Goal: Task Accomplishment & Management: Use online tool/utility

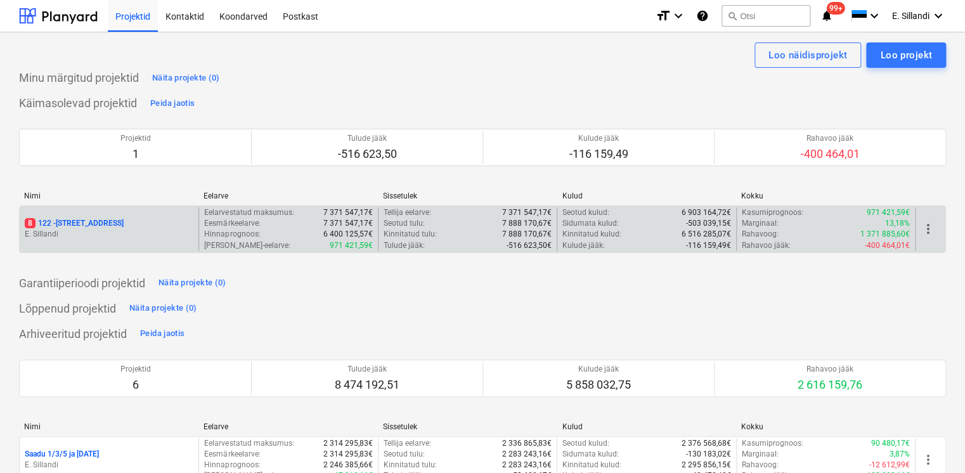
click at [81, 221] on p "8 122 - [STREET_ADDRESS]" at bounding box center [74, 223] width 99 height 11
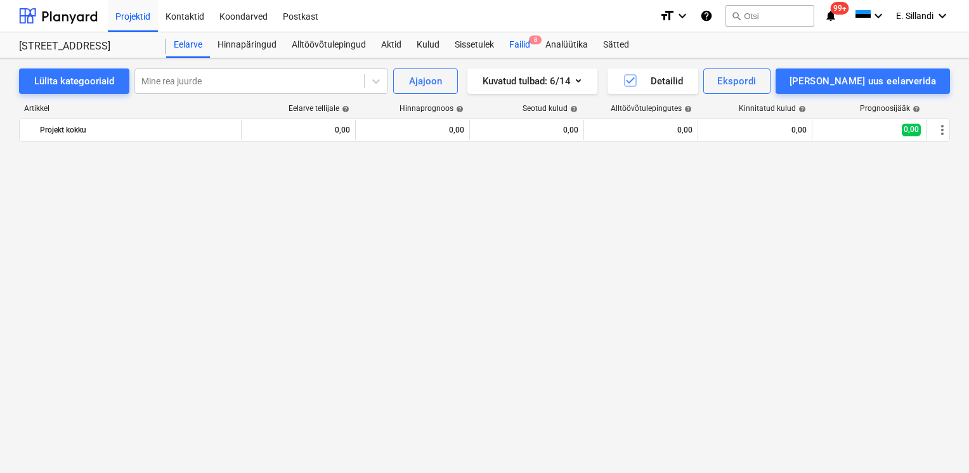
click at [515, 46] on div "Failid 8" at bounding box center [519, 44] width 36 height 25
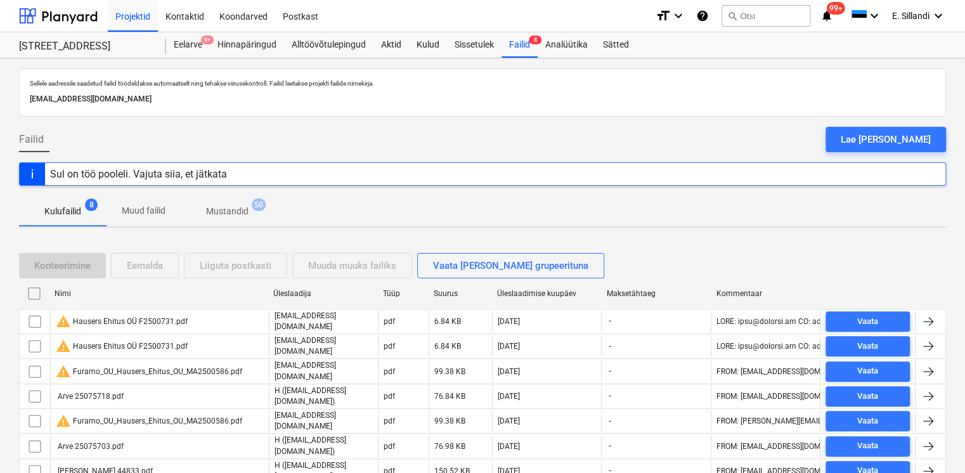
scroll to position [67, 0]
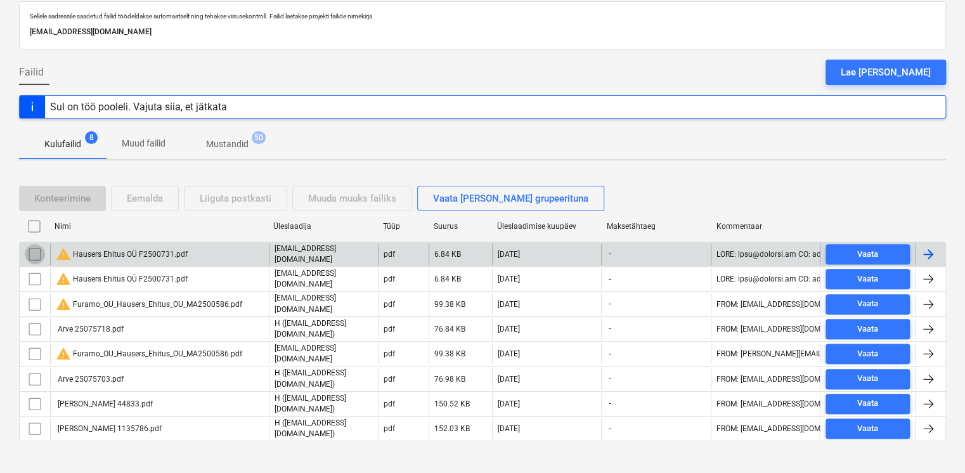
click at [39, 250] on input "checkbox" at bounding box center [35, 254] width 20 height 20
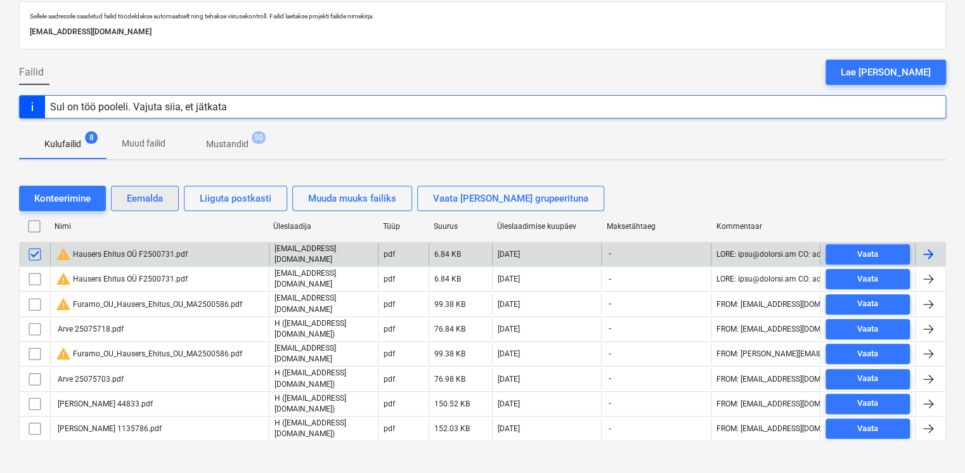
click at [144, 202] on div "Eemalda" at bounding box center [145, 198] width 36 height 16
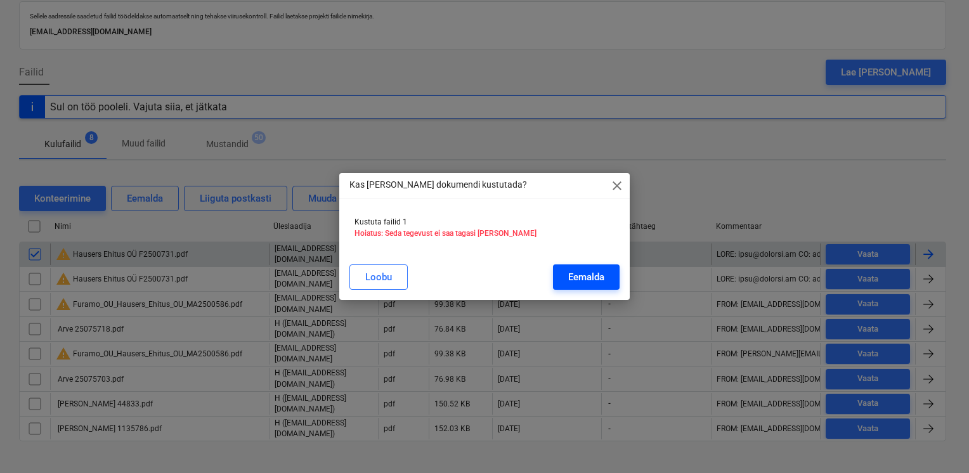
click at [584, 269] on button "Eemalda" at bounding box center [586, 276] width 67 height 25
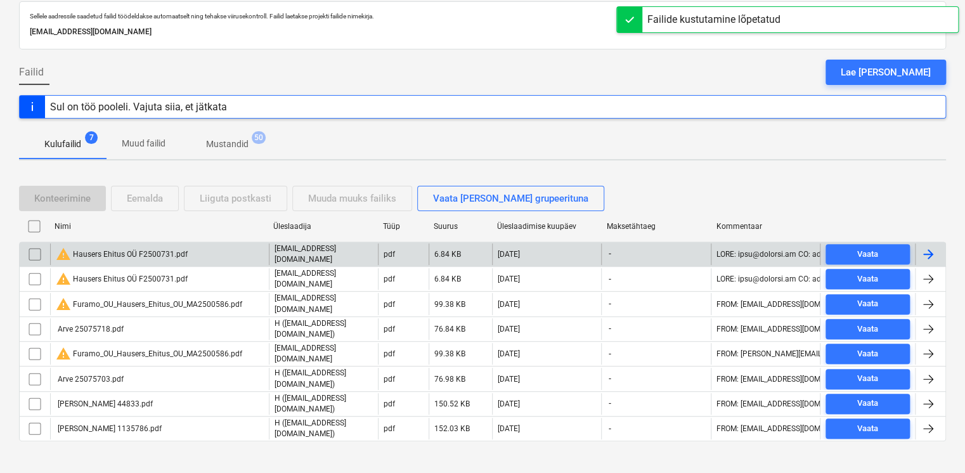
scroll to position [44, 0]
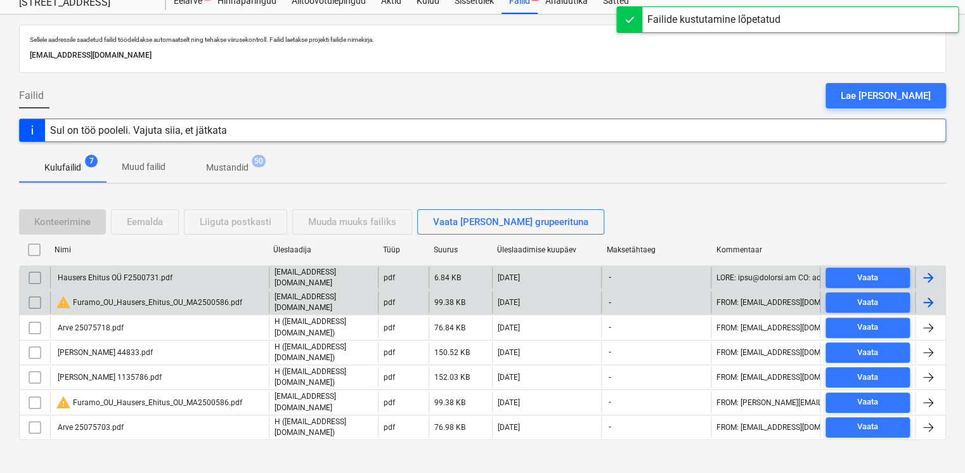
click at [36, 299] on input "checkbox" at bounding box center [35, 302] width 20 height 20
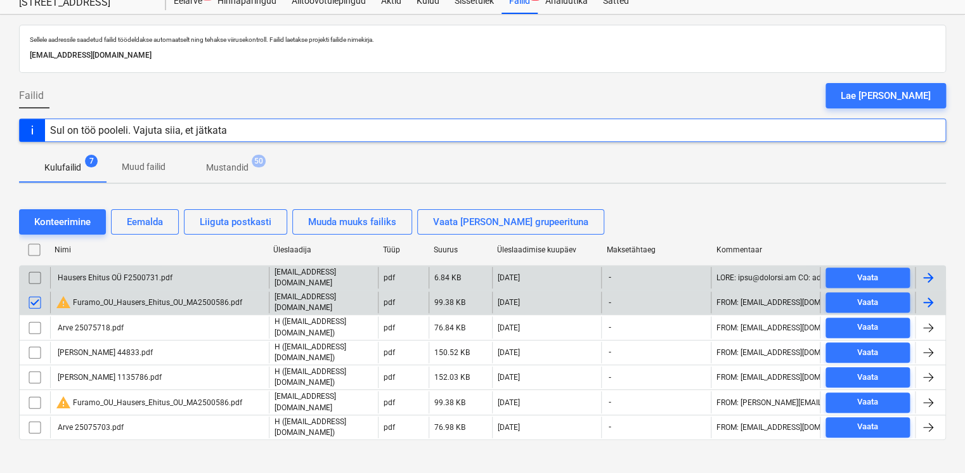
click at [153, 454] on div "Sellele aadressile saadetud failid töödeldakse automaatselt ning tehakse viirus…" at bounding box center [482, 250] width 965 height 471
click at [32, 299] on input "checkbox" at bounding box center [35, 302] width 20 height 20
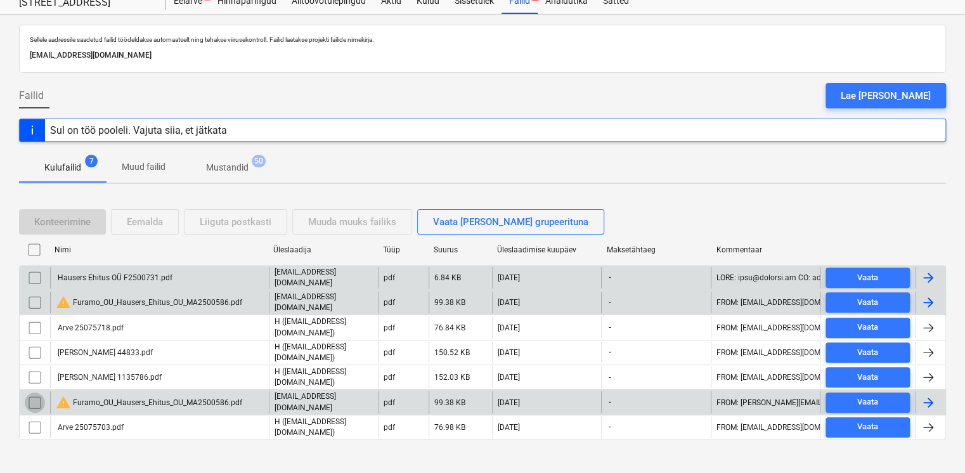
click at [33, 392] on input "checkbox" at bounding box center [35, 402] width 20 height 20
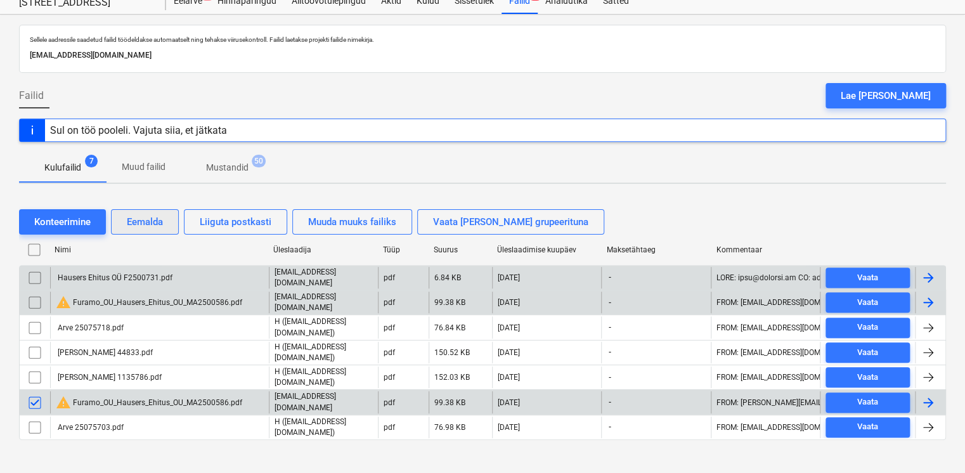
click at [148, 223] on div "Eemalda" at bounding box center [145, 222] width 36 height 16
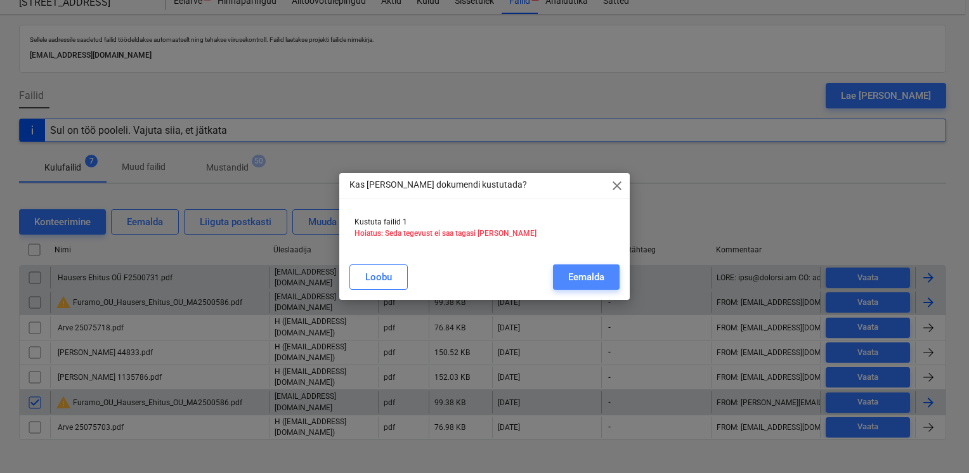
click at [585, 277] on div "Eemalda" at bounding box center [586, 277] width 36 height 16
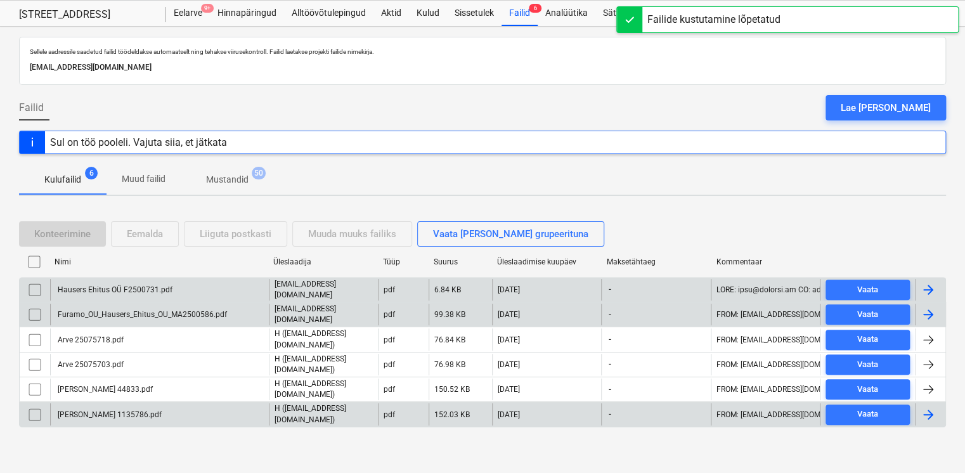
scroll to position [20, 0]
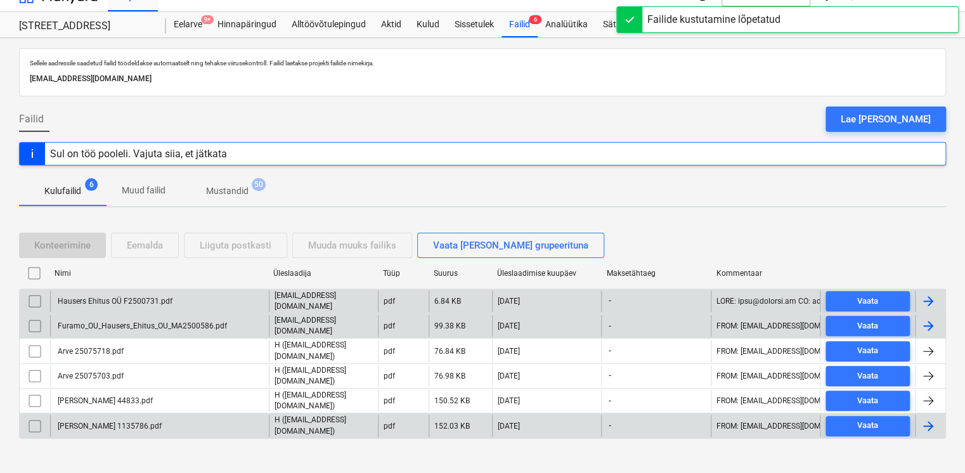
click at [146, 321] on div "Furamo_OU_Hausers_Ehitus_OU_MA2500586.pdf" at bounding box center [141, 325] width 171 height 9
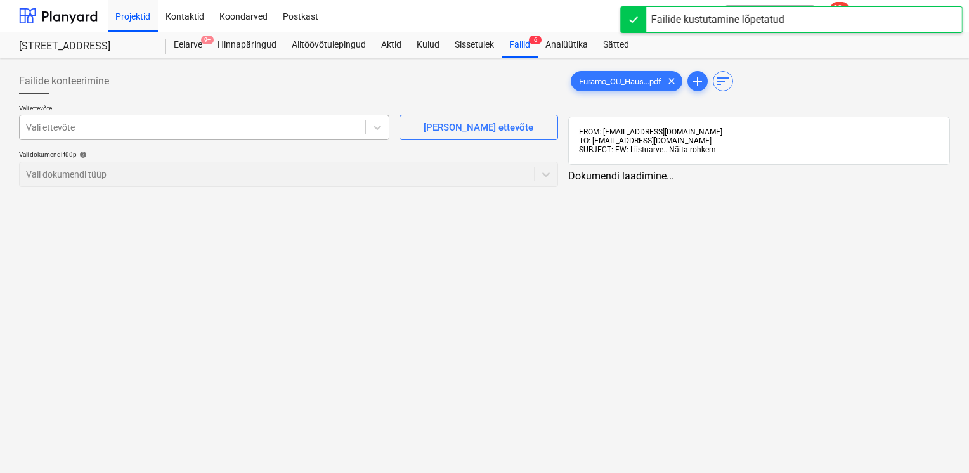
click at [254, 89] on div "Failide konteerimine" at bounding box center [288, 80] width 539 height 25
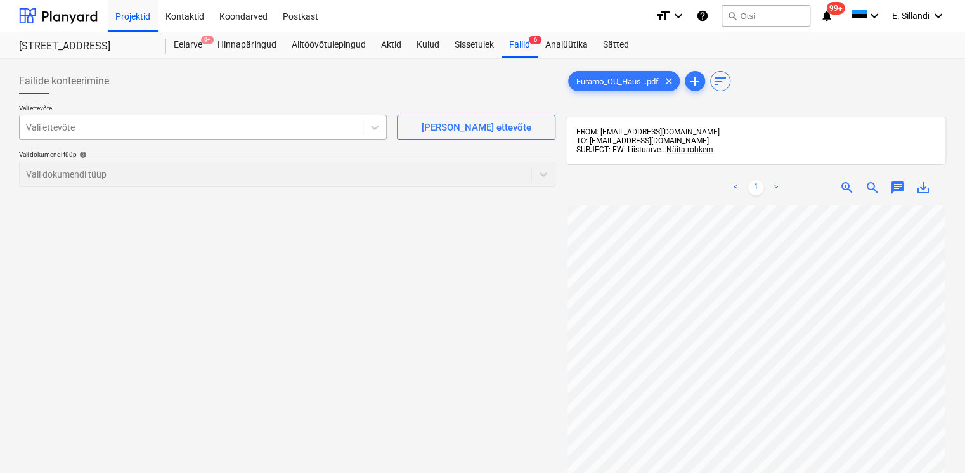
click at [234, 123] on div at bounding box center [191, 127] width 330 height 13
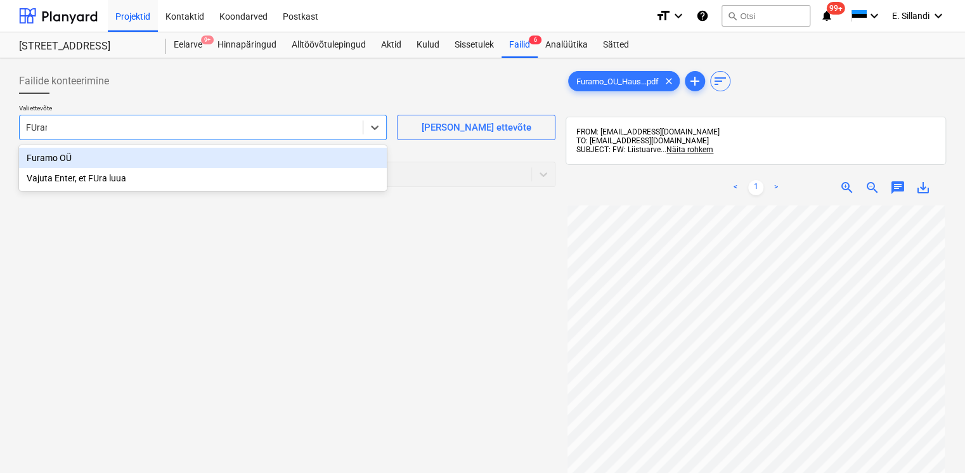
type input "FUramo"
click at [227, 161] on div "Furamo OÜ" at bounding box center [203, 158] width 368 height 20
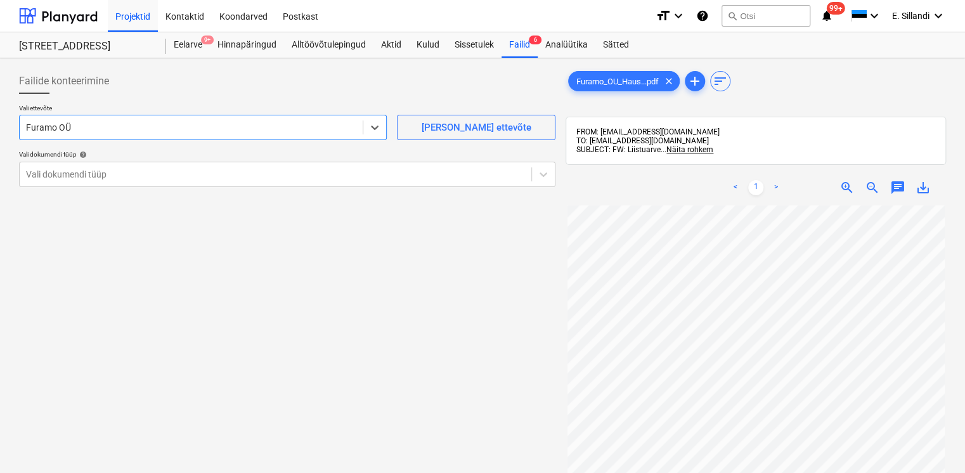
scroll to position [105, 0]
click at [152, 181] on div "Vali dokumendi tüüp" at bounding box center [276, 174] width 512 height 18
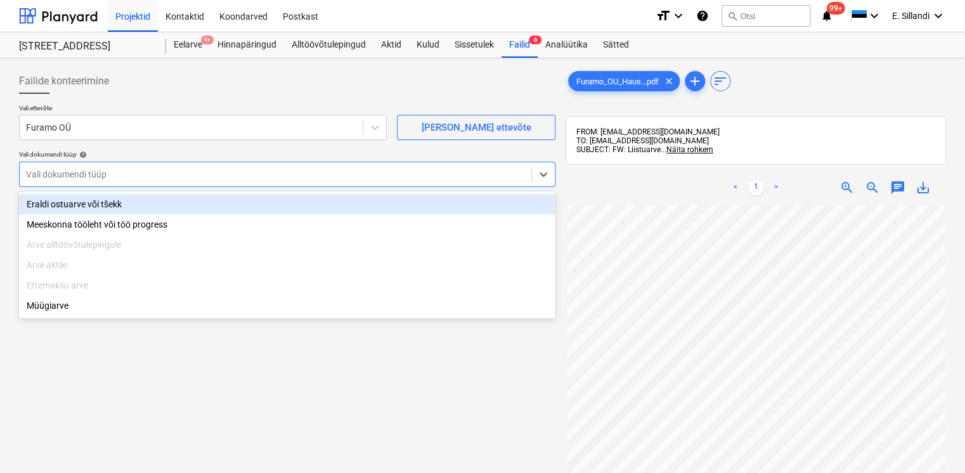
click at [119, 207] on div "Eraldi ostuarve või tšekk" at bounding box center [287, 204] width 536 height 20
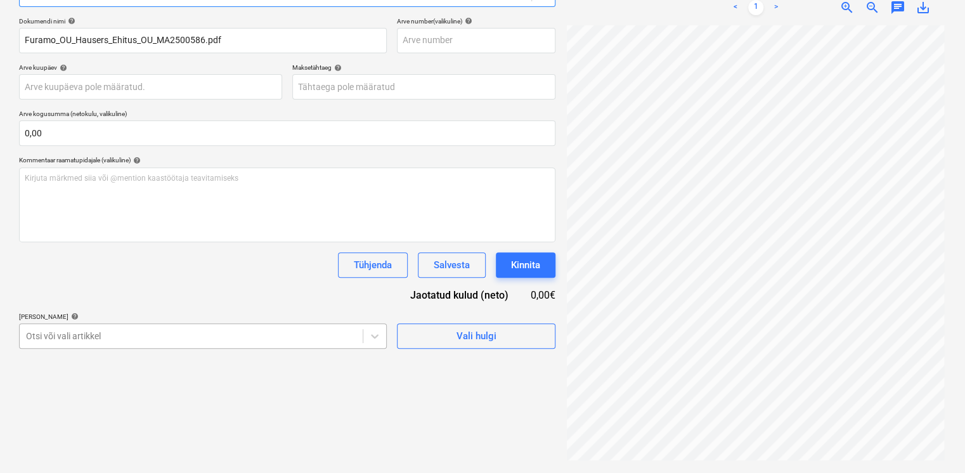
click at [134, 293] on body "Projektid Kontaktid Koondarved Postkast format_size keyboard_arrow_down help se…" at bounding box center [482, 56] width 965 height 473
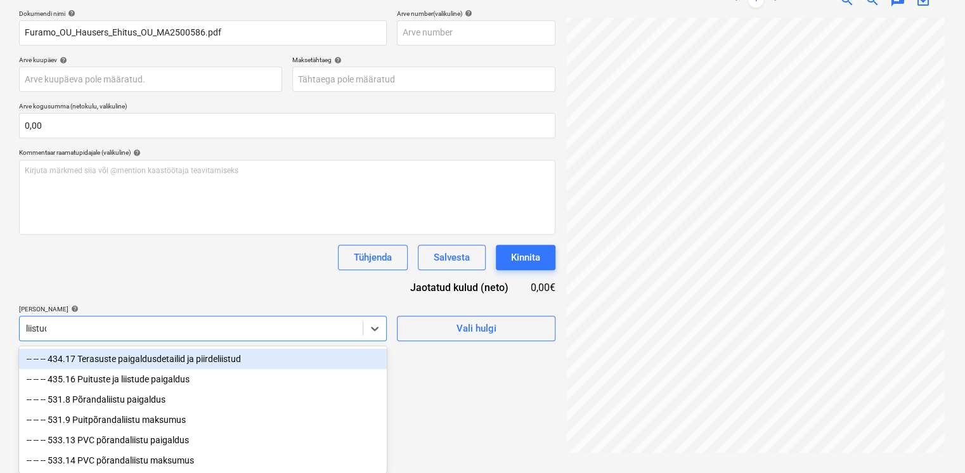
scroll to position [180, 0]
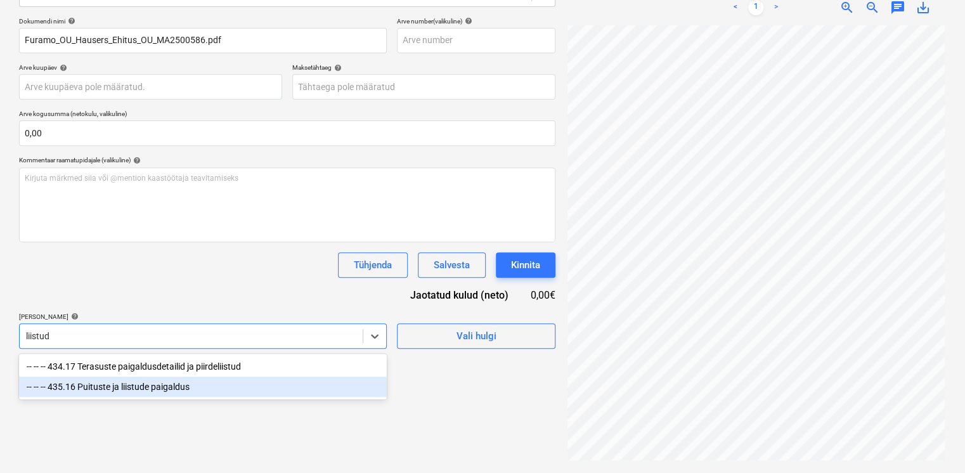
type input "liistu"
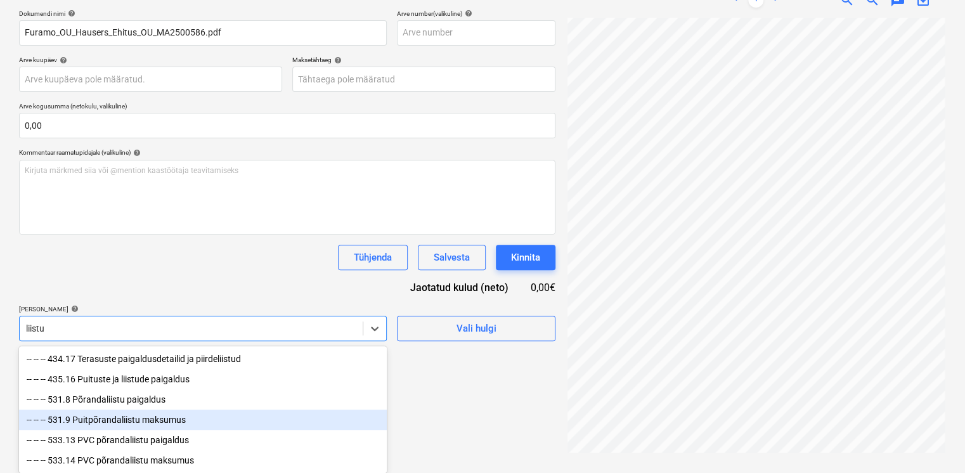
click at [86, 416] on div "-- -- -- 531.9 Puitpõrandaliistu maksumus" at bounding box center [203, 420] width 368 height 20
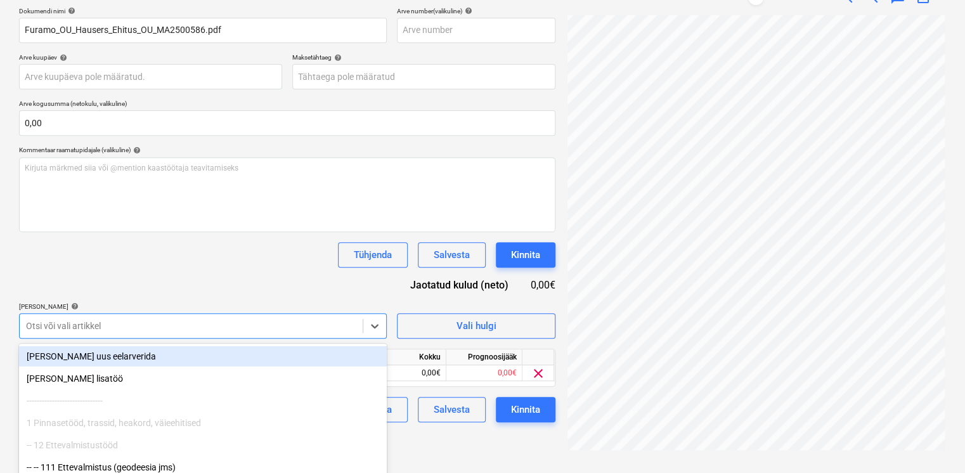
click at [150, 276] on div "Dokumendi nimi help Furamo_OU_Hausers_Ehitus_OU_MA2500586.pdf Arve number (vali…" at bounding box center [287, 214] width 536 height 415
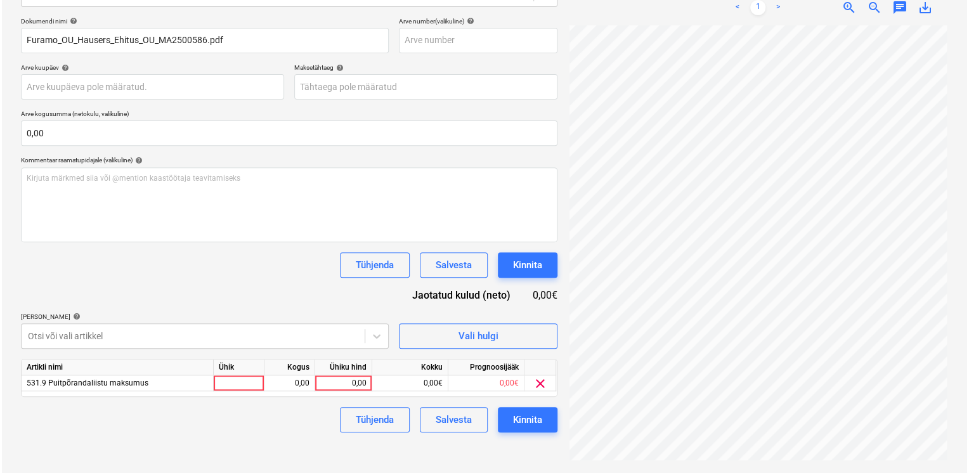
scroll to position [180, 0]
click at [337, 380] on div "0,00" at bounding box center [341, 383] width 46 height 16
click at [236, 378] on div at bounding box center [237, 383] width 51 height 16
type input "m"
type input "17,9"
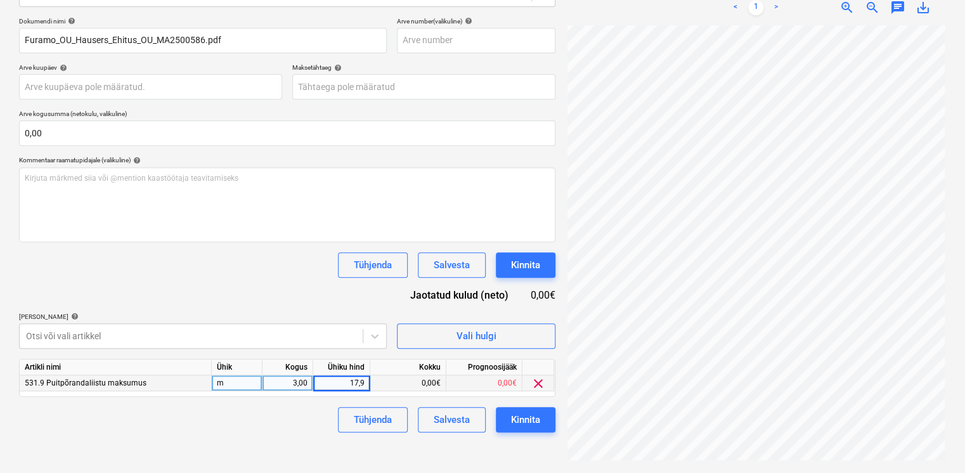
click at [288, 413] on div "Tühjenda Salvesta Kinnita" at bounding box center [287, 419] width 536 height 25
click at [298, 381] on div "3,00" at bounding box center [288, 383] width 40 height 16
click at [352, 384] on div "17,90" at bounding box center [341, 383] width 46 height 16
click at [335, 378] on div "17,90" at bounding box center [341, 383] width 46 height 16
type input "5,966667"
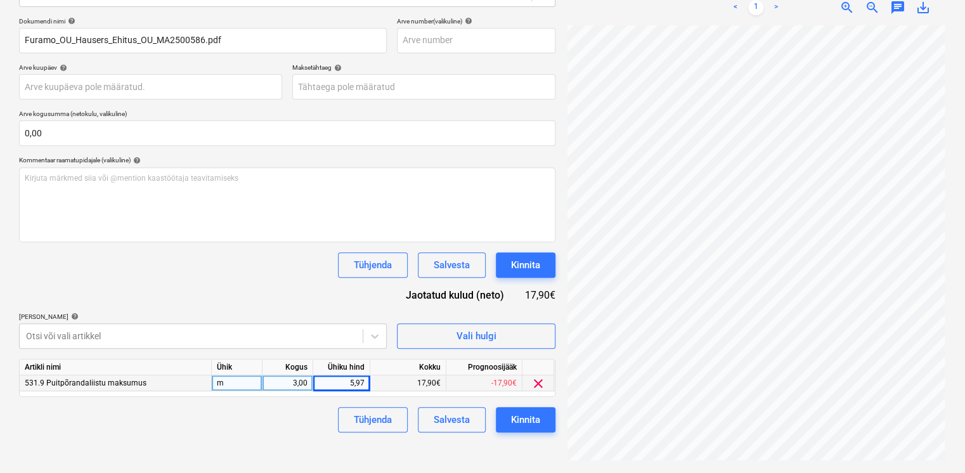
click at [238, 413] on div "Tühjenda Salvesta Kinnita" at bounding box center [287, 419] width 536 height 25
click at [526, 413] on div "Kinnita" at bounding box center [525, 419] width 29 height 16
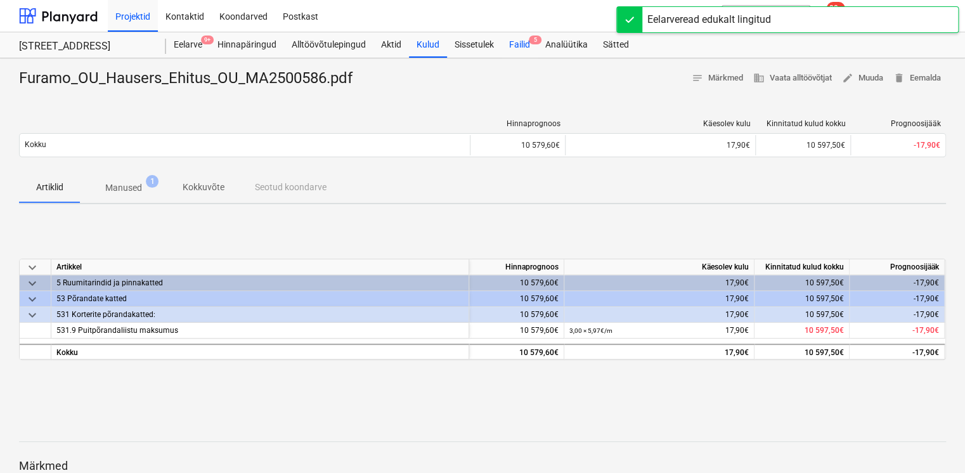
drag, startPoint x: 527, startPoint y: 44, endPoint x: 505, endPoint y: 55, distance: 24.7
click at [527, 44] on div "Failid 5" at bounding box center [519, 44] width 36 height 25
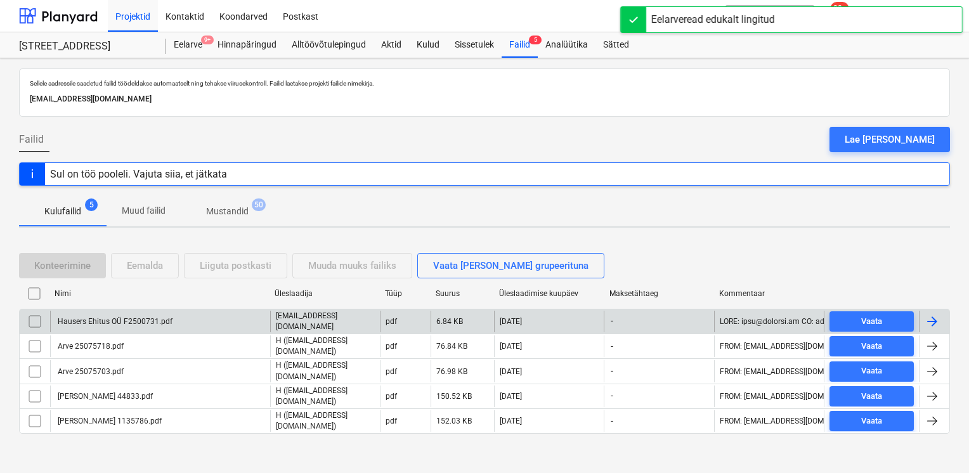
click at [103, 321] on div "Hausers Ehitus OÜ F2500731.pdf" at bounding box center [114, 321] width 117 height 9
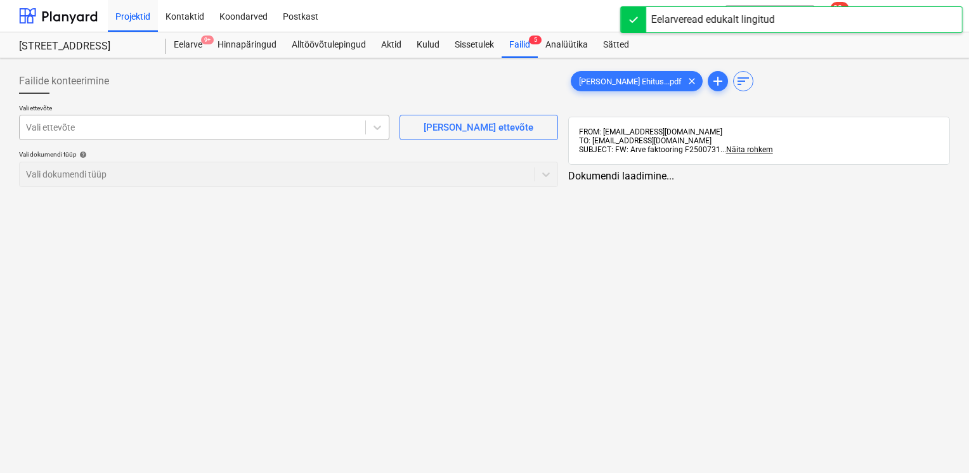
click at [128, 132] on div at bounding box center [192, 127] width 333 height 13
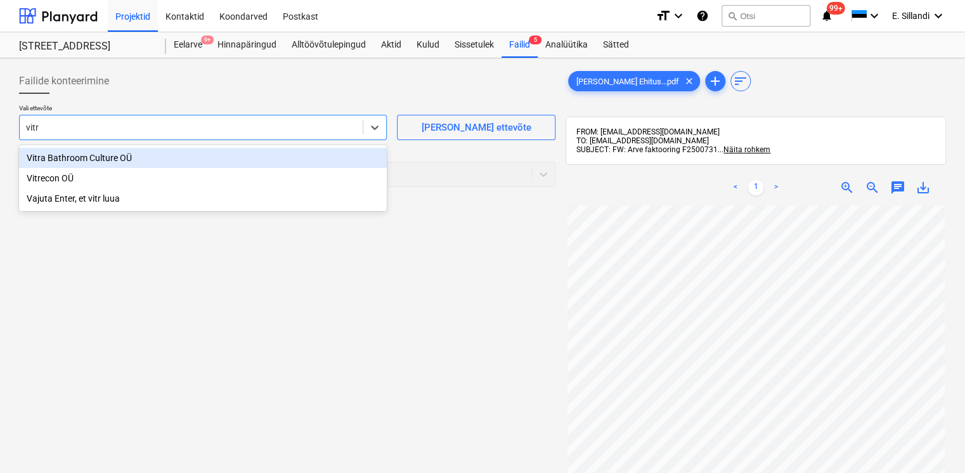
type input "vitra"
click at [111, 155] on div "Vitra Bathroom Culture OÜ" at bounding box center [203, 158] width 368 height 20
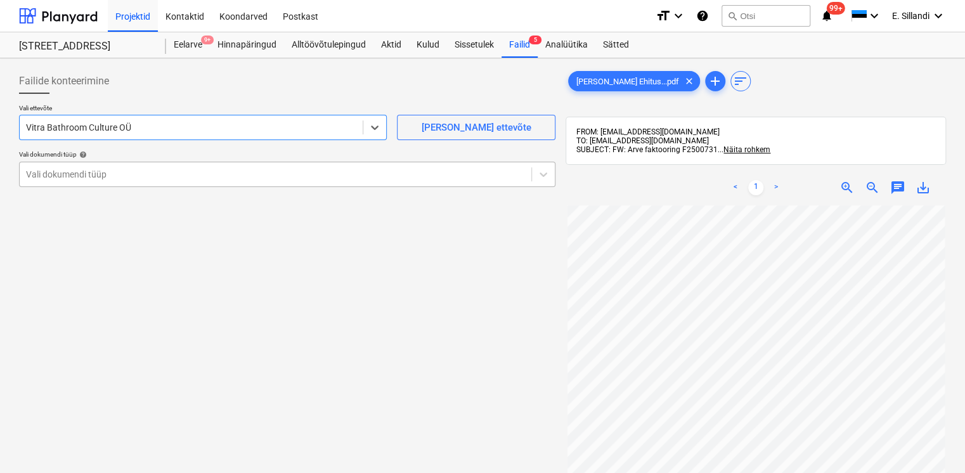
click at [100, 174] on div at bounding box center [275, 174] width 499 height 13
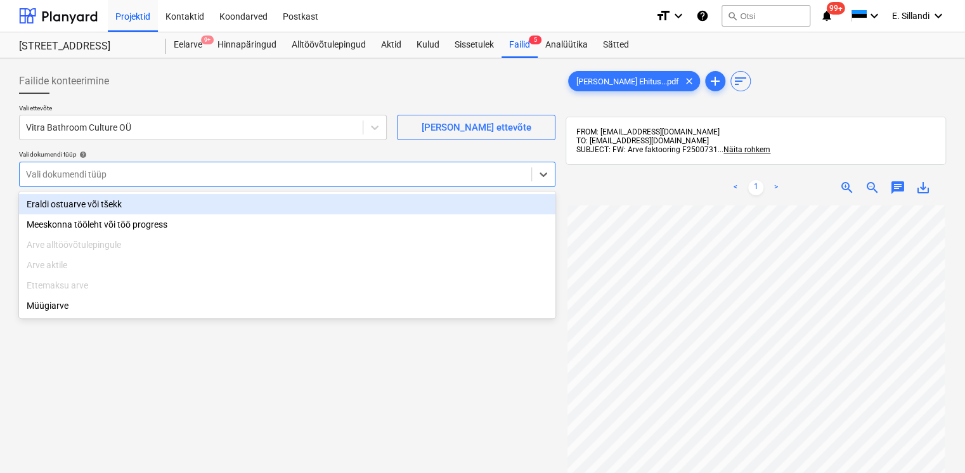
click at [94, 202] on div "Eraldi ostuarve või tšekk" at bounding box center [287, 204] width 536 height 20
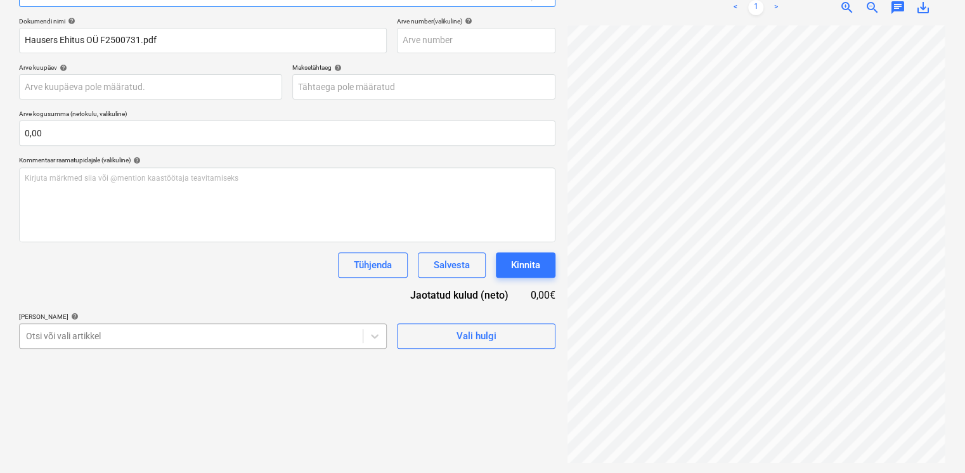
click at [92, 293] on body "Projektid Kontaktid Koondarved Postkast format_size keyboard_arrow_down help se…" at bounding box center [482, 56] width 965 height 473
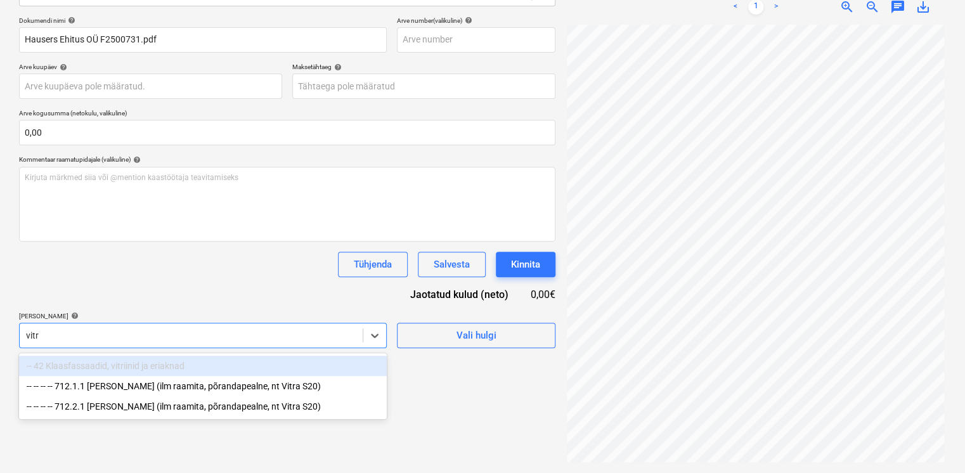
scroll to position [180, 0]
type input "vitra"
click at [141, 277] on div "Dokumendi nimi help Hausers Ehitus OÜ F2500731.pdf Arve number (valikuline) hel…" at bounding box center [287, 183] width 536 height 332
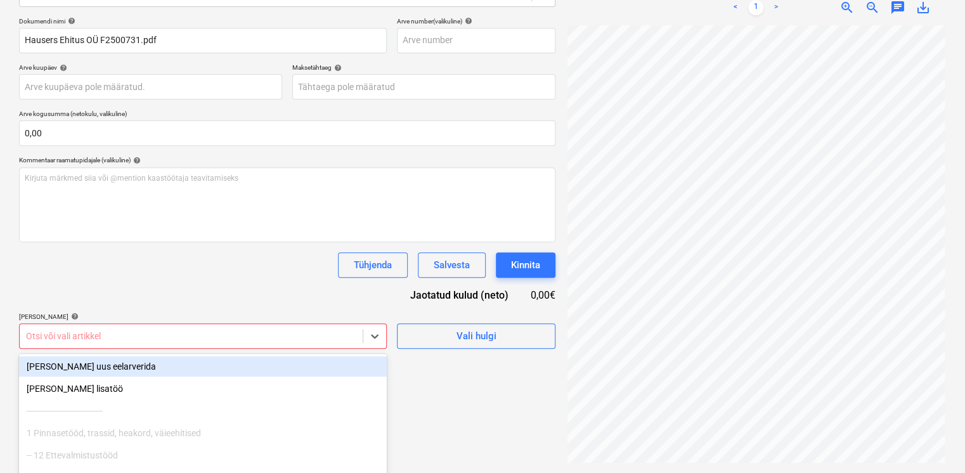
click at [84, 293] on body "Projektid Kontaktid Koondarved Postkast format_size keyboard_arrow_down help se…" at bounding box center [482, 56] width 965 height 473
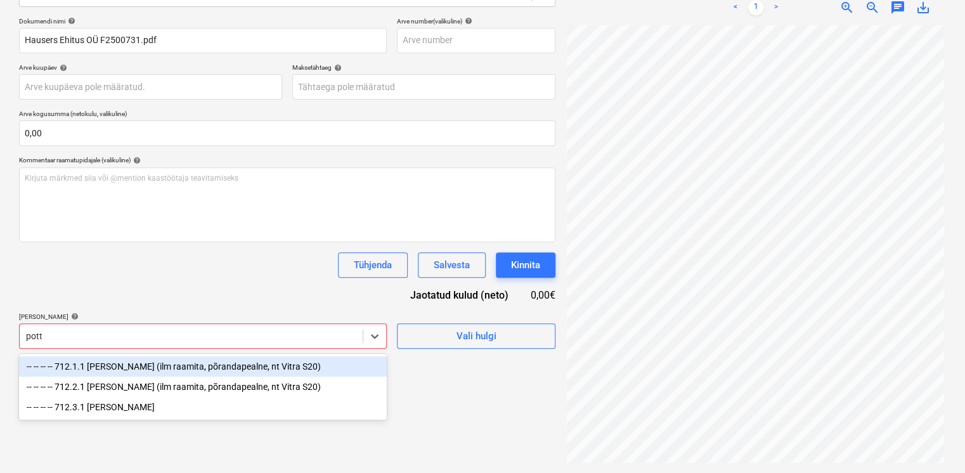
type input "pott"
click at [119, 290] on div "Dokumendi nimi help Hausers Ehitus OÜ F2500731.pdf Arve number (valikuline) hel…" at bounding box center [287, 183] width 536 height 332
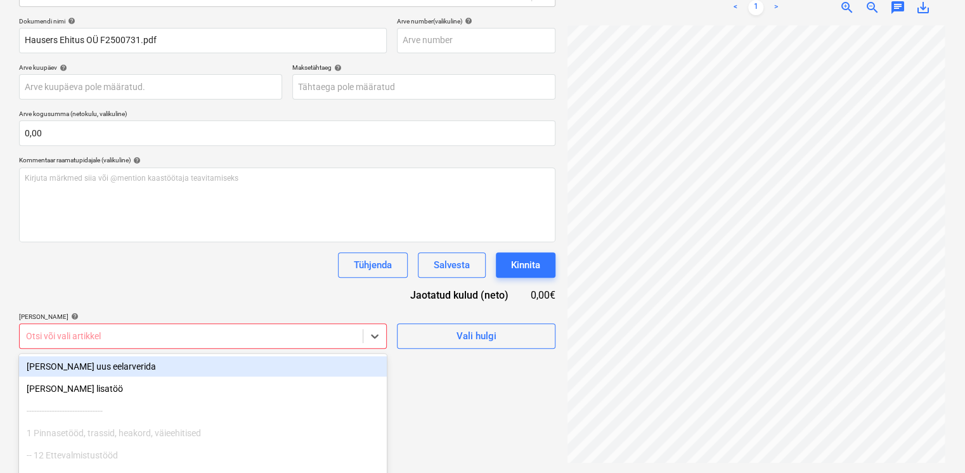
click at [108, 293] on body "Projektid Kontaktid Koondarved Postkast format_size keyboard_arrow_down help se…" at bounding box center [482, 56] width 965 height 473
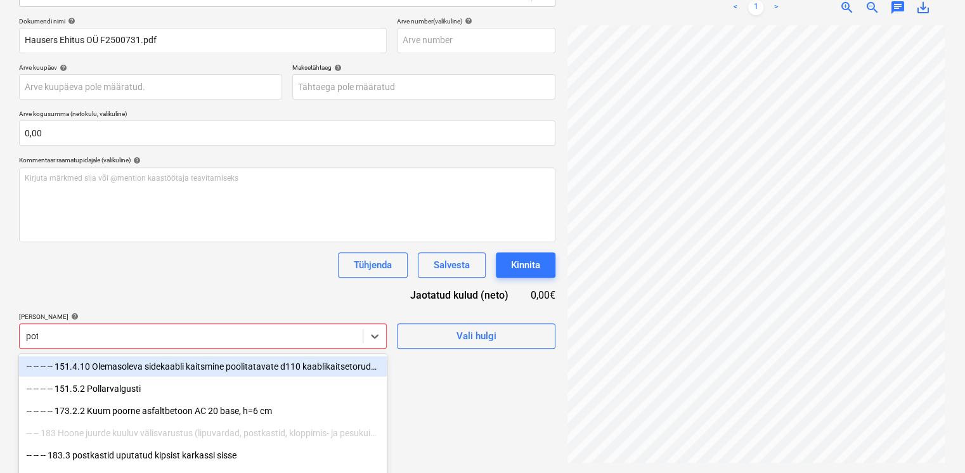
type input "pott"
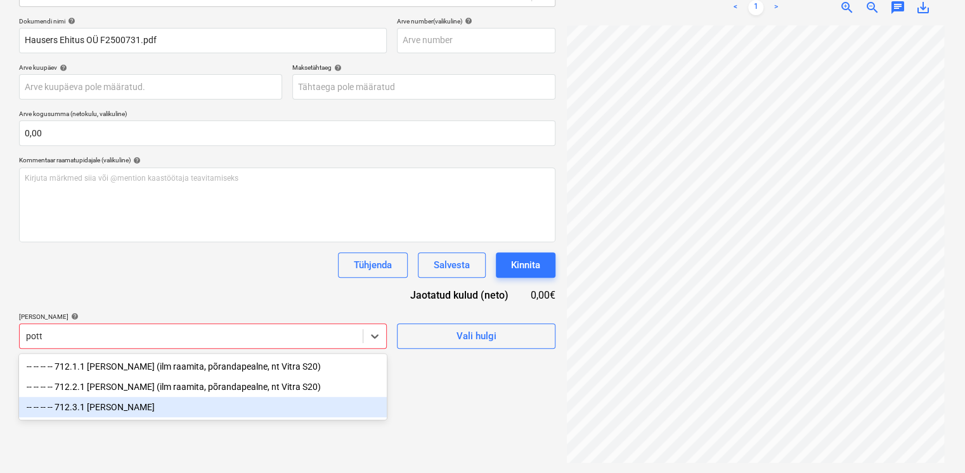
click at [101, 409] on div "-- -- -- -- 712.3.1 WC-pott" at bounding box center [203, 407] width 368 height 20
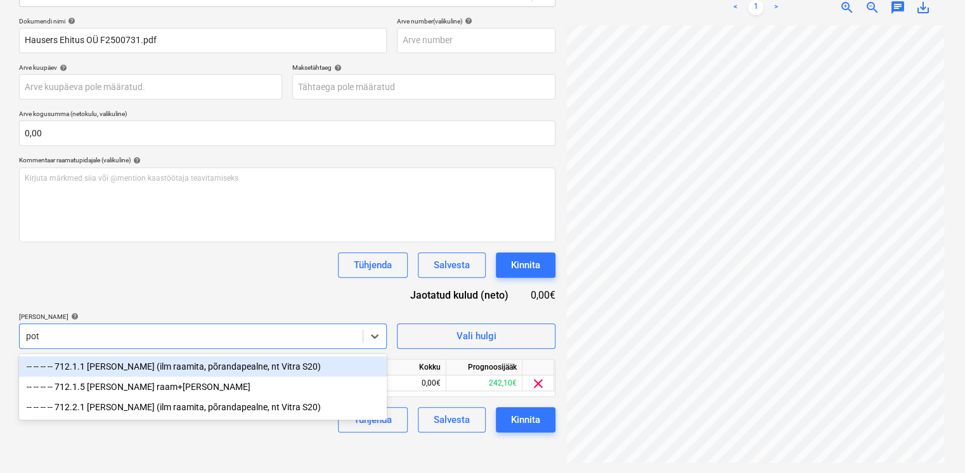
type input "pott"
click at [127, 366] on div "-- -- -- -- 712.1.1 WC-pott (ilm raamita, põrandapealne, nt Vitra S20)" at bounding box center [203, 366] width 368 height 20
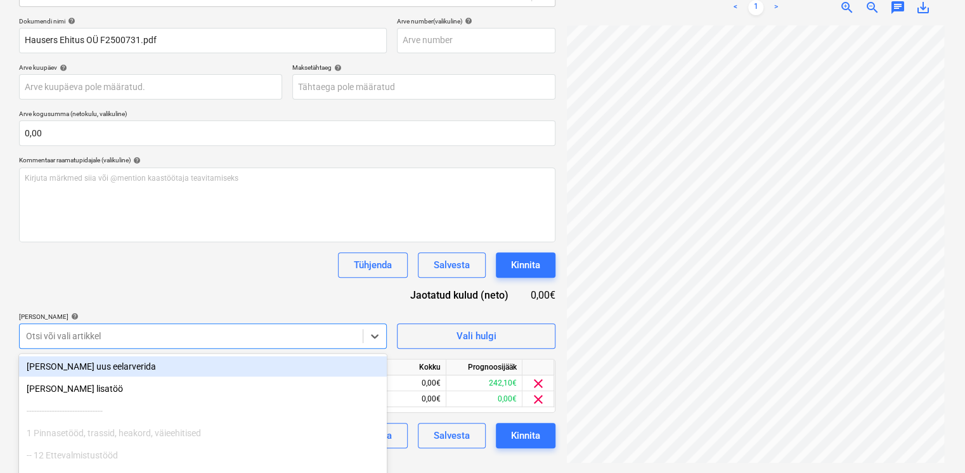
click at [169, 285] on div "Dokumendi nimi help Hausers Ehitus OÜ F2500731.pdf Arve number (valikuline) hel…" at bounding box center [287, 232] width 536 height 431
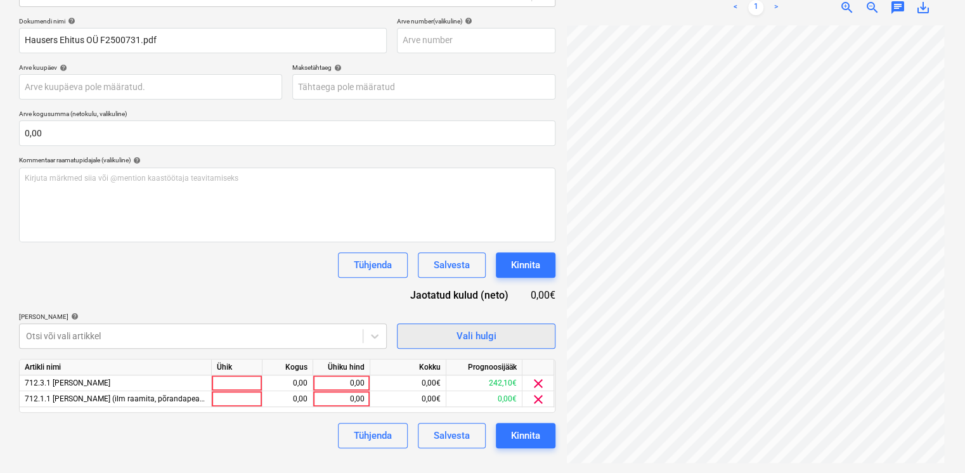
click at [505, 338] on span "Vali hulgi" at bounding box center [476, 336] width 127 height 16
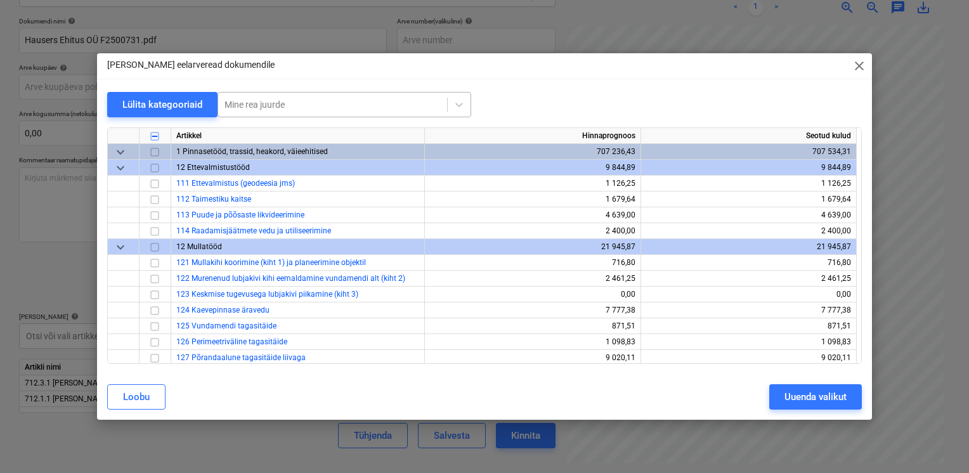
click at [370, 110] on div at bounding box center [332, 104] width 216 height 13
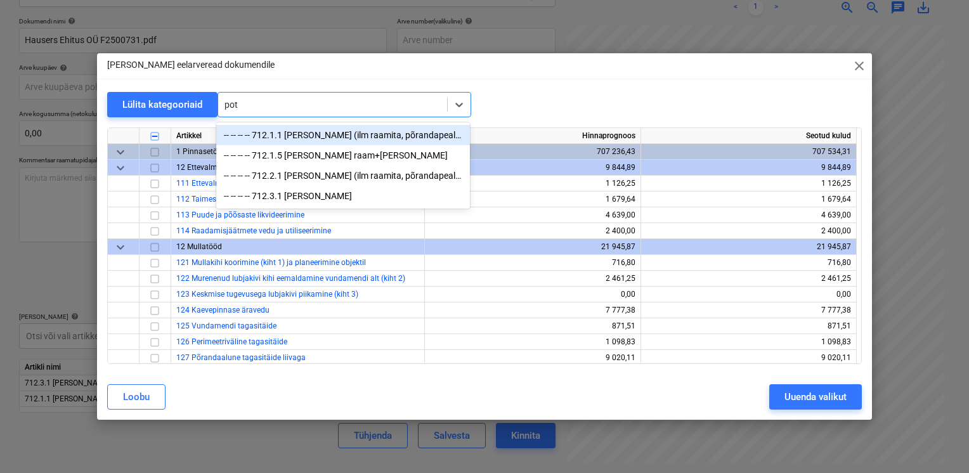
type input "pott"
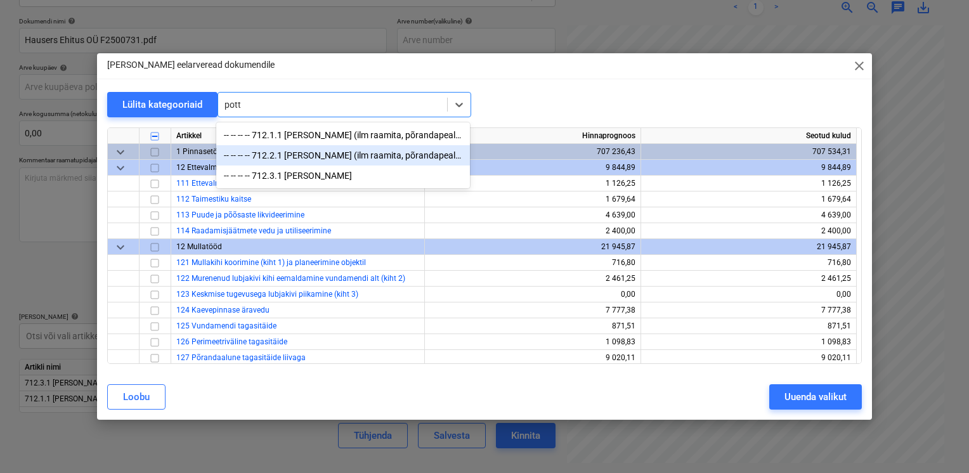
click at [345, 160] on div "-- -- -- -- 712.2.1 WC-pott (ilm raamita, põrandapealne, nt Vitra S20)" at bounding box center [343, 155] width 254 height 20
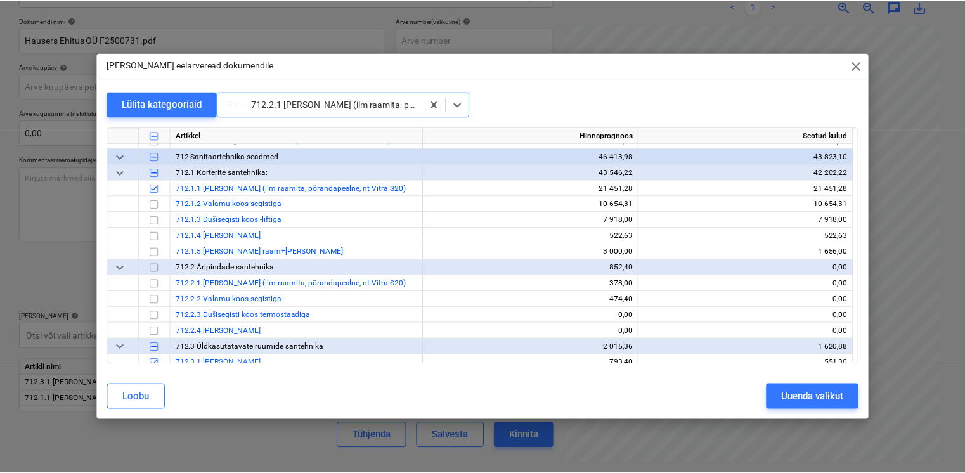
scroll to position [9202, 0]
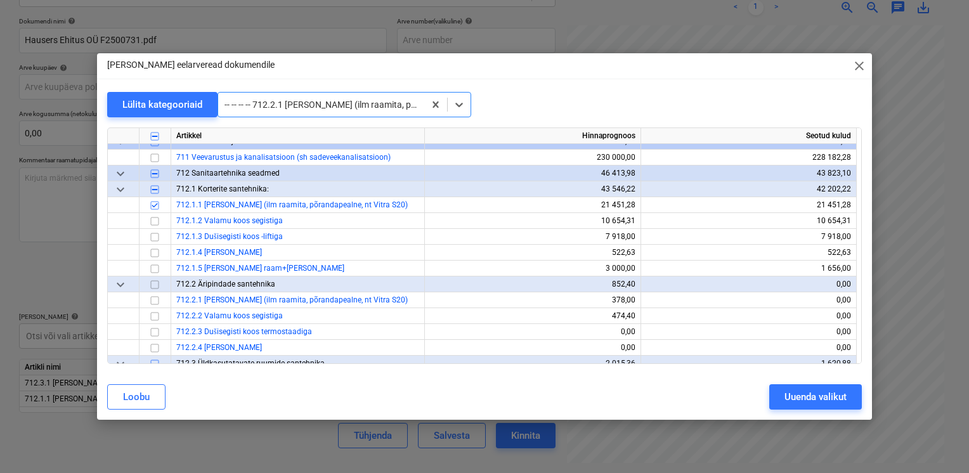
click at [849, 67] on div "Lisa eelarveread dokumendile close" at bounding box center [484, 65] width 775 height 25
click at [859, 65] on span "close" at bounding box center [858, 65] width 15 height 15
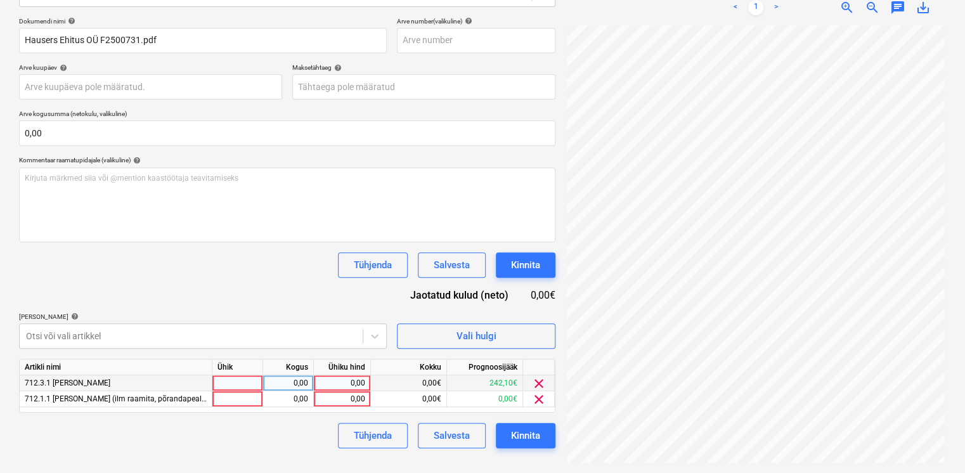
click at [537, 379] on span "clear" at bounding box center [538, 383] width 15 height 15
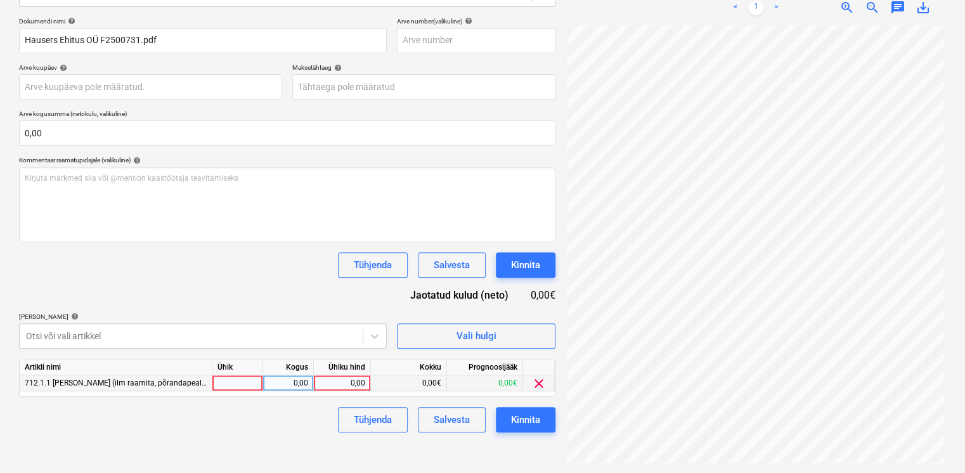
click at [352, 378] on div "0,00" at bounding box center [342, 383] width 46 height 16
click at [264, 332] on div at bounding box center [191, 336] width 330 height 13
click at [289, 293] on body "Projektid Kontaktid Koondarved Postkast format_size keyboard_arrow_down help se…" at bounding box center [482, 56] width 965 height 473
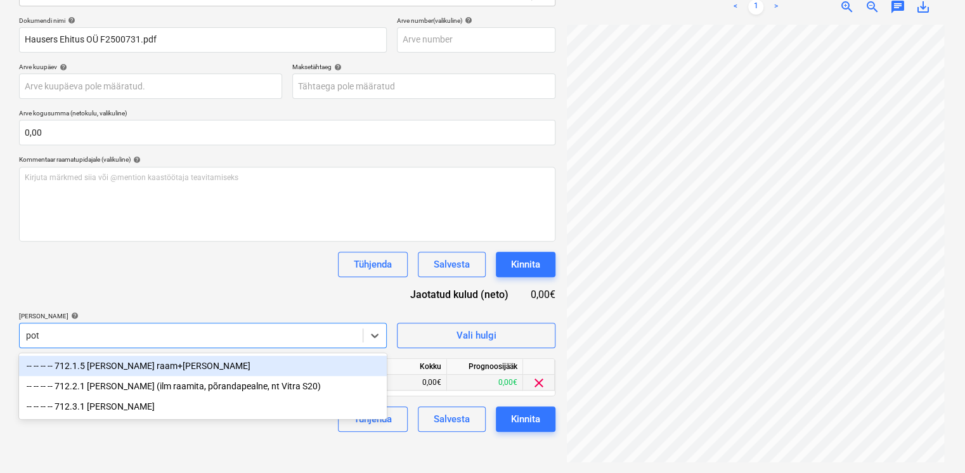
scroll to position [180, 0]
type input "pott"
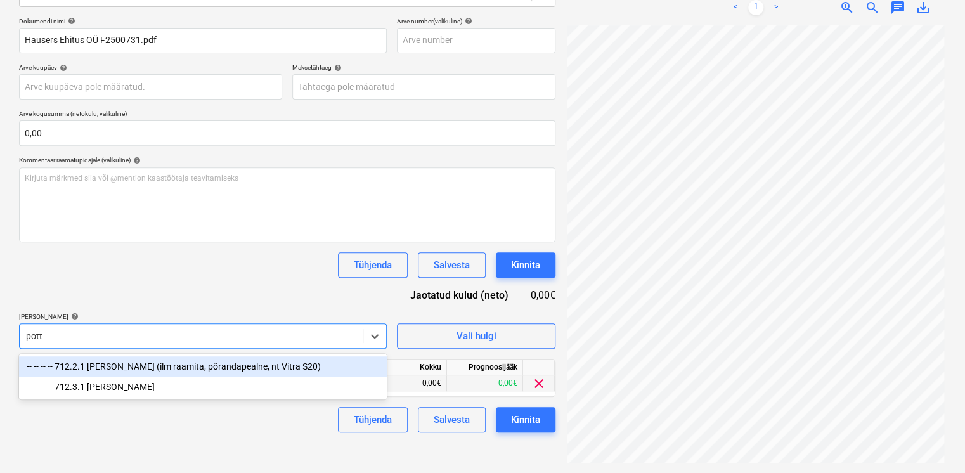
click at [236, 363] on div "-- -- -- -- 712.2.1 WC-pott (ilm raamita, põrandapealne, nt Vitra S20)" at bounding box center [203, 366] width 368 height 20
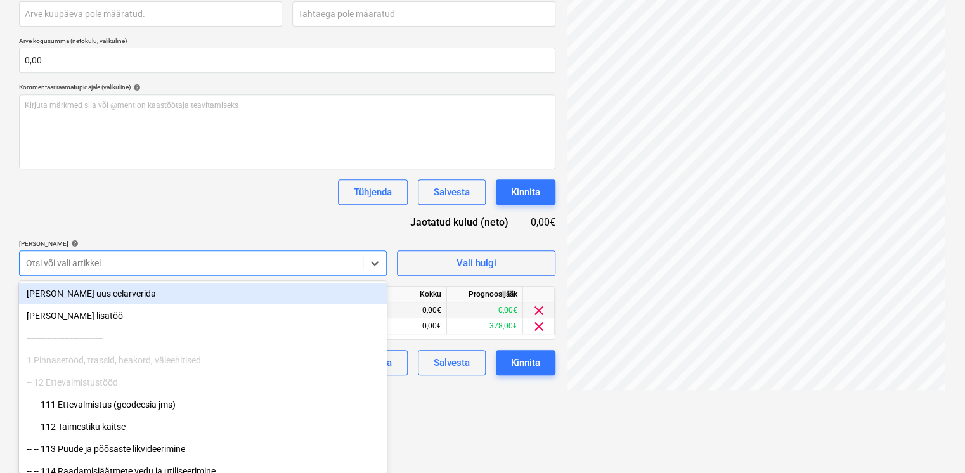
click at [228, 245] on div "Dokumendi nimi help Hausers Ehitus OÜ F2500731.pdf Arve number (valikuline) hel…" at bounding box center [287, 159] width 536 height 431
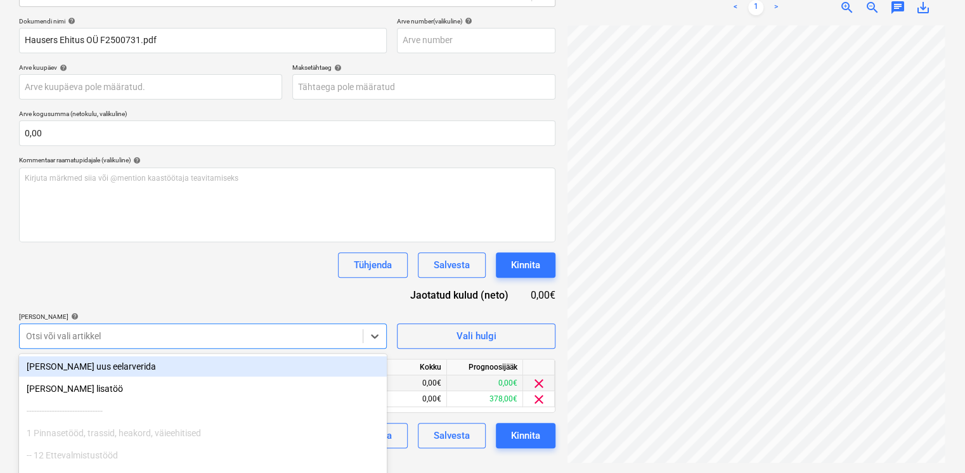
click at [174, 293] on body "Projektid Kontaktid Koondarved Postkast format_size keyboard_arrow_down help se…" at bounding box center [482, 56] width 965 height 473
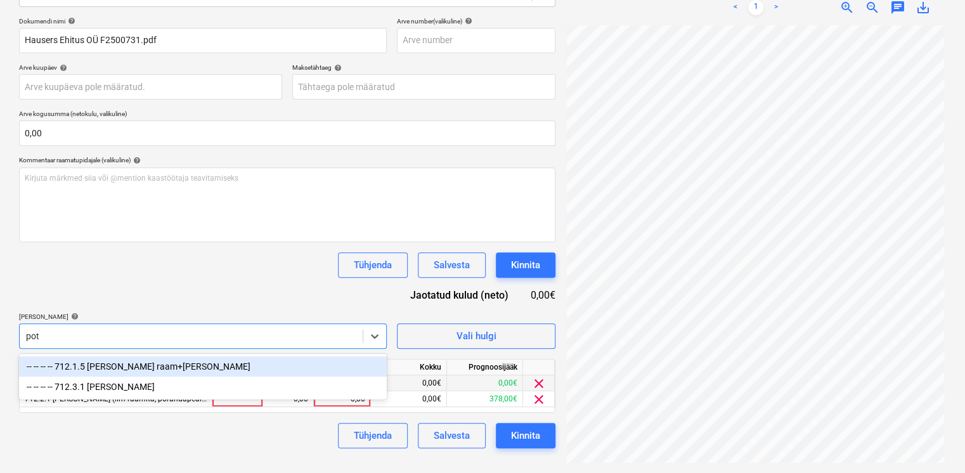
type input "pott"
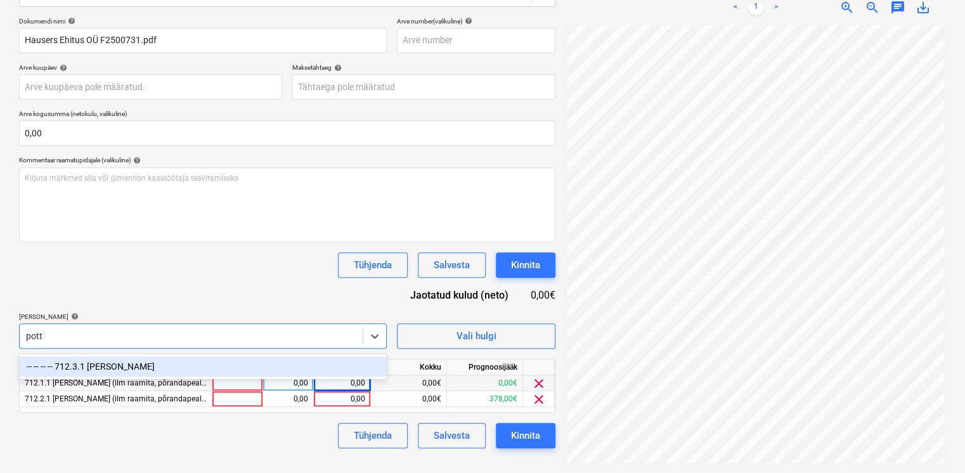
click at [98, 368] on div "-- -- -- -- 712.3.1 WC-pott" at bounding box center [203, 366] width 368 height 20
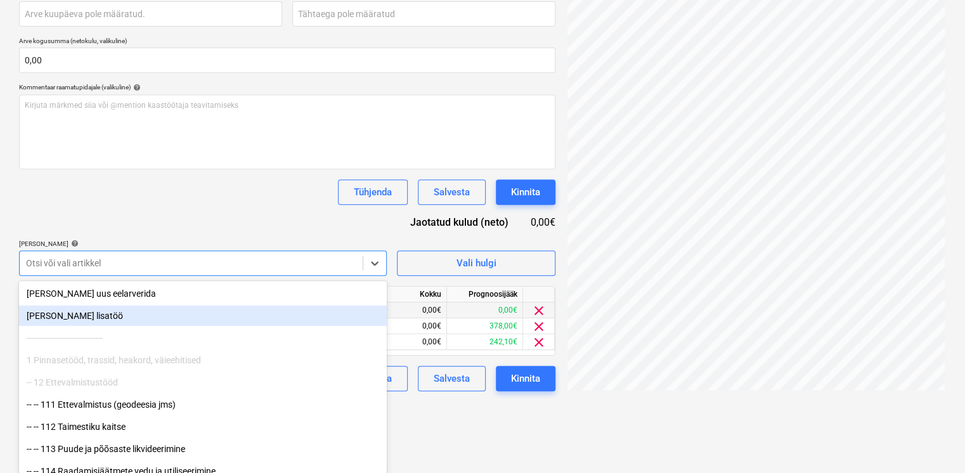
click at [137, 304] on div "[PERSON_NAME] uus eelarverida" at bounding box center [203, 294] width 368 height 22
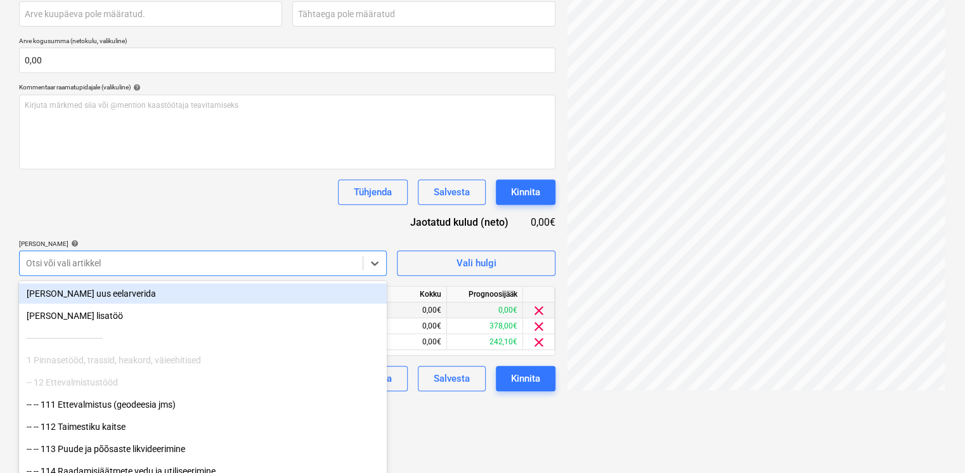
click at [178, 205] on div "Dokumendi nimi help Hausers Ehitus OÜ F2500731.pdf Arve number (valikuline) hel…" at bounding box center [287, 167] width 536 height 447
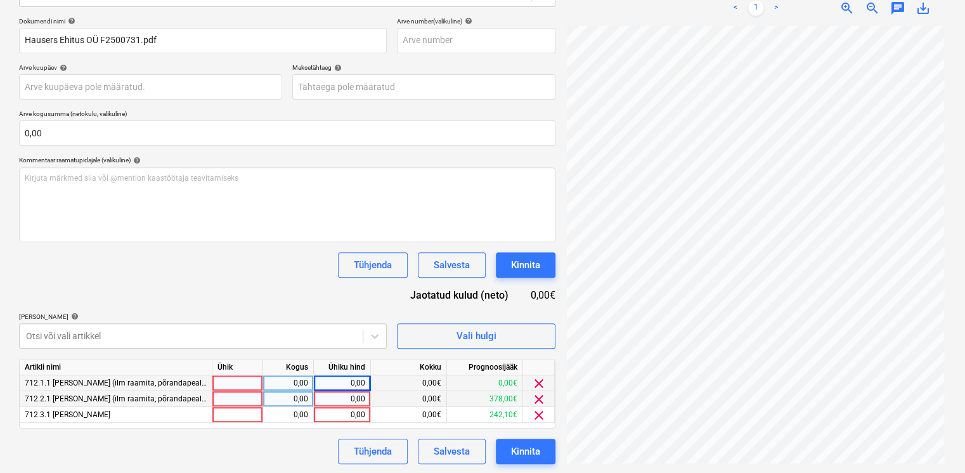
click at [330, 402] on div "0,00" at bounding box center [342, 399] width 46 height 16
type input "163,06"
click at [257, 321] on p "Lisa artiklid help" at bounding box center [203, 318] width 368 height 11
click at [541, 412] on span "clear" at bounding box center [538, 415] width 15 height 15
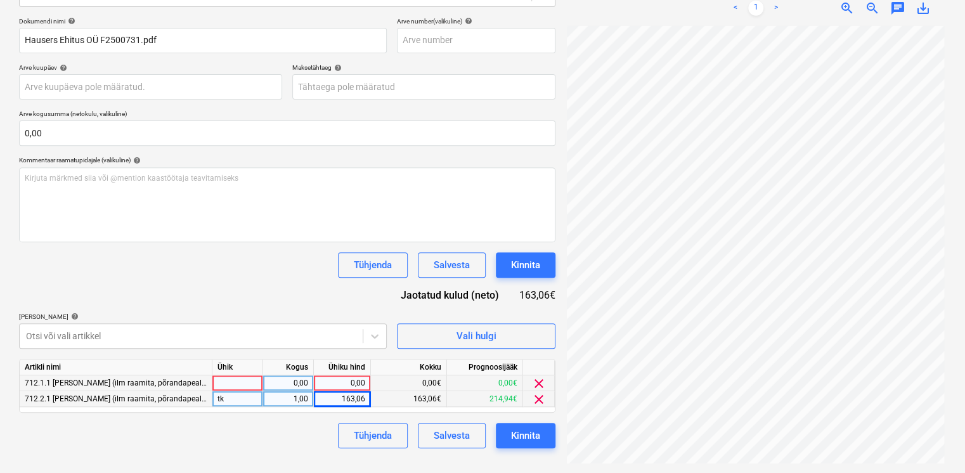
click at [541, 384] on span "clear" at bounding box center [538, 383] width 15 height 15
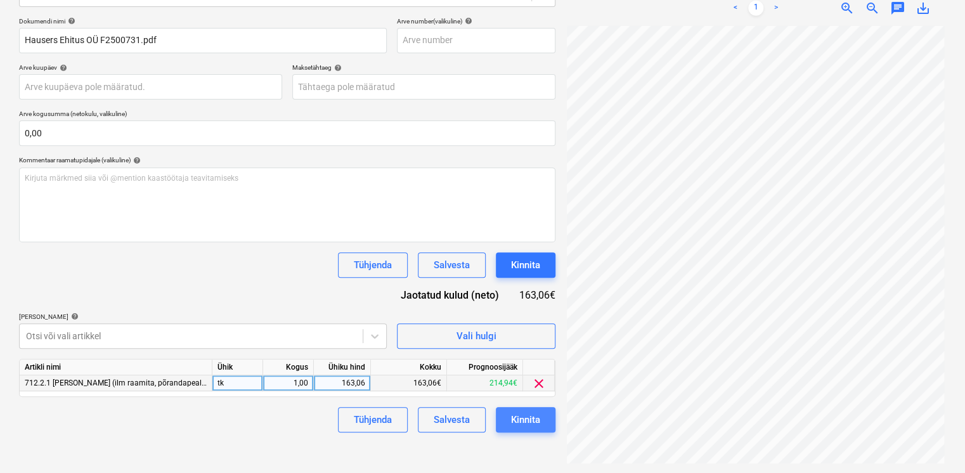
click at [527, 417] on div "Kinnita" at bounding box center [525, 419] width 29 height 16
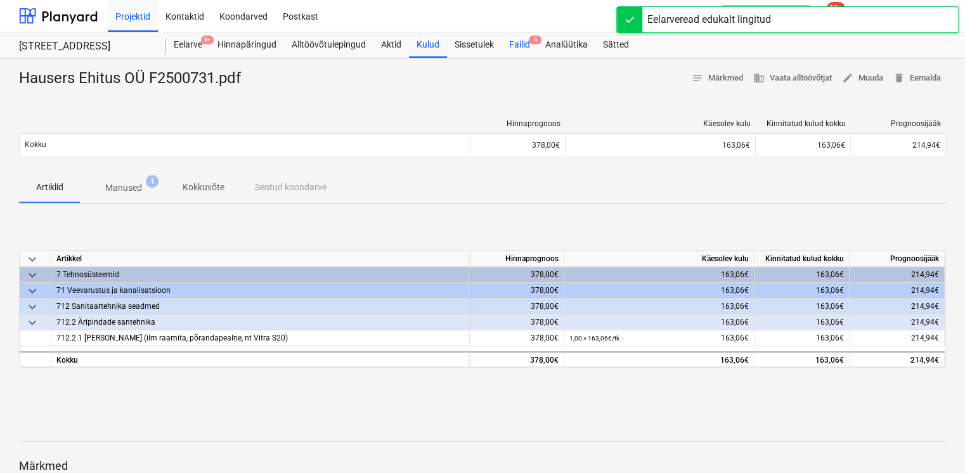
click at [530, 44] on div "Failid 4" at bounding box center [519, 44] width 36 height 25
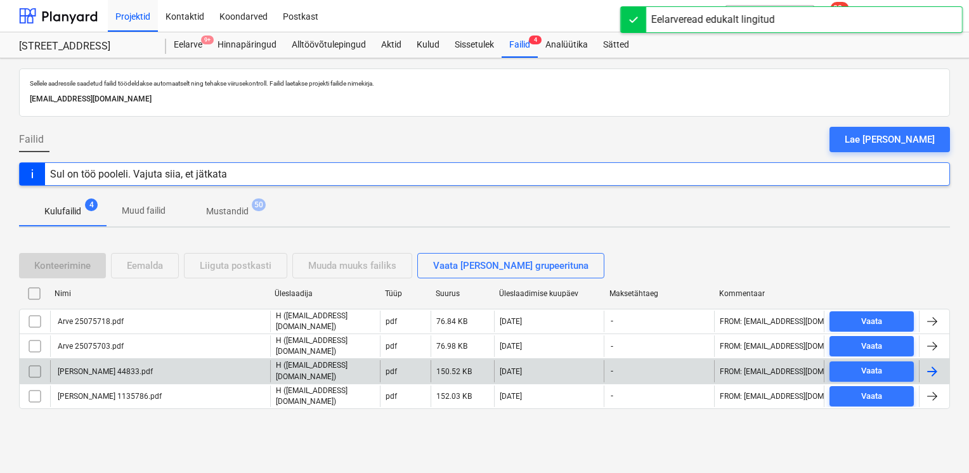
click at [101, 367] on div "Arve Hankijalt 44833.pdf" at bounding box center [104, 371] width 97 height 9
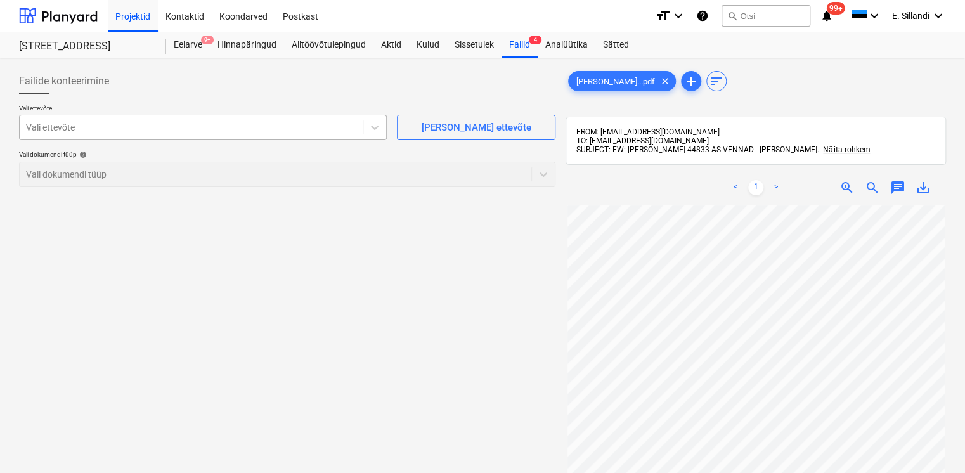
click at [228, 124] on div at bounding box center [191, 127] width 330 height 13
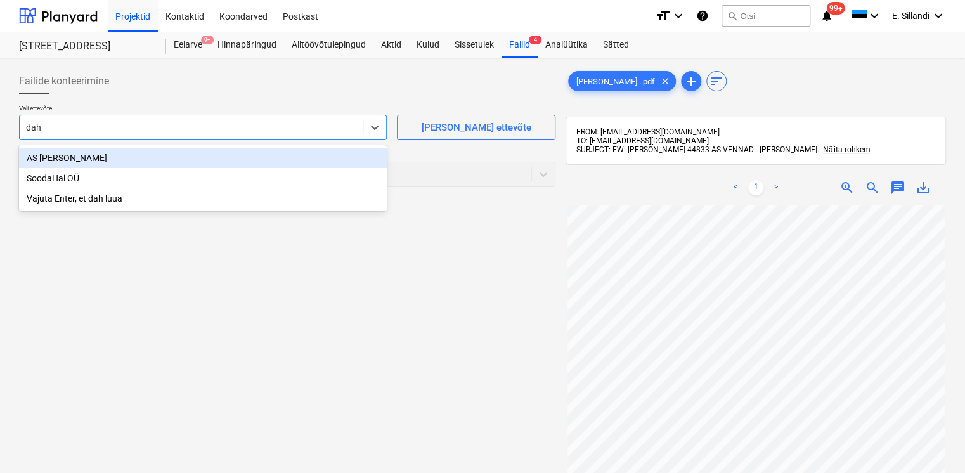
type input "dahl"
click at [174, 157] on div "AS Vennad-Dahl" at bounding box center [203, 158] width 368 height 20
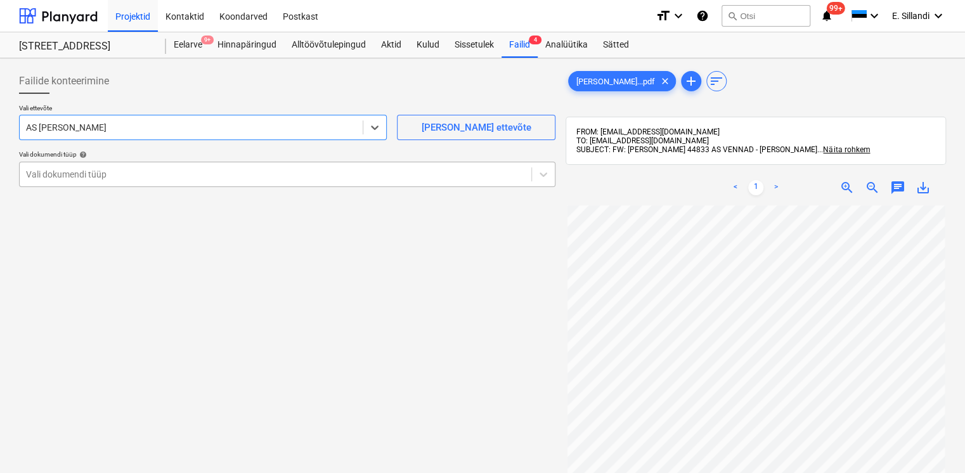
click at [150, 184] on div "Vali dokumendi tüüp" at bounding box center [287, 174] width 536 height 25
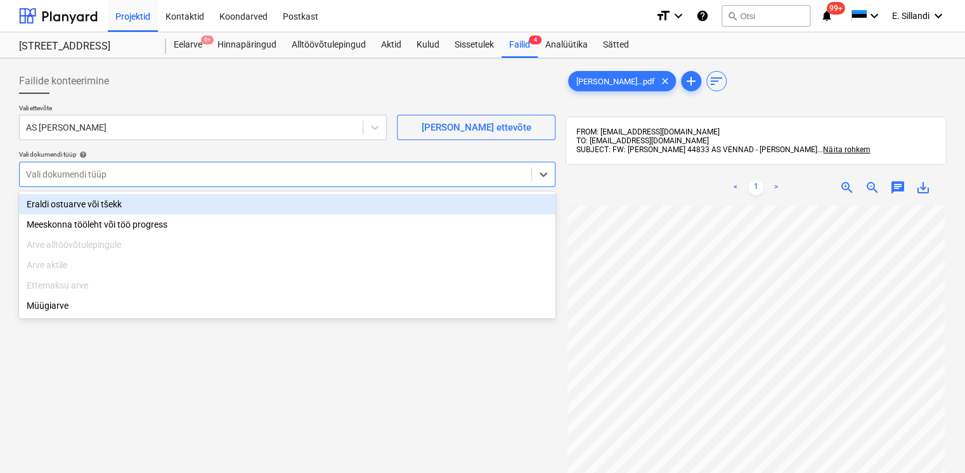
click at [133, 202] on div "Eraldi ostuarve või tšekk" at bounding box center [287, 204] width 536 height 20
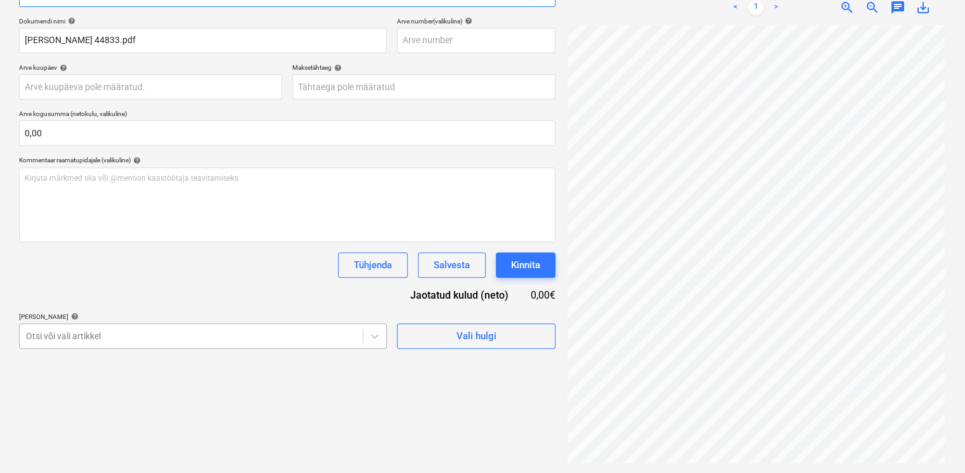
scroll to position [253, 0]
click at [125, 293] on body "Projektid Kontaktid Koondarved Postkast format_size keyboard_arrow_down help se…" at bounding box center [482, 56] width 965 height 473
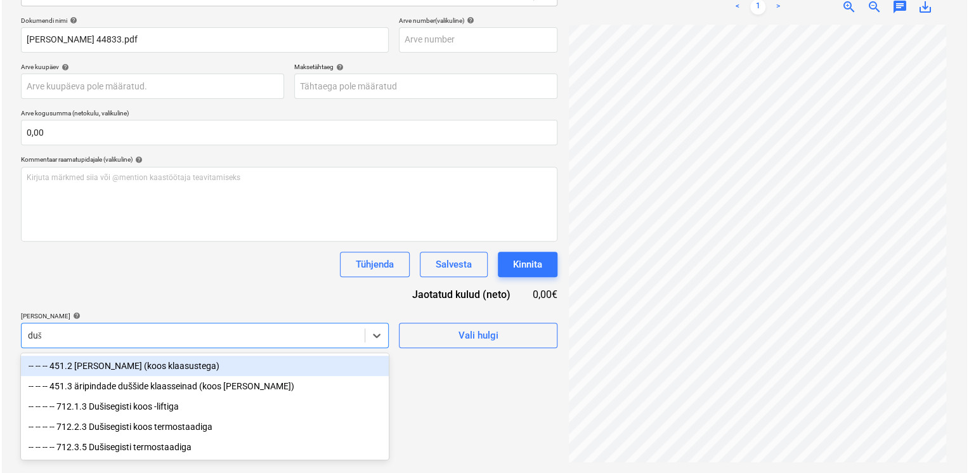
scroll to position [180, 0]
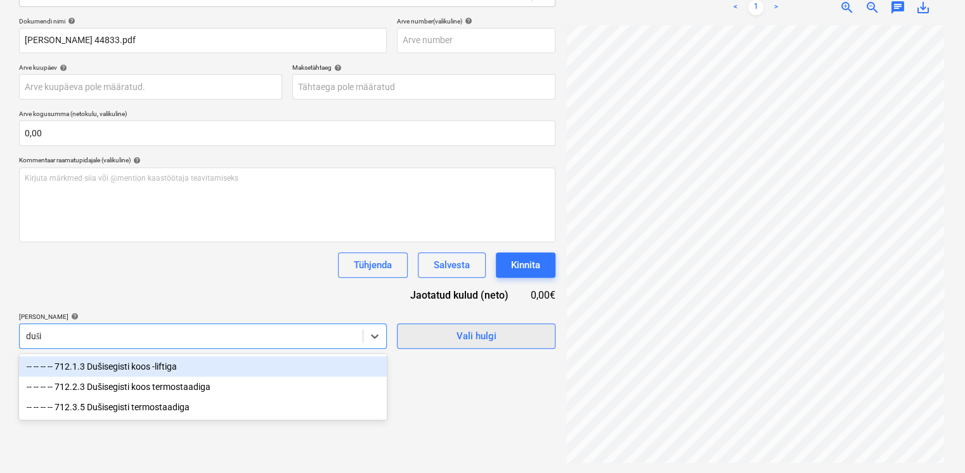
type input "duši"
click at [507, 339] on span "Vali hulgi" at bounding box center [476, 336] width 127 height 16
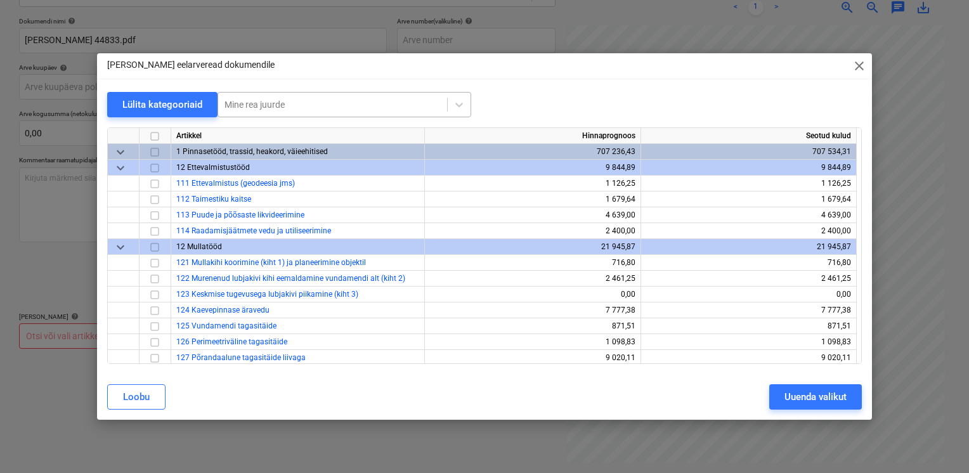
click at [263, 98] on div at bounding box center [332, 104] width 216 height 13
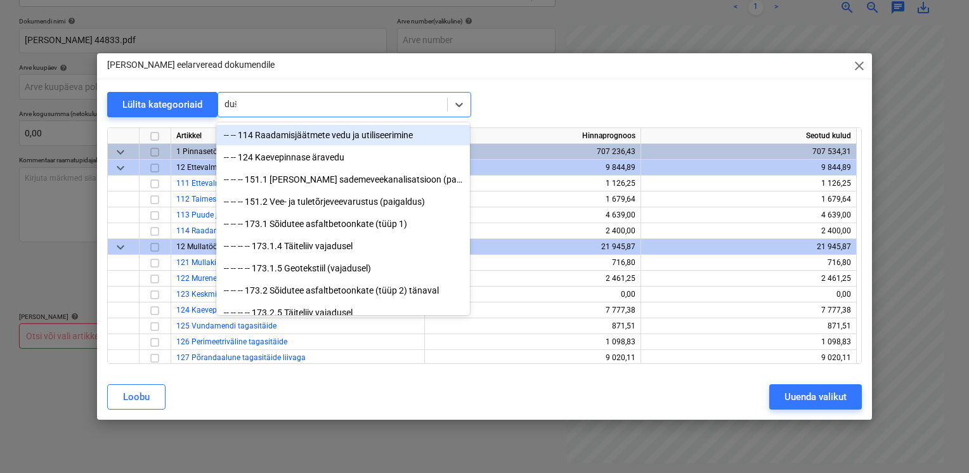
type input "duši"
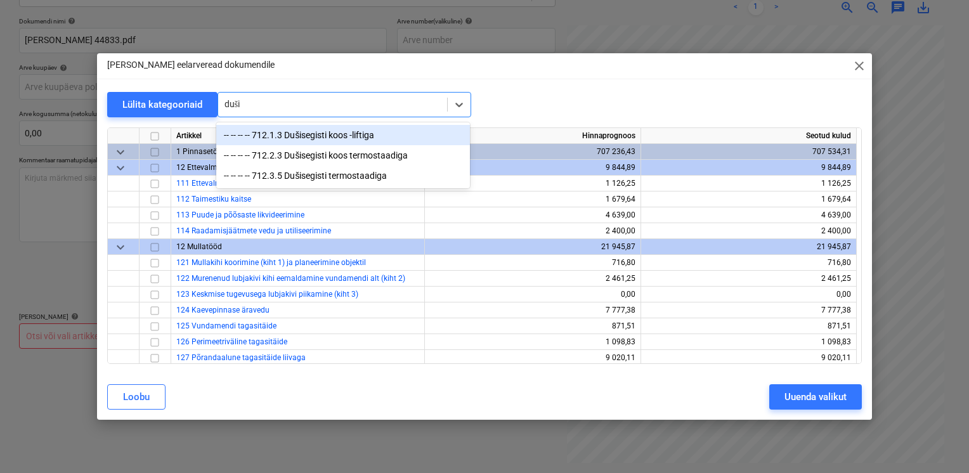
click at [282, 138] on div "-- -- -- -- 712.1.3 Dušisegisti koos -liftiga" at bounding box center [343, 135] width 254 height 20
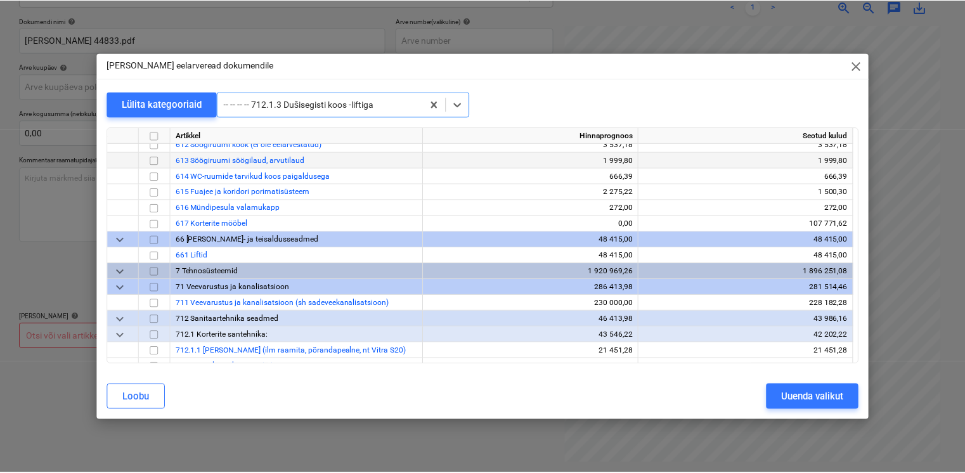
scroll to position [9139, 0]
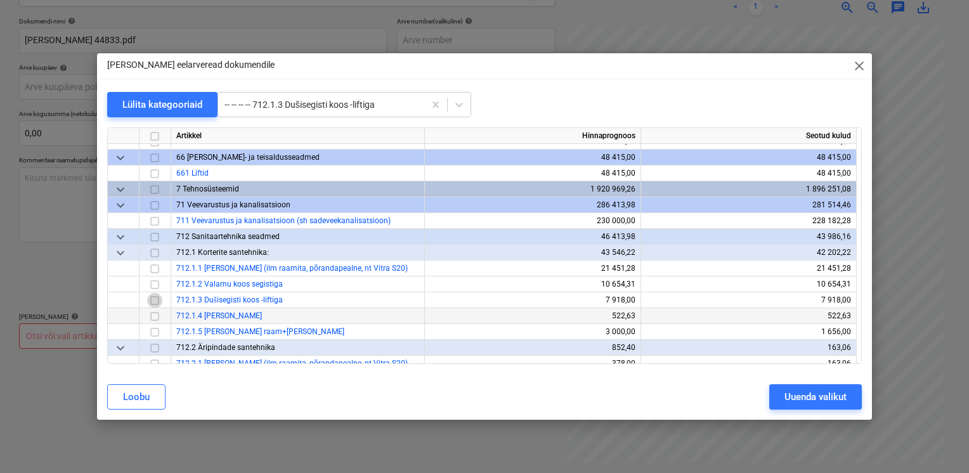
drag, startPoint x: 153, startPoint y: 300, endPoint x: 247, endPoint y: 318, distance: 95.5
click at [154, 300] on input "checkbox" at bounding box center [154, 300] width 15 height 15
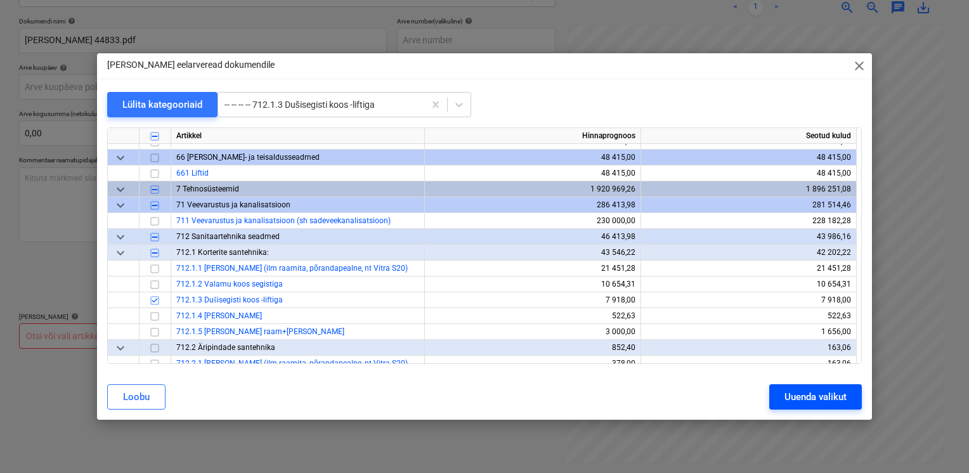
click at [827, 397] on div "Uuenda valikut" at bounding box center [815, 397] width 62 height 16
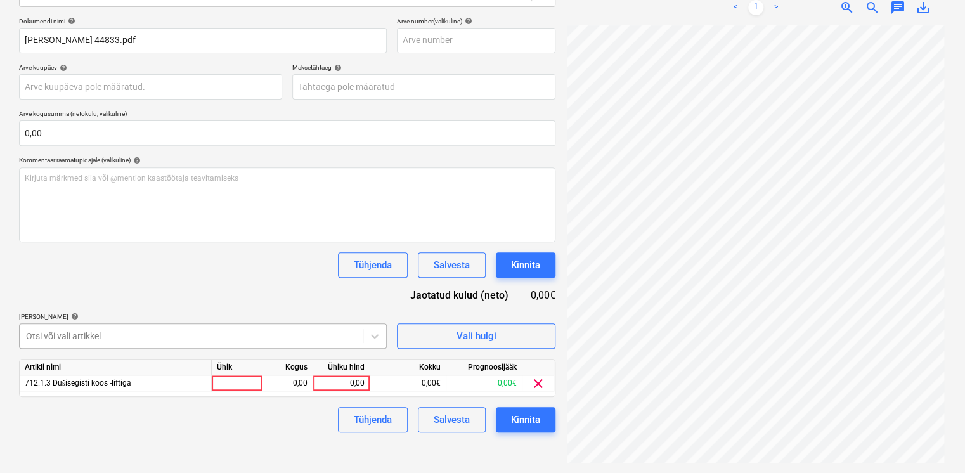
scroll to position [253, 0]
click at [334, 292] on body "Projektid Kontaktid Koondarved Postkast format_size keyboard_arrow_down help se…" at bounding box center [482, 55] width 965 height 473
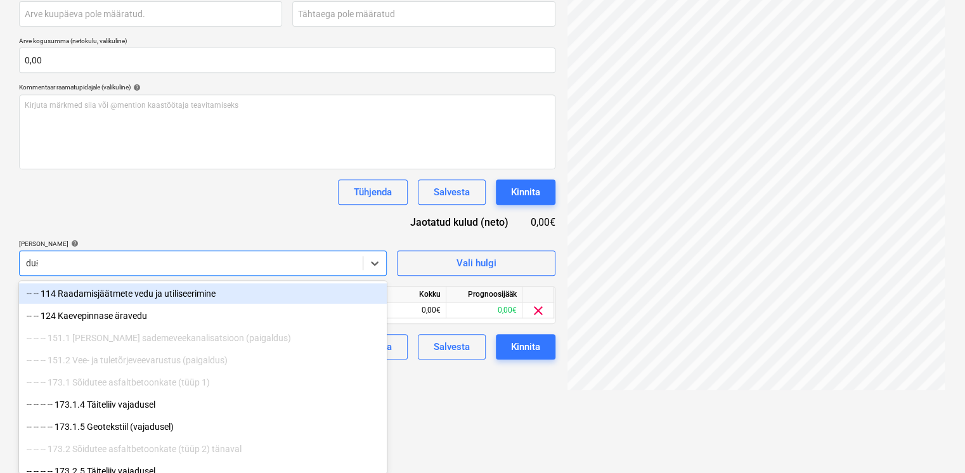
scroll to position [180, 0]
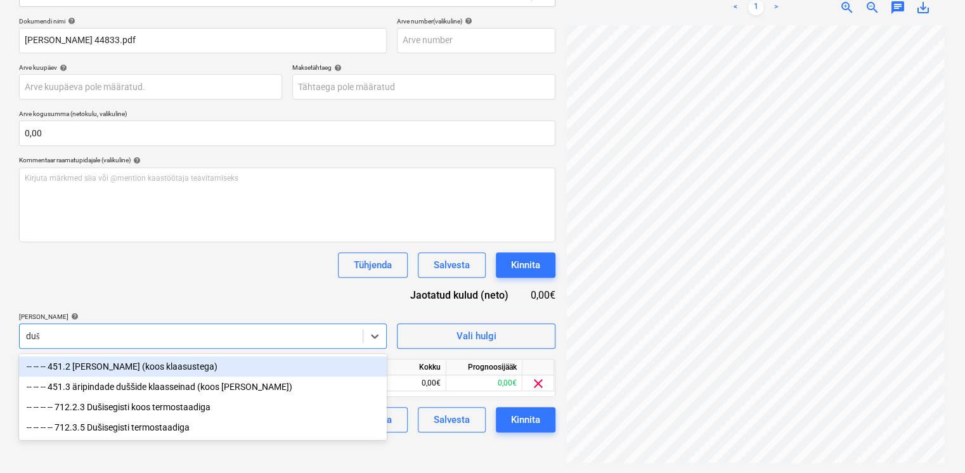
type input "duši"
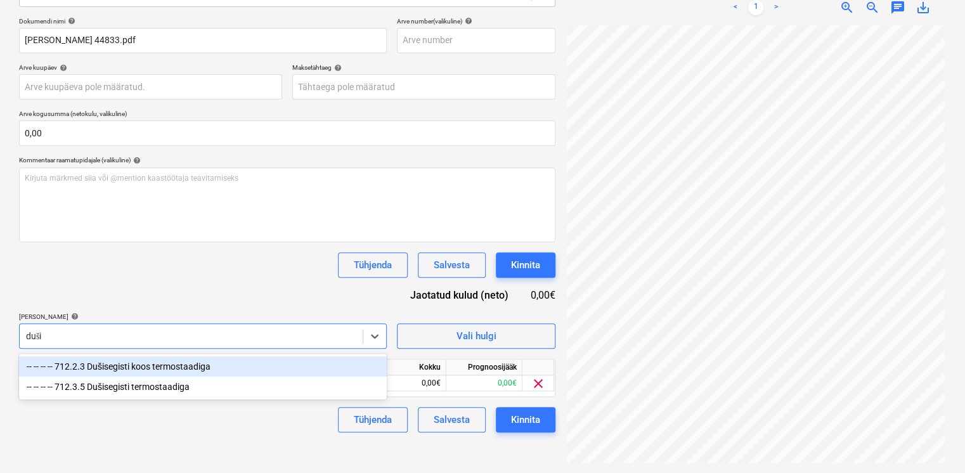
click at [195, 366] on div "-- -- -- -- 712.2.3 Dušisegisti koos termostaadiga" at bounding box center [203, 366] width 368 height 20
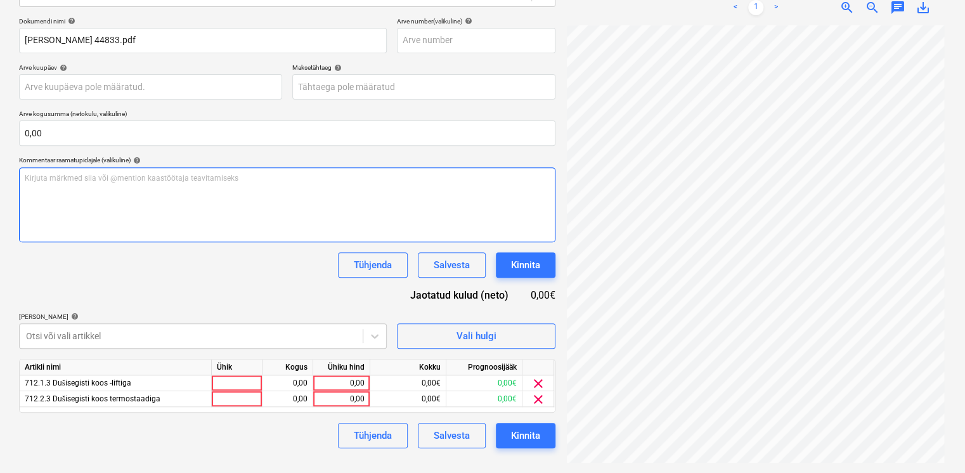
click at [181, 222] on div "Dokumendi nimi help Arve Hankijalt 44833.pdf Arve number (valikuline) help Arve…" at bounding box center [287, 232] width 536 height 431
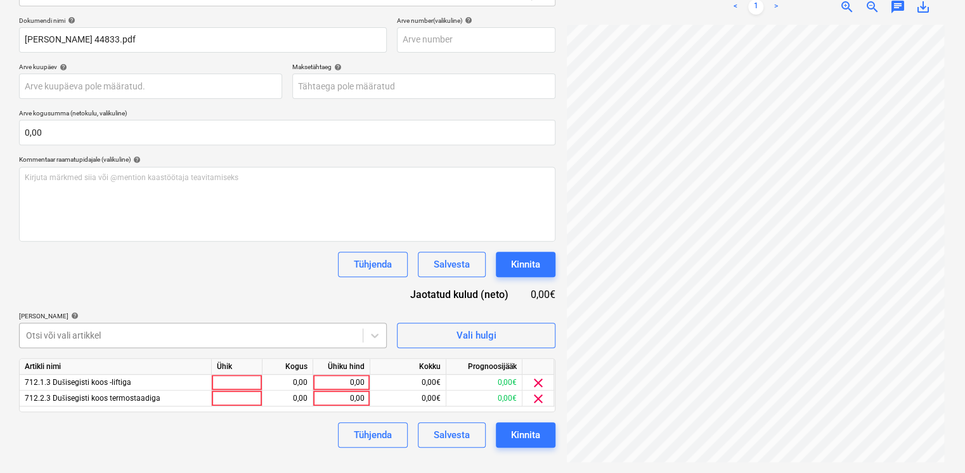
click at [160, 292] on body "Projektid Kontaktid Koondarved Postkast format_size keyboard_arrow_down help se…" at bounding box center [482, 55] width 965 height 473
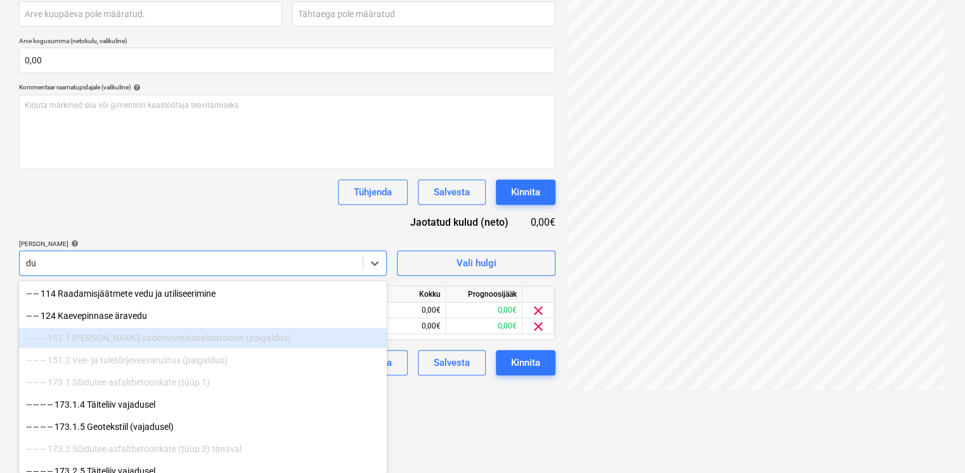
type input "duš"
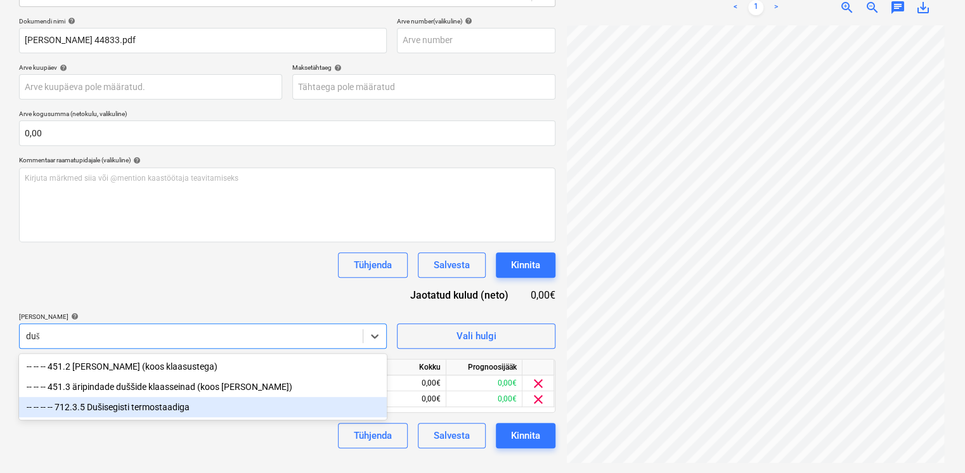
click at [112, 407] on div "-- -- -- -- 712.3.5 Dušisegisti termostaadiga" at bounding box center [203, 407] width 368 height 20
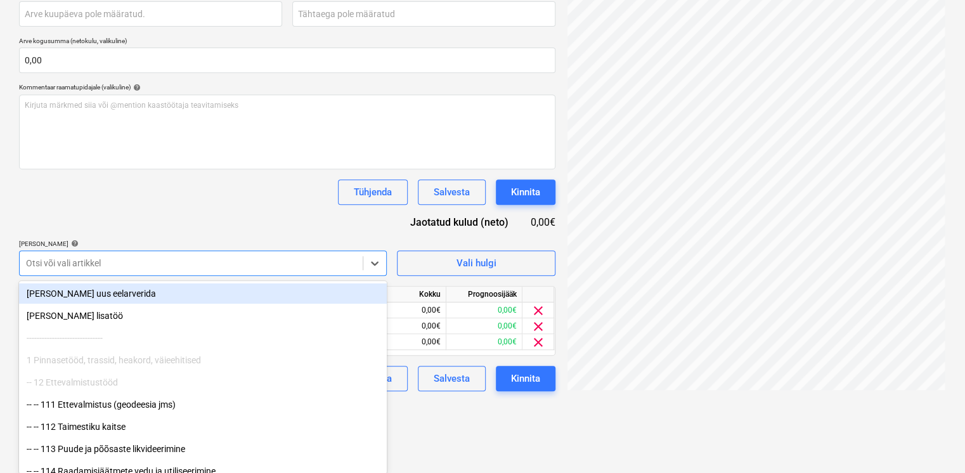
click at [188, 211] on div "Dokumendi nimi help Arve Hankijalt 44833.pdf Arve number (valikuline) help Arve…" at bounding box center [287, 167] width 536 height 447
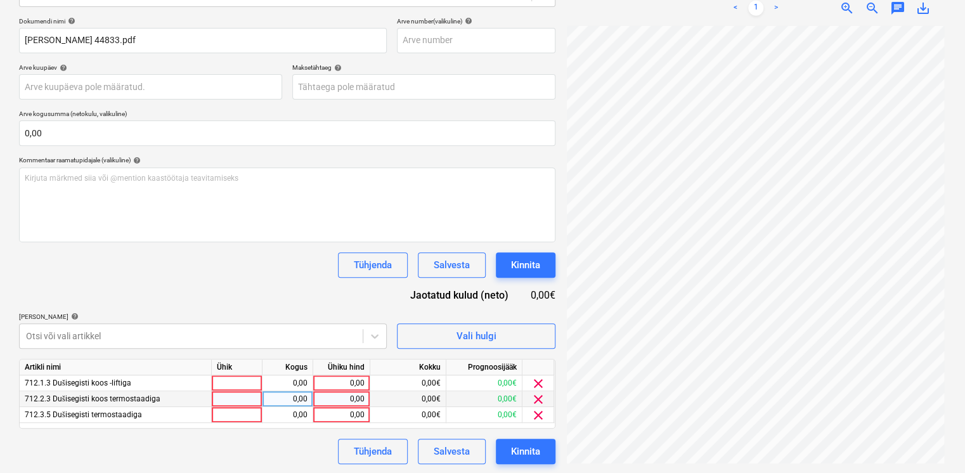
click at [532, 397] on span "clear" at bounding box center [538, 399] width 15 height 15
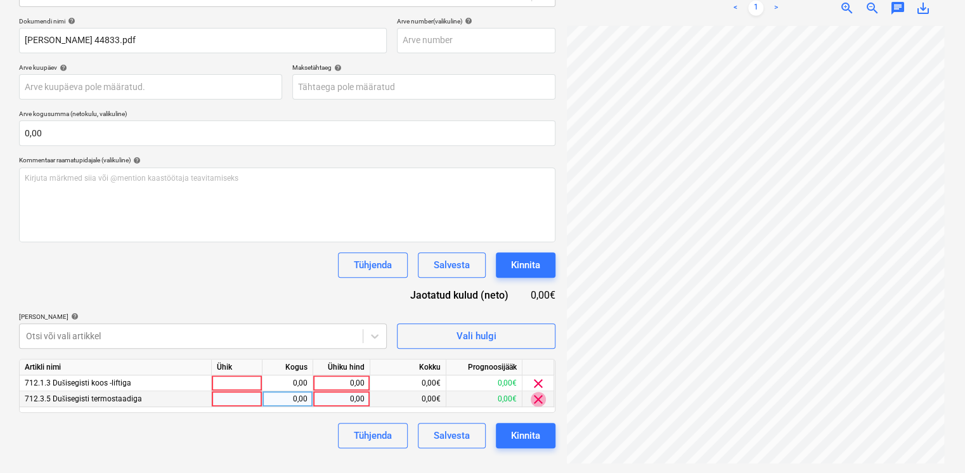
click at [534, 399] on span "clear" at bounding box center [538, 399] width 15 height 15
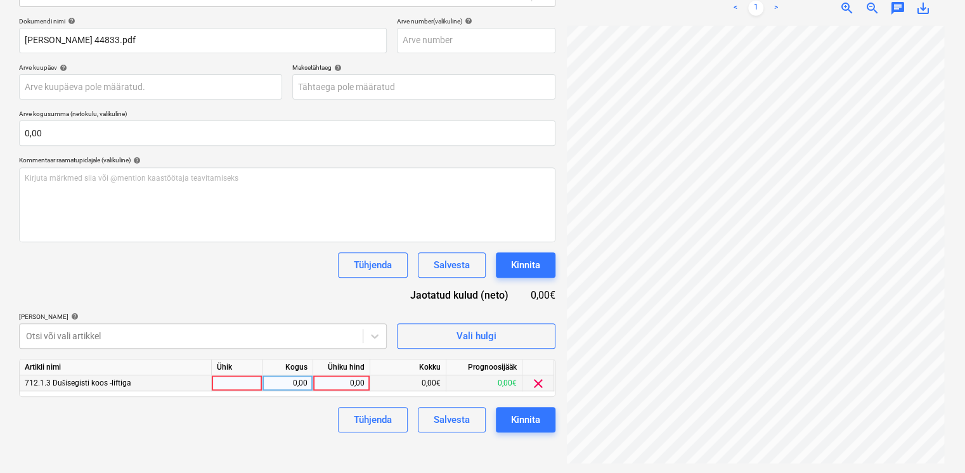
click at [356, 382] on div "0,00" at bounding box center [341, 383] width 46 height 16
type input "398,6"
click at [229, 313] on div "Lisa artiklid help" at bounding box center [203, 317] width 368 height 8
click at [245, 292] on body "Projektid Kontaktid Koondarved Postkast format_size keyboard_arrow_down help se…" at bounding box center [482, 55] width 965 height 473
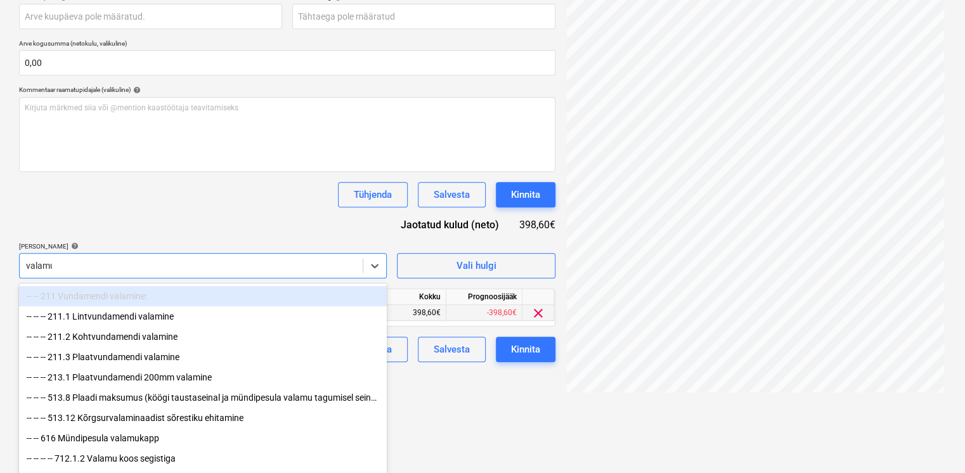
scroll to position [231, 0]
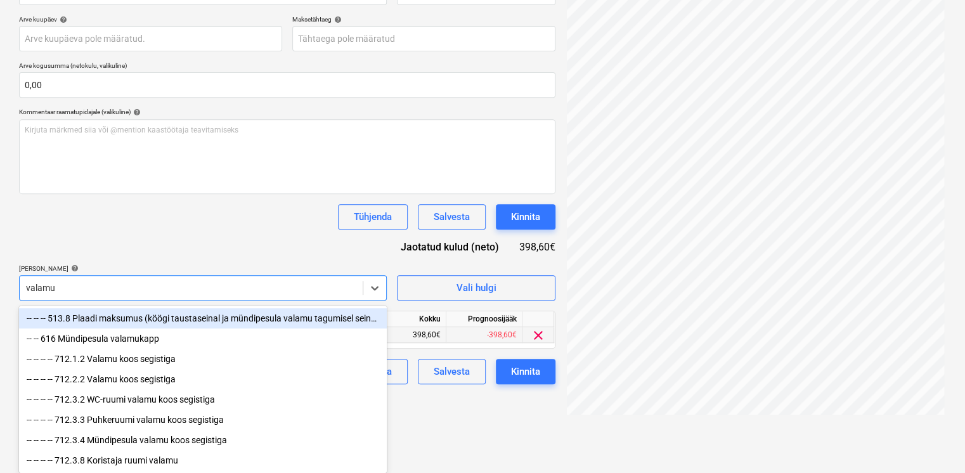
type input "valamu"
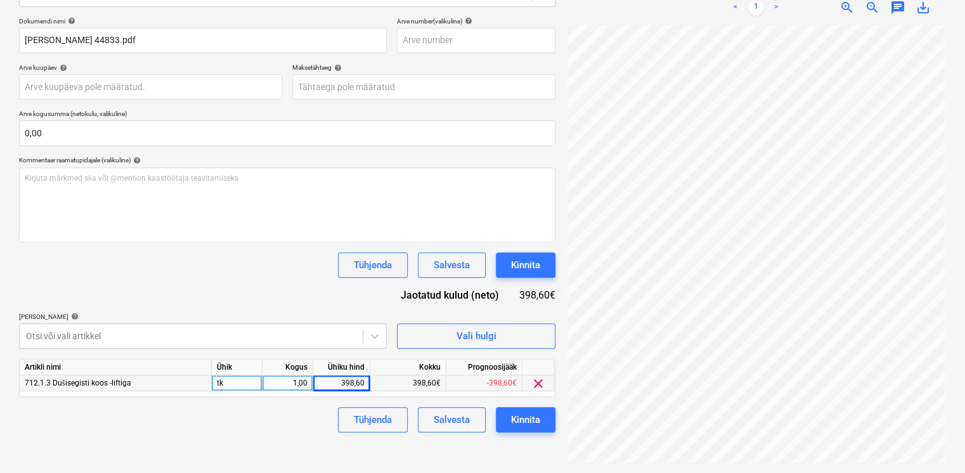
click at [259, 222] on div "Dokumendi nimi help Arve Hankijalt 44833.pdf Arve number (valikuline) help Arve…" at bounding box center [287, 224] width 536 height 415
click at [449, 336] on span "Vali hulgi" at bounding box center [476, 336] width 127 height 16
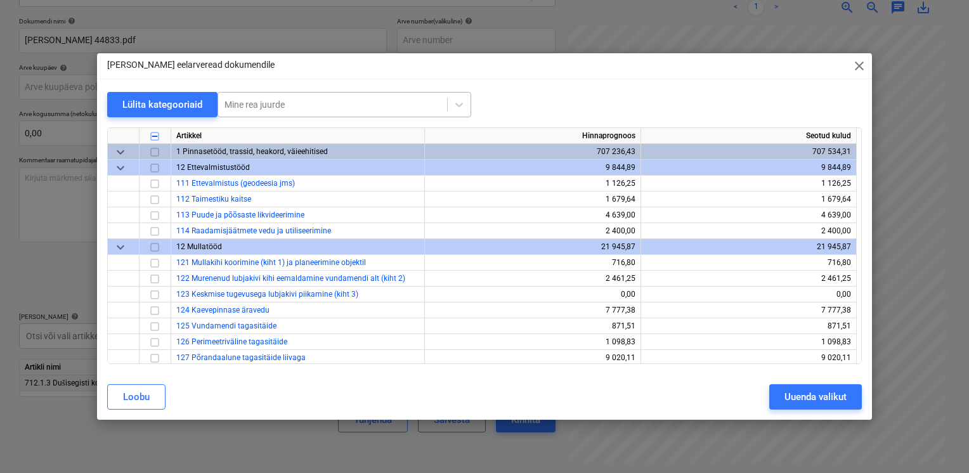
click at [255, 104] on div at bounding box center [332, 104] width 216 height 13
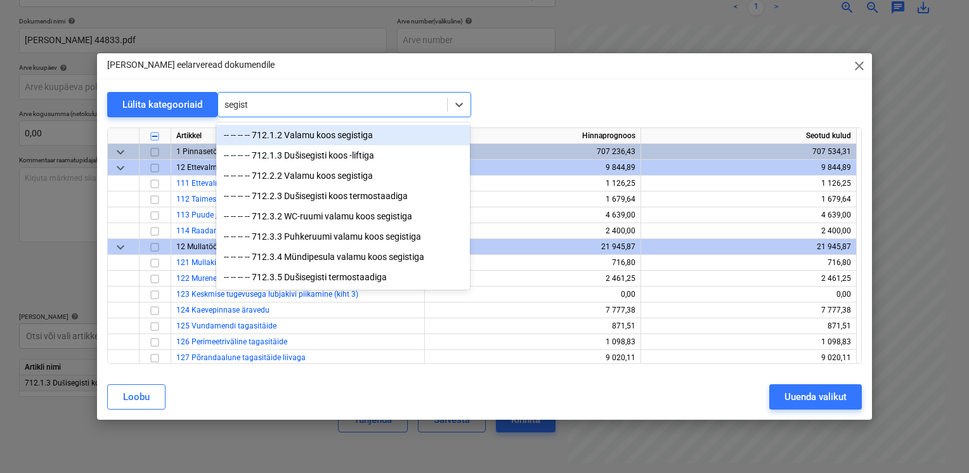
type input "segisti"
click at [318, 131] on div "-- -- -- -- 712.1.2 Valamu koos segistiga" at bounding box center [343, 135] width 254 height 20
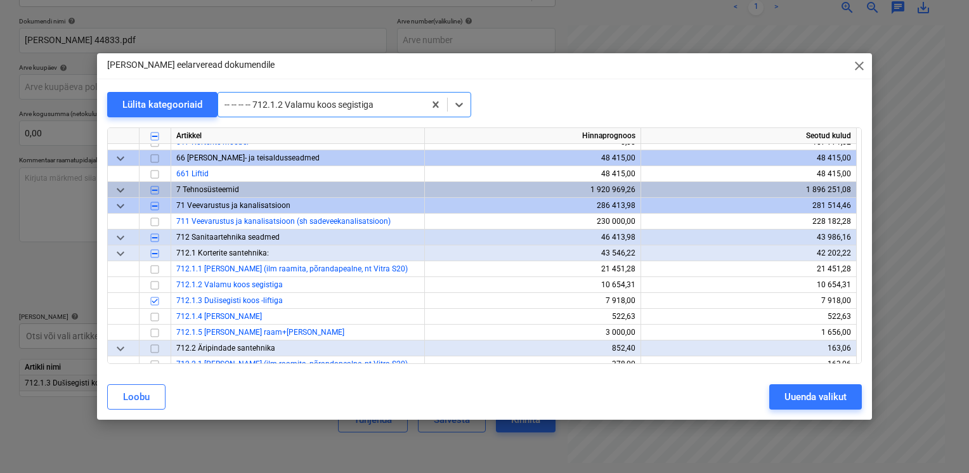
scroll to position [9123, 0]
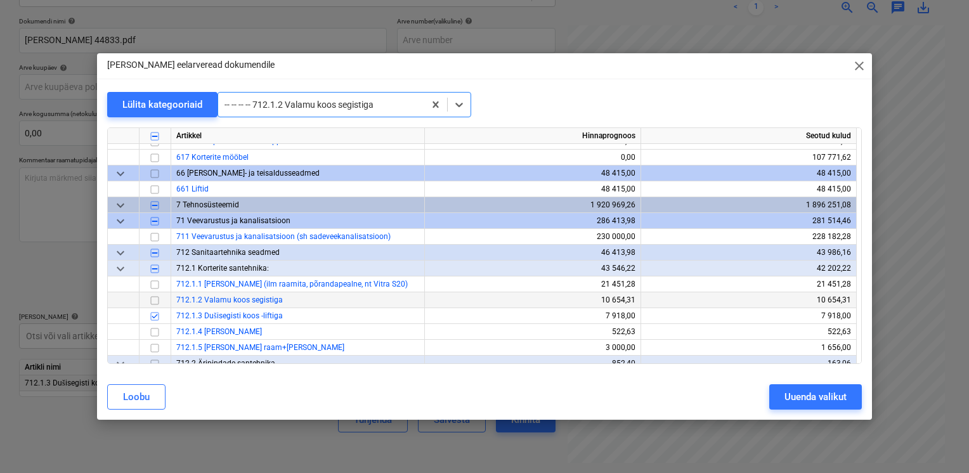
click at [156, 300] on input "checkbox" at bounding box center [154, 300] width 15 height 15
click at [770, 397] on button "Uuenda valikut" at bounding box center [815, 396] width 93 height 25
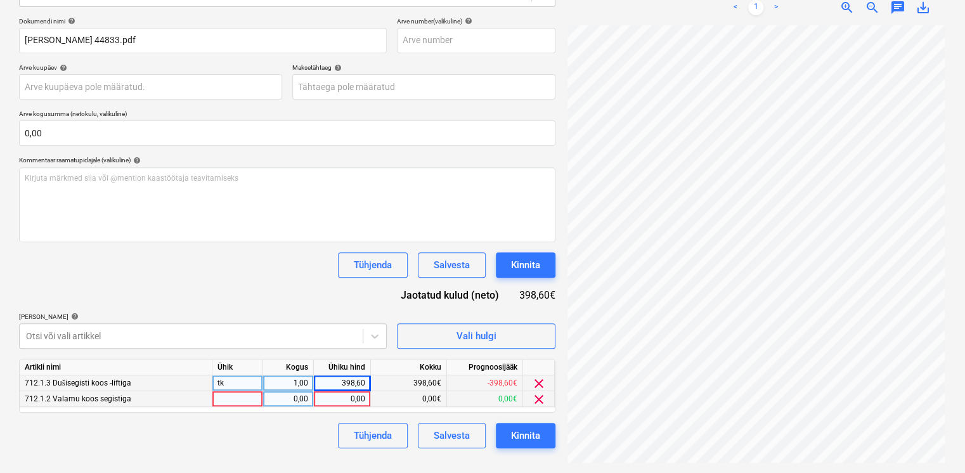
click at [342, 397] on div "0,00" at bounding box center [342, 399] width 46 height 16
type input "250"
click at [233, 404] on div "tk" at bounding box center [237, 399] width 51 height 16
click at [290, 397] on div "1,00" at bounding box center [288, 399] width 40 height 16
type input "7"
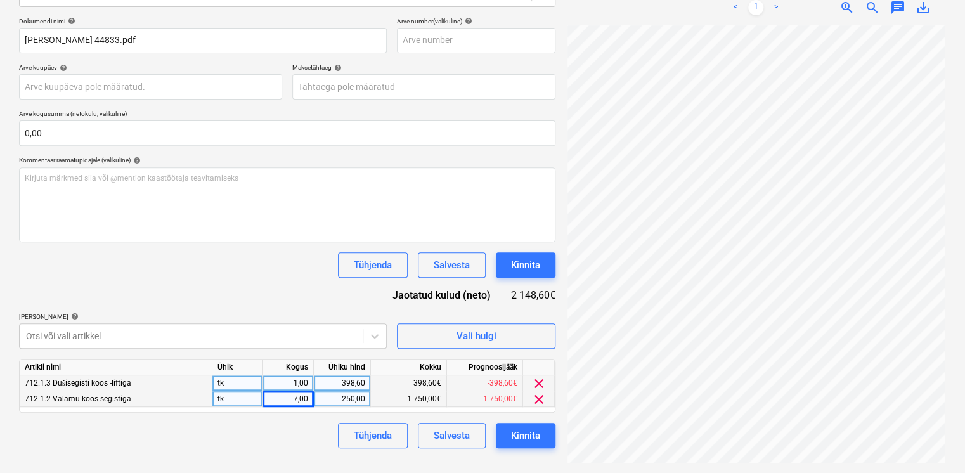
click at [299, 387] on div "1,00" at bounding box center [288, 383] width 40 height 16
type input "3"
click at [240, 270] on div "Tühjenda Salvesta Kinnita" at bounding box center [287, 264] width 536 height 25
click at [354, 385] on div "398,60" at bounding box center [342, 383] width 46 height 16
type input "34,2"
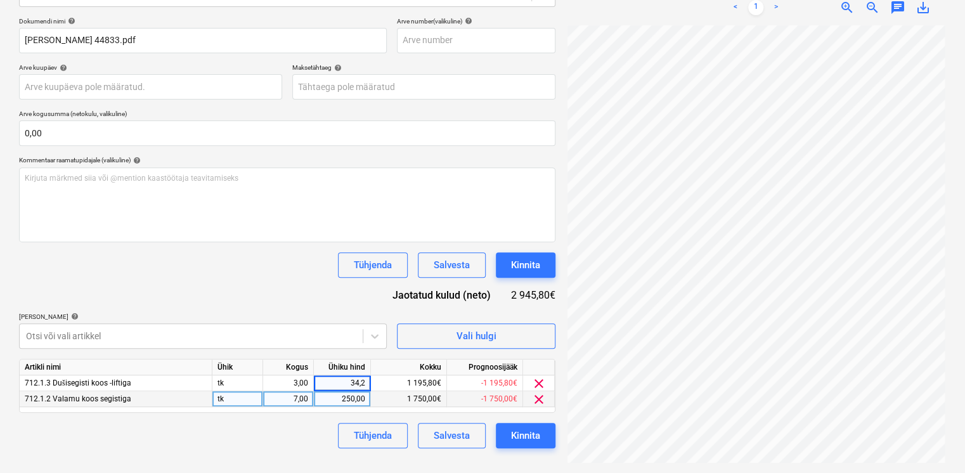
click at [324, 295] on div "Dokumendi nimi help Arve Hankijalt 44833.pdf Arve number (valikuline) help Arve…" at bounding box center [287, 232] width 536 height 431
click at [363, 399] on div "250,00" at bounding box center [342, 399] width 46 height 16
click at [308, 287] on div "Dokumendi nimi help Arve Hankijalt 44833.pdf Arve number (valikuline) help Arve…" at bounding box center [287, 232] width 536 height 431
click at [268, 427] on div "Tühjenda Salvesta Kinnita" at bounding box center [287, 435] width 536 height 25
click at [298, 379] on div "3,00" at bounding box center [288, 383] width 40 height 16
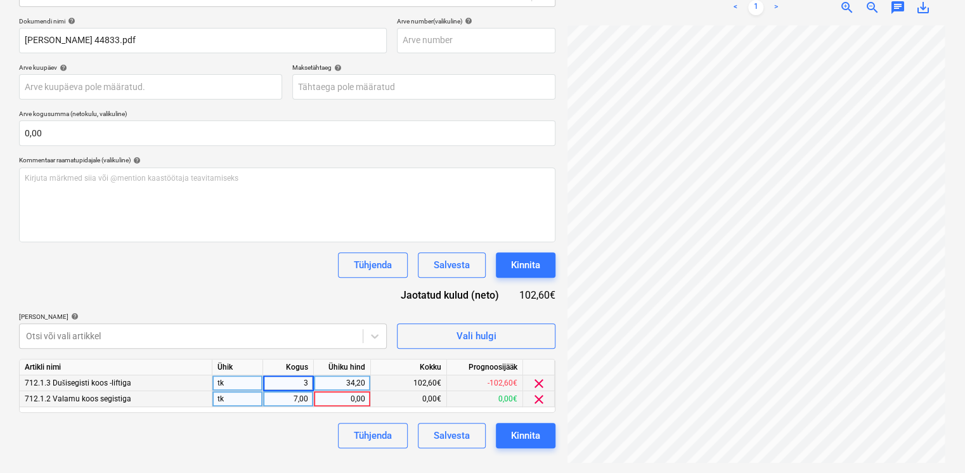
type input "4"
click at [341, 394] on div "0,00" at bounding box center [342, 399] width 46 height 16
type input "37,4"
click at [251, 276] on div "Tühjenda Salvesta Kinnita" at bounding box center [287, 264] width 536 height 25
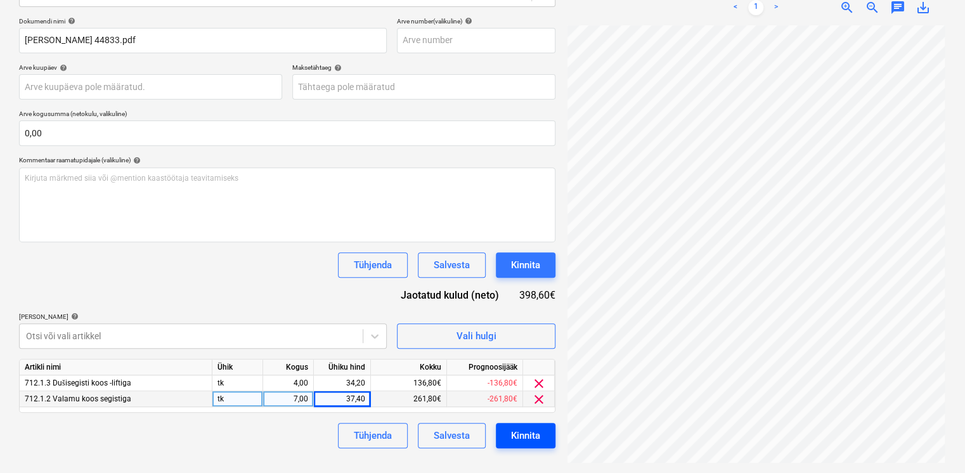
click at [524, 427] on div "Kinnita" at bounding box center [525, 435] width 29 height 16
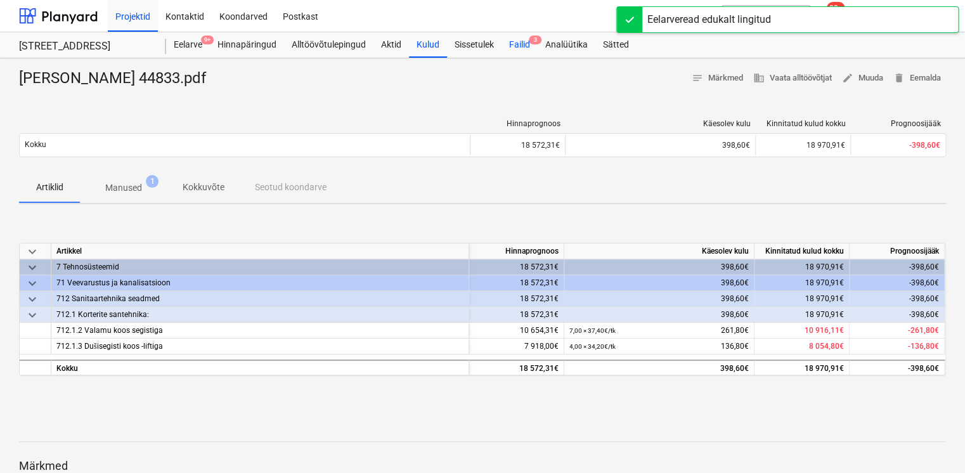
click at [514, 44] on div "Failid 3" at bounding box center [519, 44] width 36 height 25
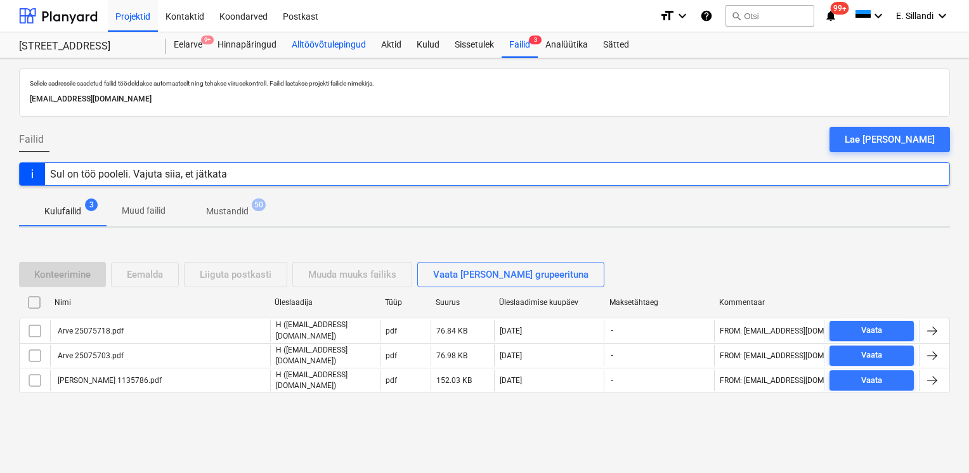
click at [329, 53] on div "Alltöövõtulepingud" at bounding box center [328, 44] width 89 height 25
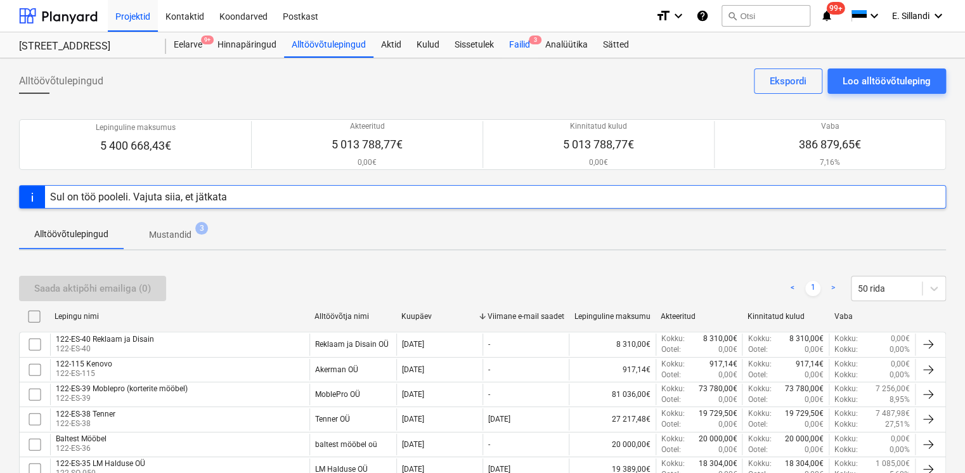
click at [526, 52] on div "Failid 3" at bounding box center [519, 44] width 36 height 25
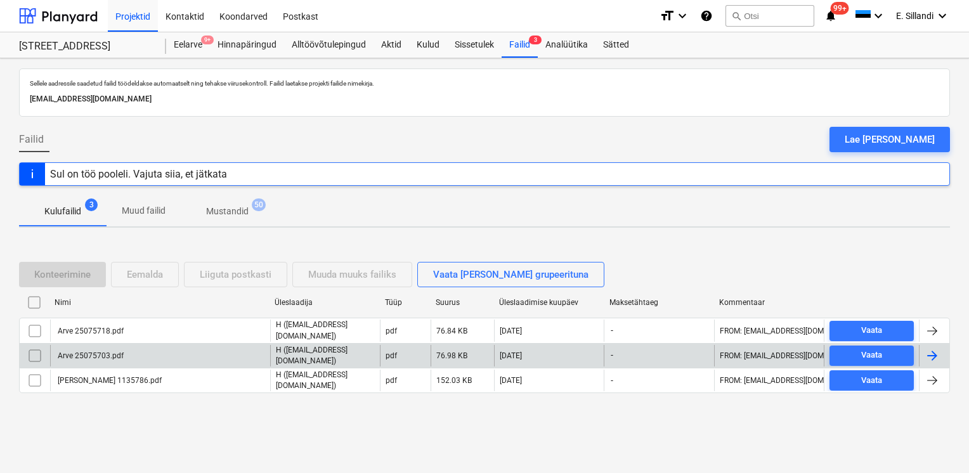
click at [100, 353] on div "Arve 25075703.pdf" at bounding box center [90, 355] width 68 height 9
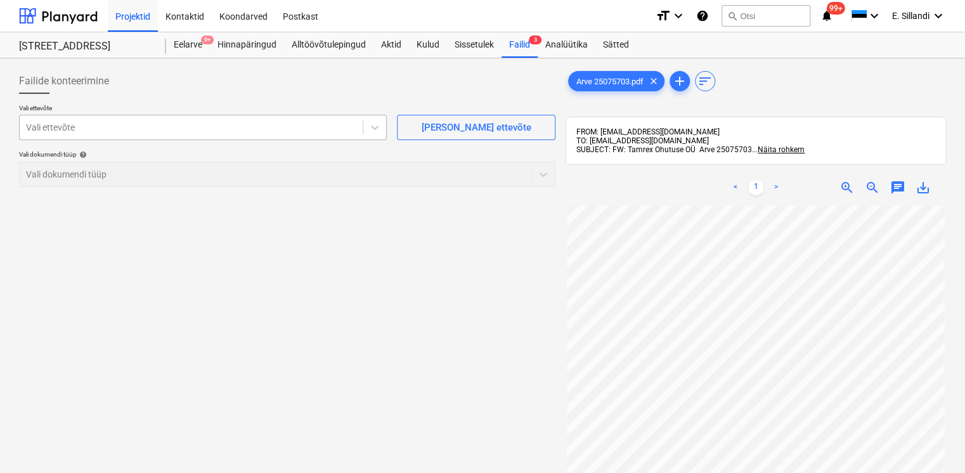
click at [153, 131] on div at bounding box center [191, 127] width 330 height 13
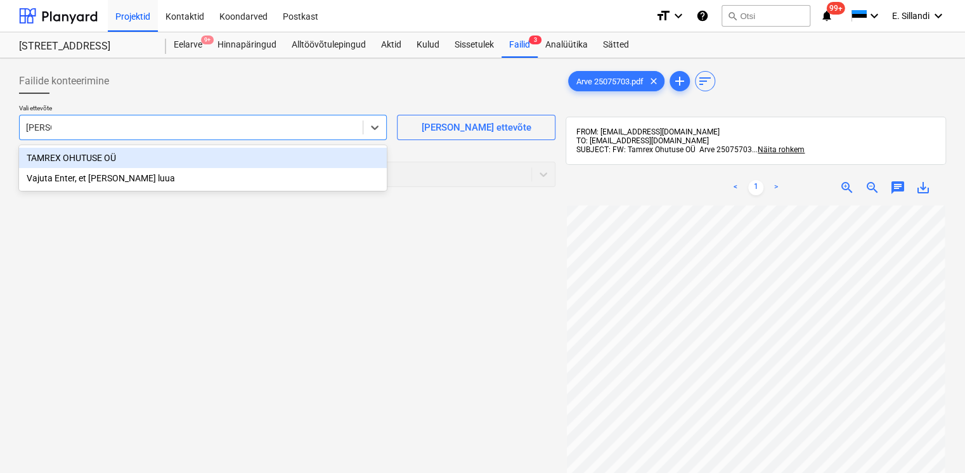
type input "tamrex"
click at [63, 162] on div "TAMREX OHUTUSE OÜ" at bounding box center [203, 158] width 368 height 20
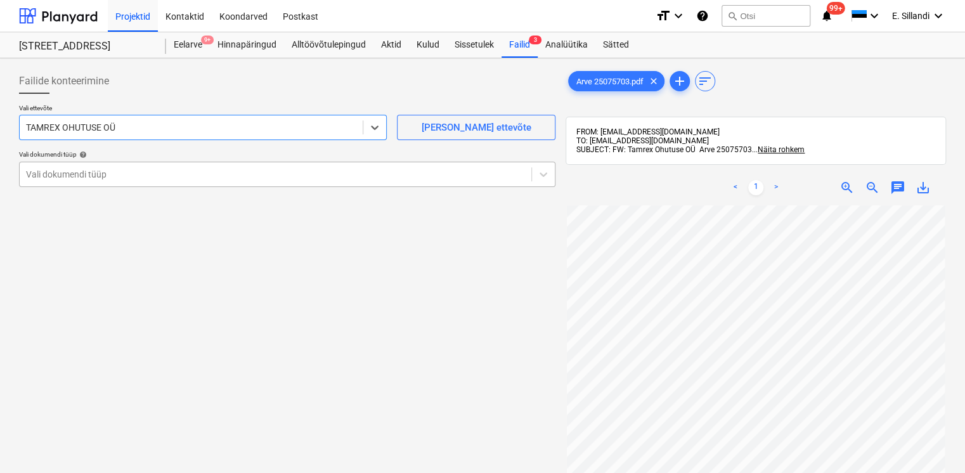
click at [72, 172] on div at bounding box center [275, 174] width 499 height 13
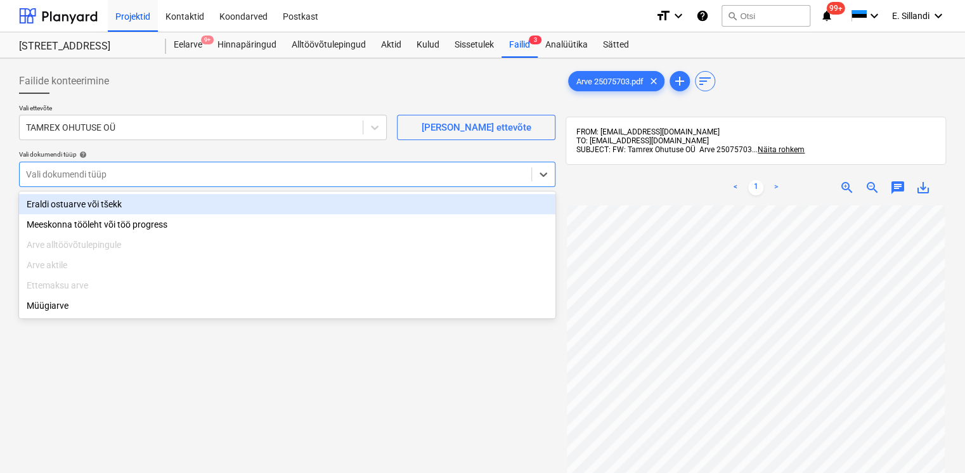
click at [70, 199] on div "Eraldi ostuarve või tšekk" at bounding box center [287, 204] width 536 height 20
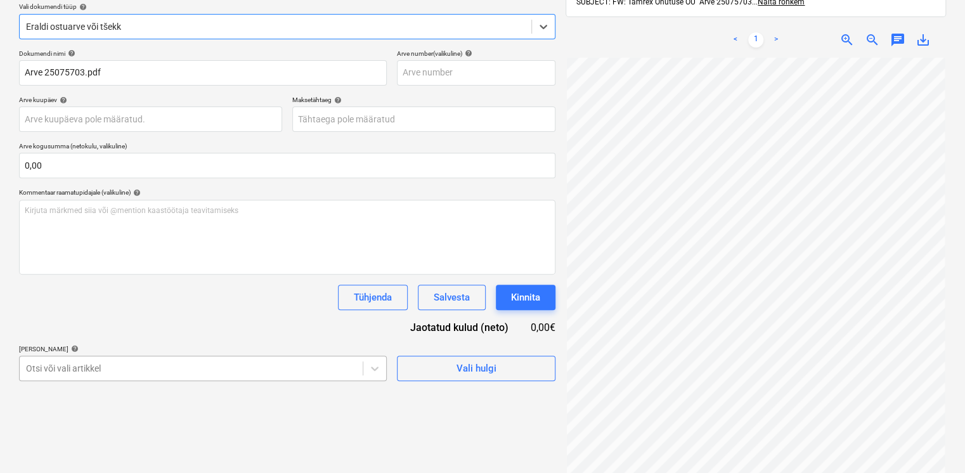
click at [104, 325] on body "Projektid Kontaktid Koondarved Postkast format_size keyboard_arrow_down help se…" at bounding box center [482, 88] width 965 height 473
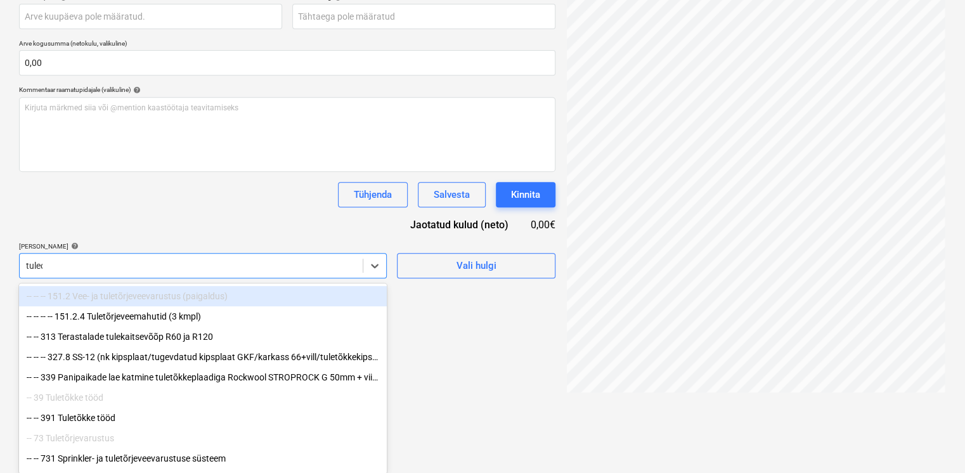
scroll to position [180, 0]
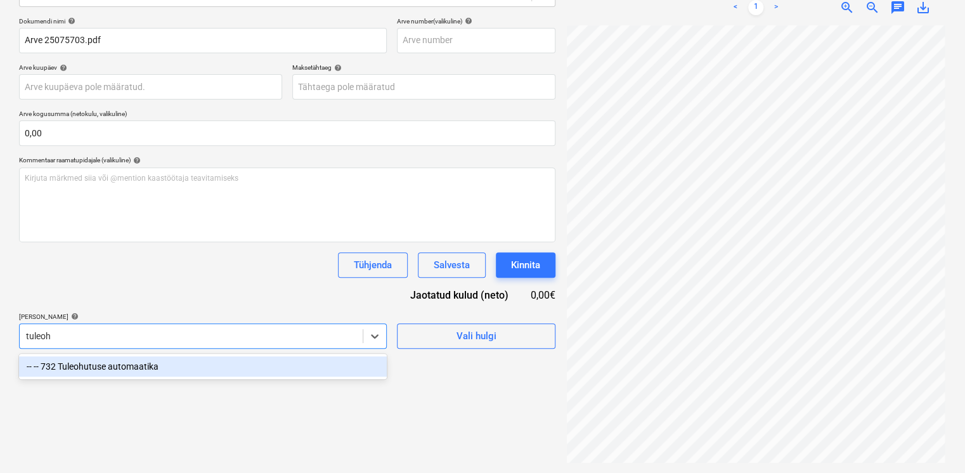
type input "tuleohu"
click at [87, 336] on div at bounding box center [191, 336] width 330 height 13
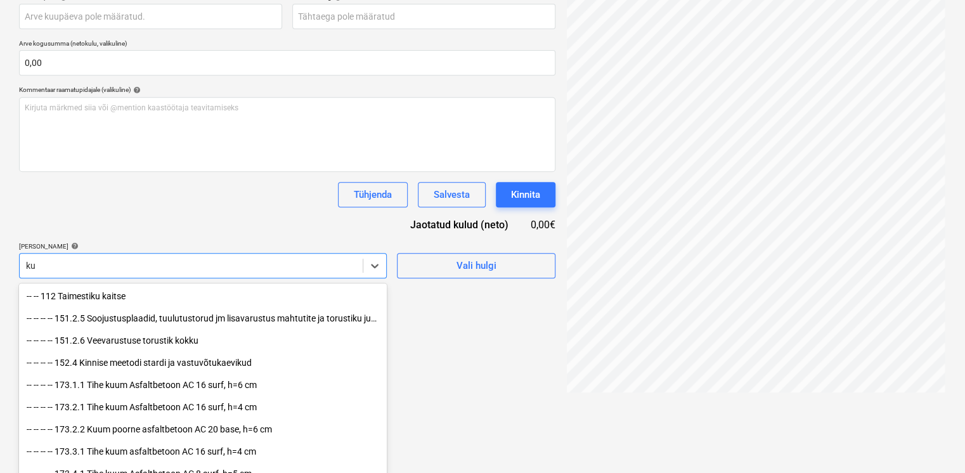
scroll to position [253, 0]
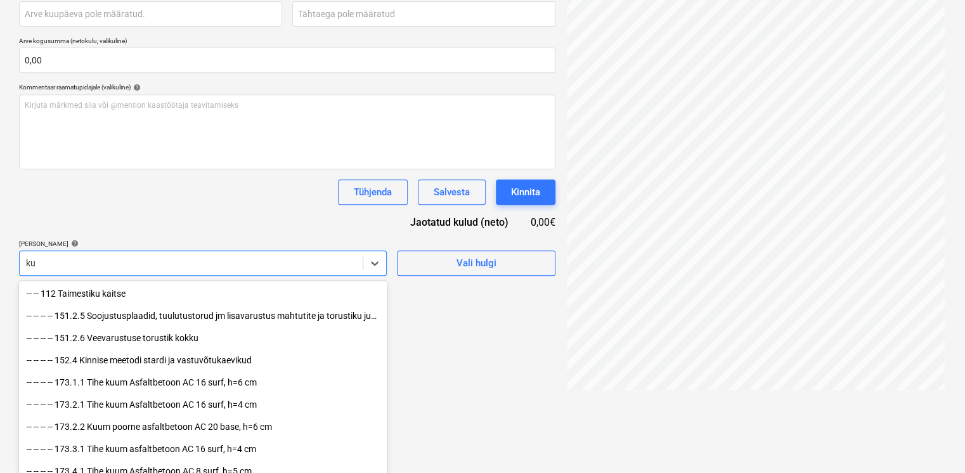
type input "k"
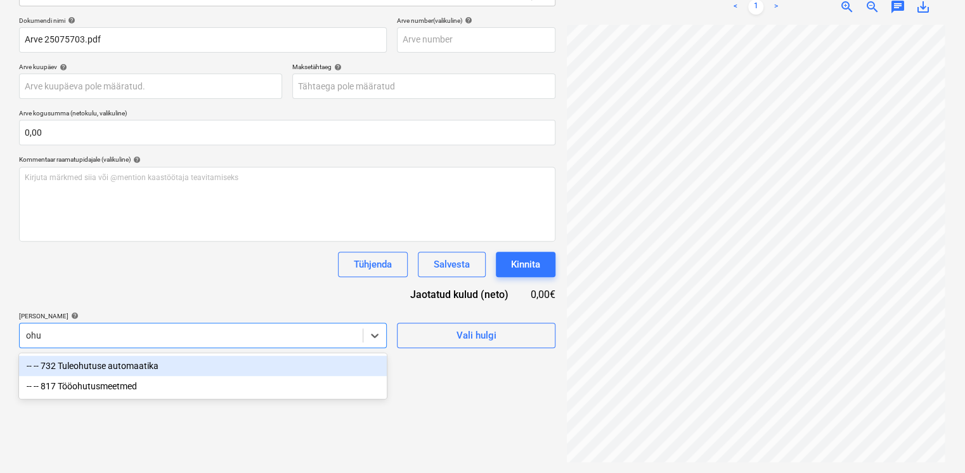
scroll to position [180, 0]
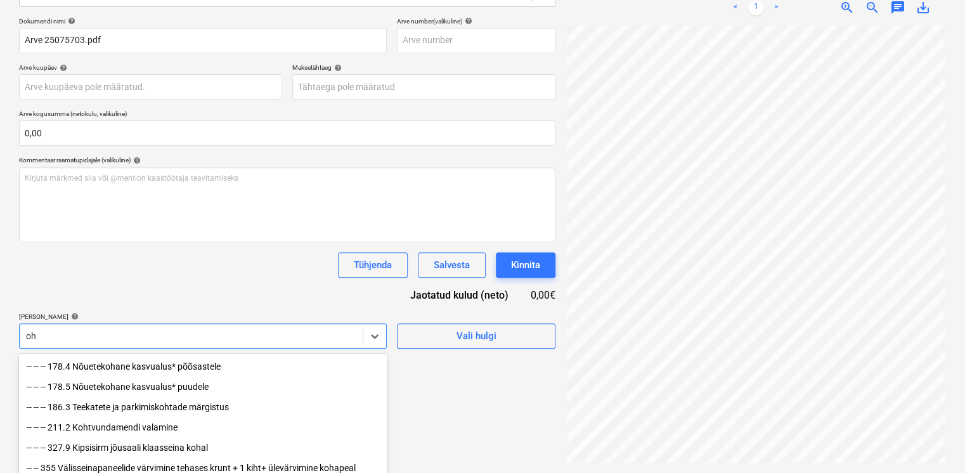
type input "o"
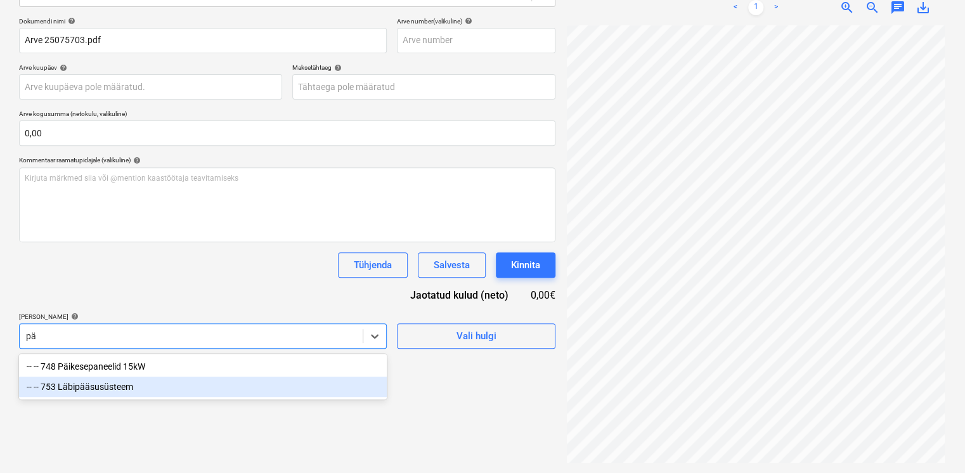
type input "p"
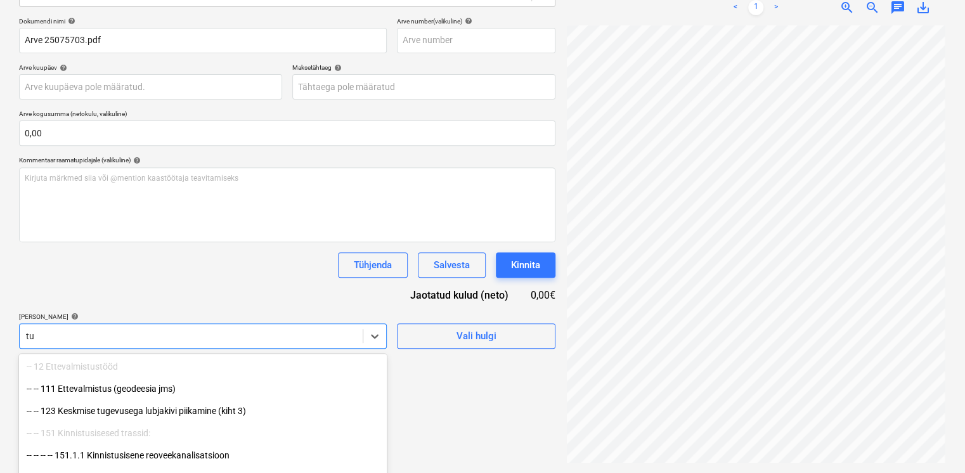
type input "t"
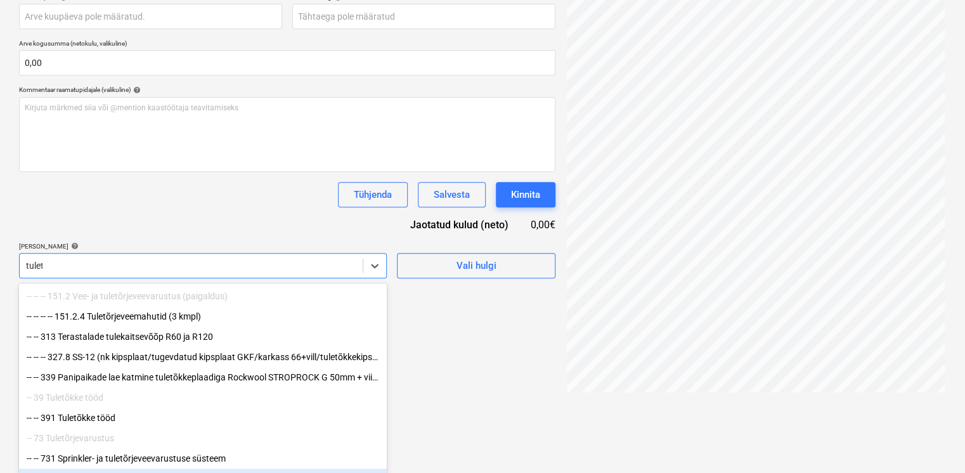
type input "tuletõ"
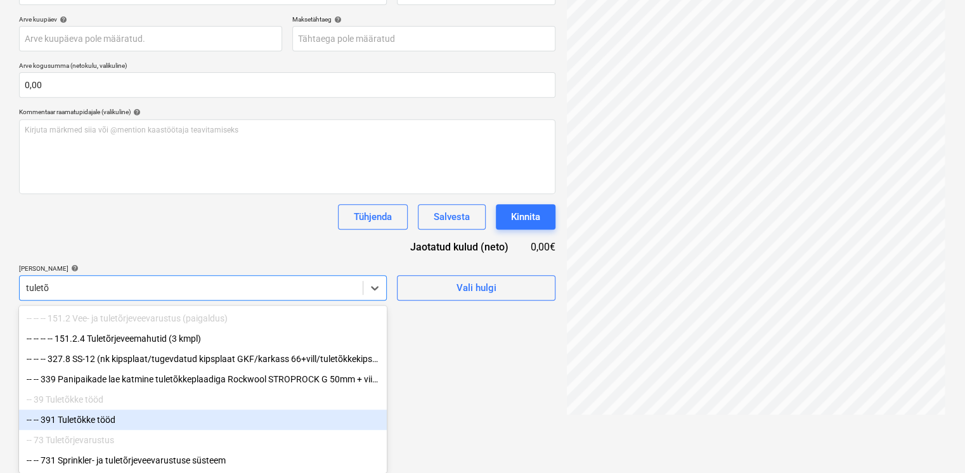
click at [98, 419] on div "-- -- 391 Tuletõkke tööd" at bounding box center [203, 420] width 368 height 20
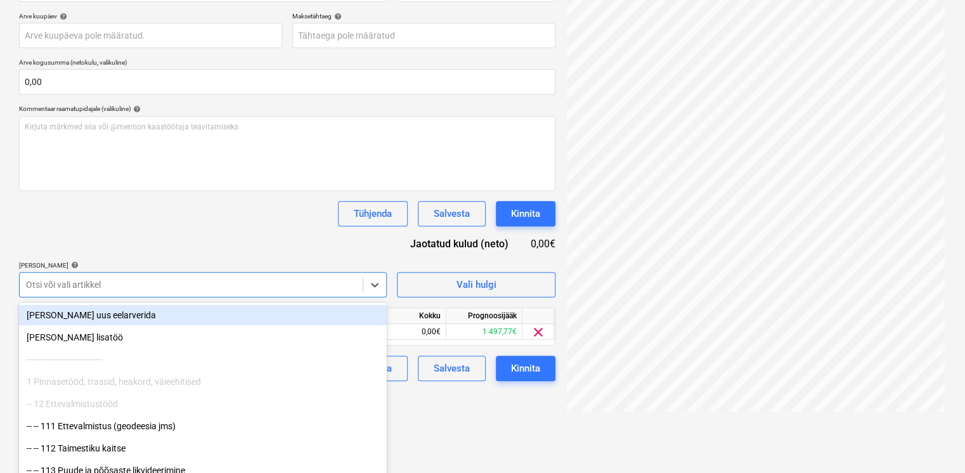
click at [137, 228] on div "Dokumendi nimi help Arve 25075703.pdf Arve number (valikuline) help Arve kuupäe…" at bounding box center [287, 173] width 536 height 415
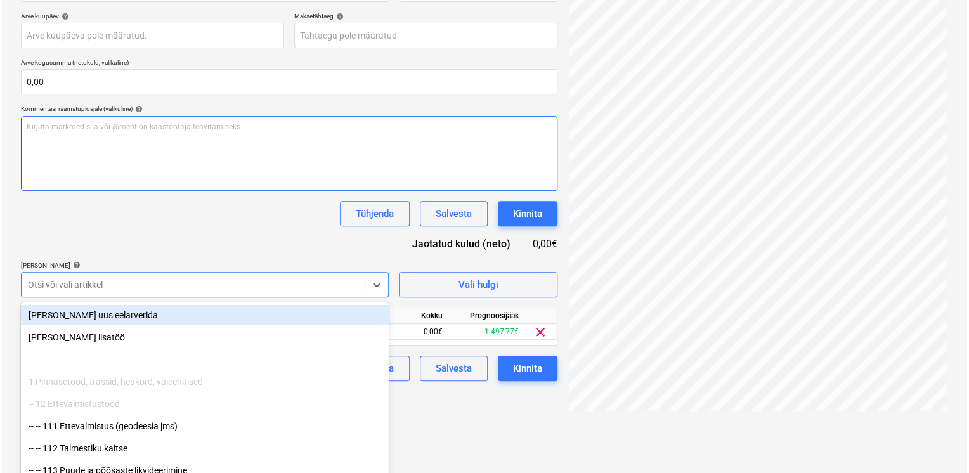
scroll to position [180, 0]
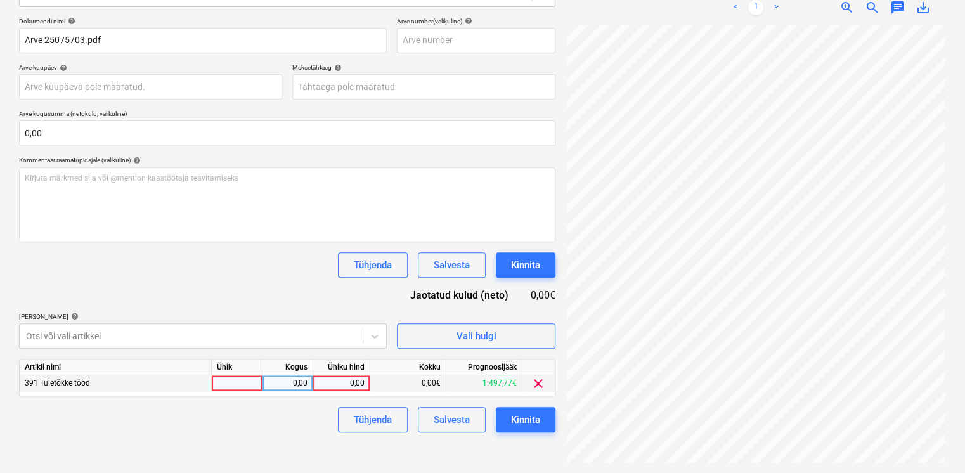
click at [326, 385] on div "0,00" at bounding box center [341, 383] width 46 height 16
type input "271,72"
click at [245, 301] on div "Dokumendi nimi help Arve 25075703.pdf Arve number (valikuline) help Arve kuupäe…" at bounding box center [287, 224] width 536 height 415
click at [527, 422] on div "Kinnita" at bounding box center [525, 419] width 29 height 16
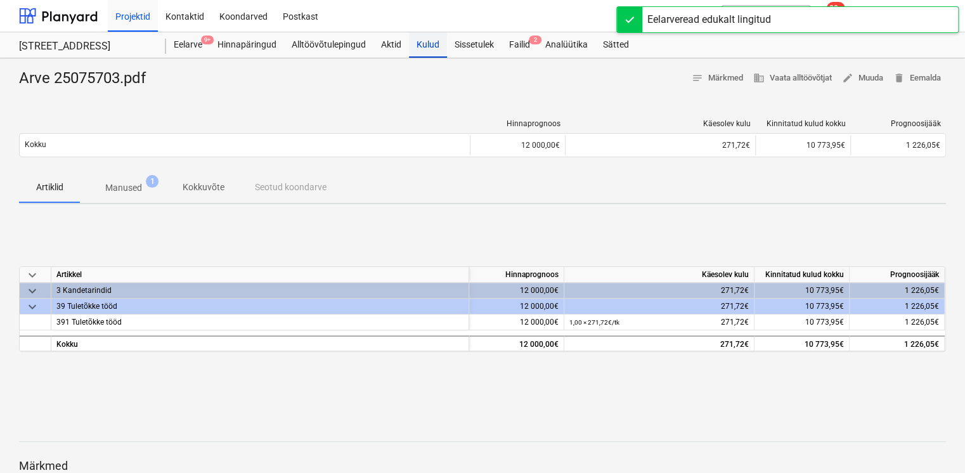
click at [423, 46] on div "Kulud" at bounding box center [428, 44] width 38 height 25
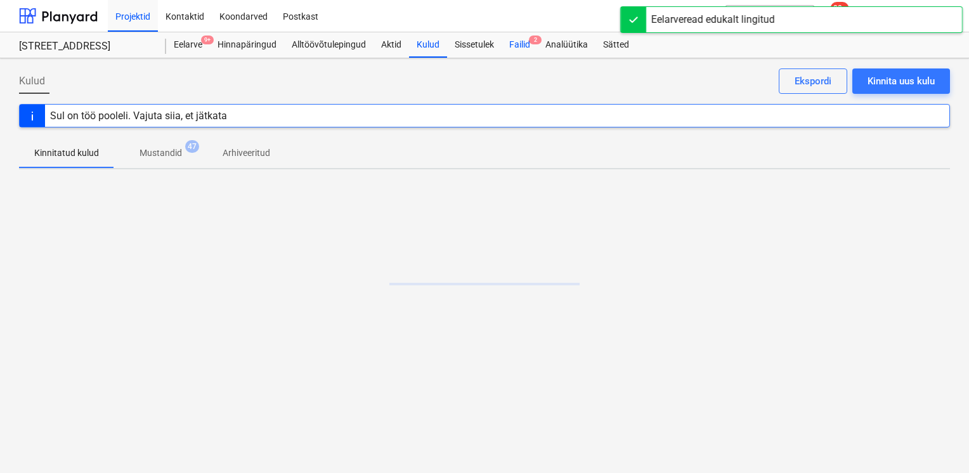
click at [519, 51] on div "Failid 2" at bounding box center [519, 44] width 36 height 25
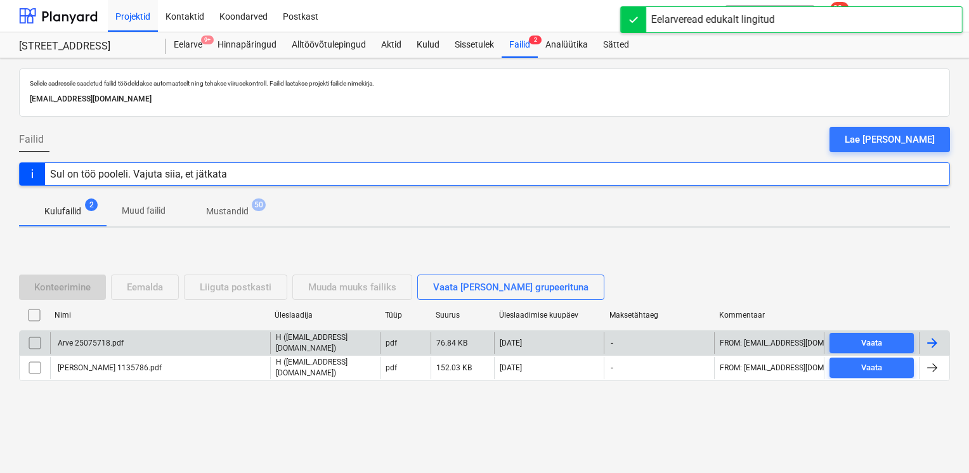
click at [129, 346] on div "Arve 25075718.pdf" at bounding box center [160, 343] width 220 height 22
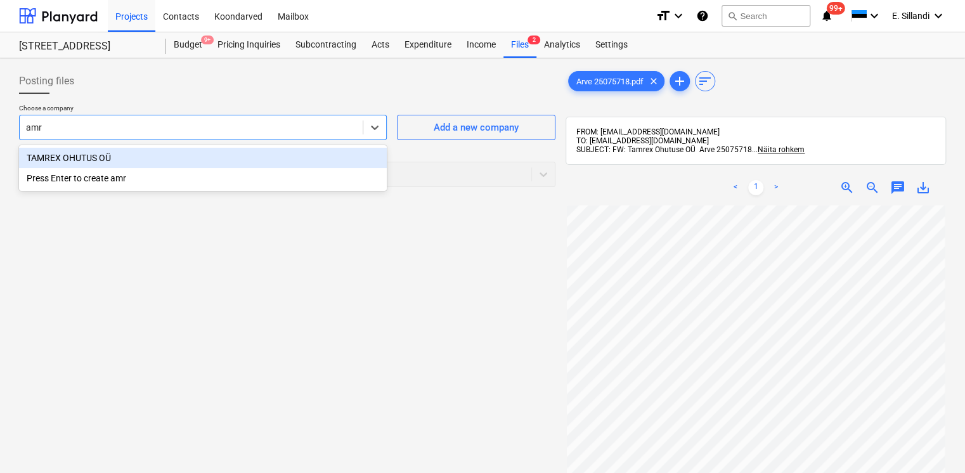
type input "amre"
click at [71, 156] on div "TAMREX OHUTUS OÜ" at bounding box center [203, 158] width 368 height 20
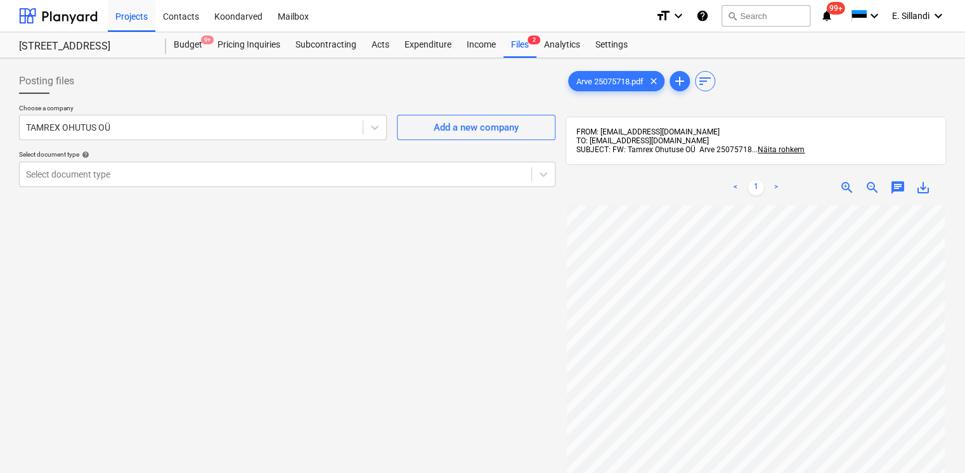
drag, startPoint x: 124, startPoint y: 245, endPoint x: 123, endPoint y: 225, distance: 20.3
click at [125, 243] on div "Posting files Choose a company TAMREX OHUTUS OÜ Add a new company Select docume…" at bounding box center [287, 355] width 546 height 584
click at [97, 162] on div "Select document type" at bounding box center [287, 174] width 536 height 25
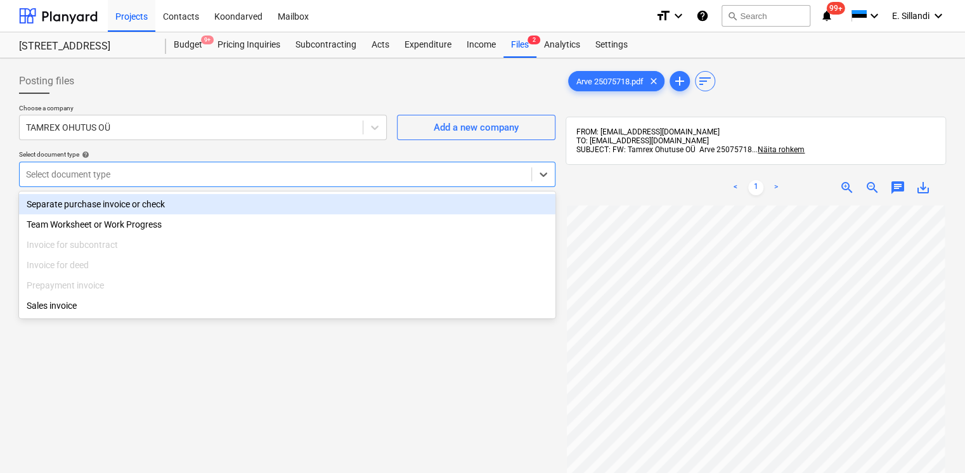
click at [81, 205] on div "Separate purchase invoice or check" at bounding box center [287, 204] width 536 height 20
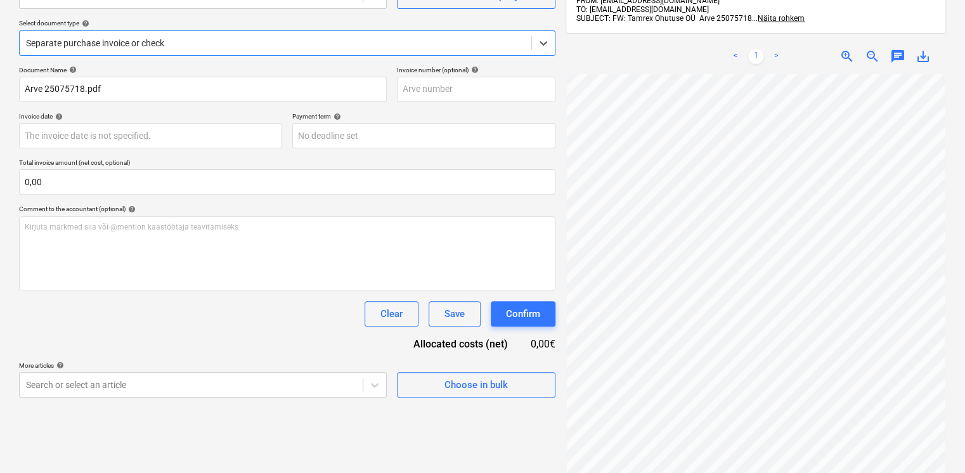
scroll to position [180, 0]
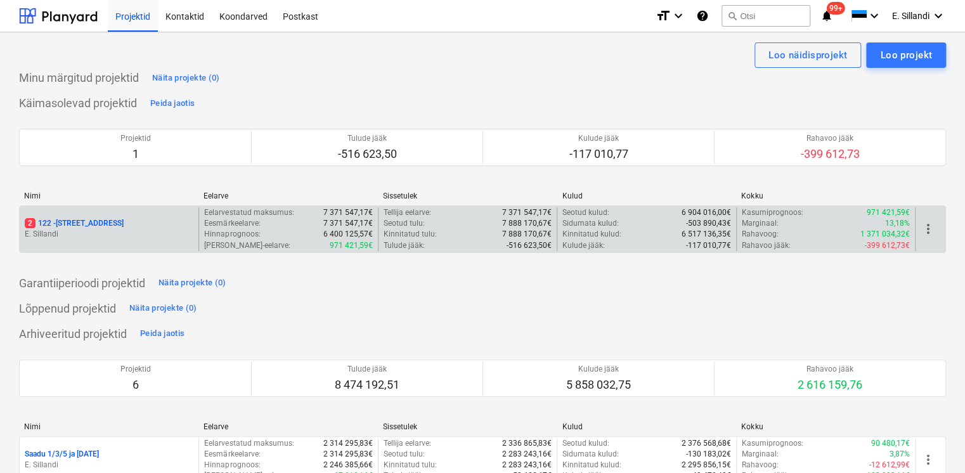
click at [68, 217] on div "2 122 - [STREET_ADDRESS]" at bounding box center [109, 229] width 179 height 44
click at [67, 222] on p "2 122 - [STREET_ADDRESS]" at bounding box center [74, 223] width 99 height 11
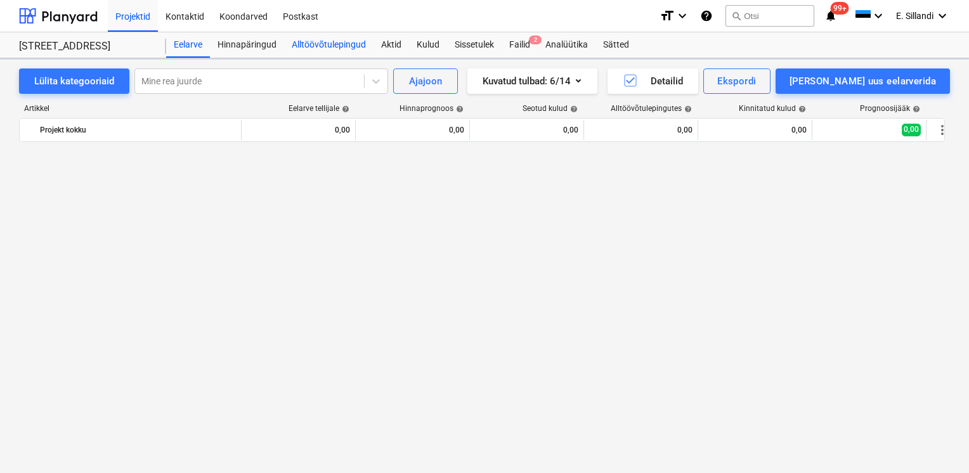
click at [325, 52] on div "Alltöövõtulepingud" at bounding box center [328, 44] width 89 height 25
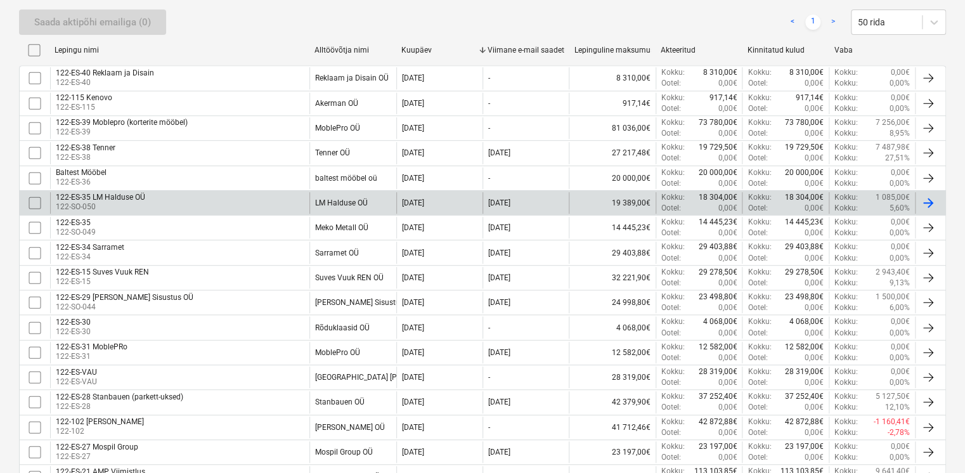
scroll to position [295, 0]
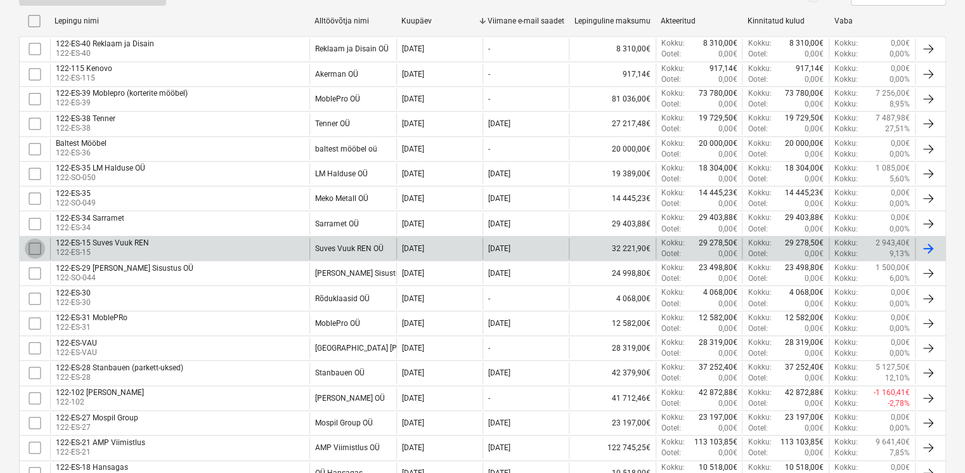
click at [33, 245] on input "checkbox" at bounding box center [35, 248] width 20 height 20
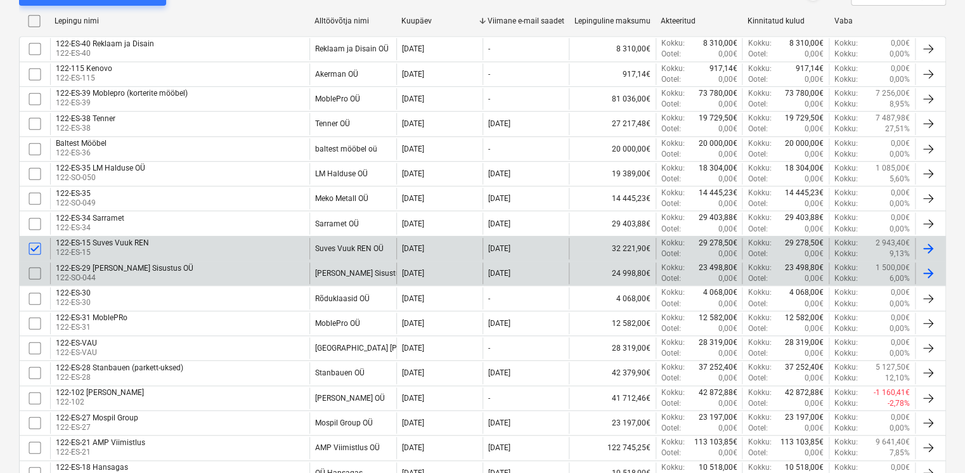
click at [33, 272] on input "checkbox" at bounding box center [35, 273] width 20 height 20
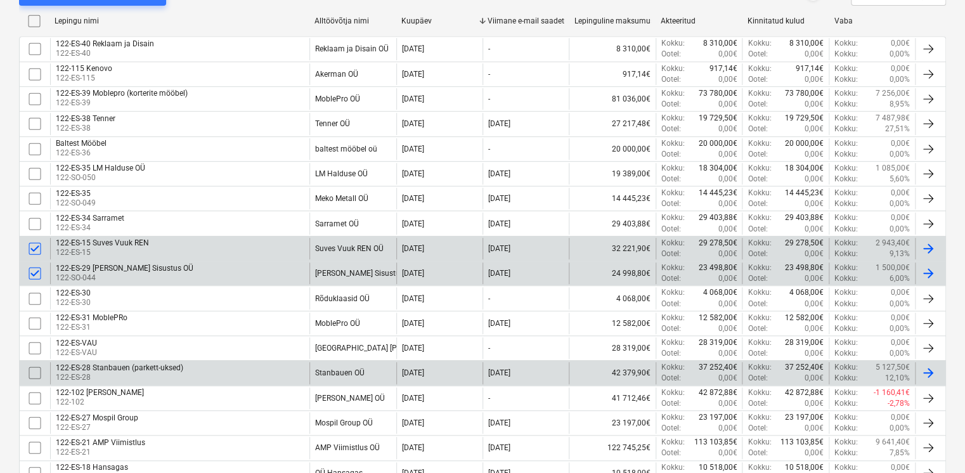
click at [36, 371] on input "checkbox" at bounding box center [35, 373] width 20 height 20
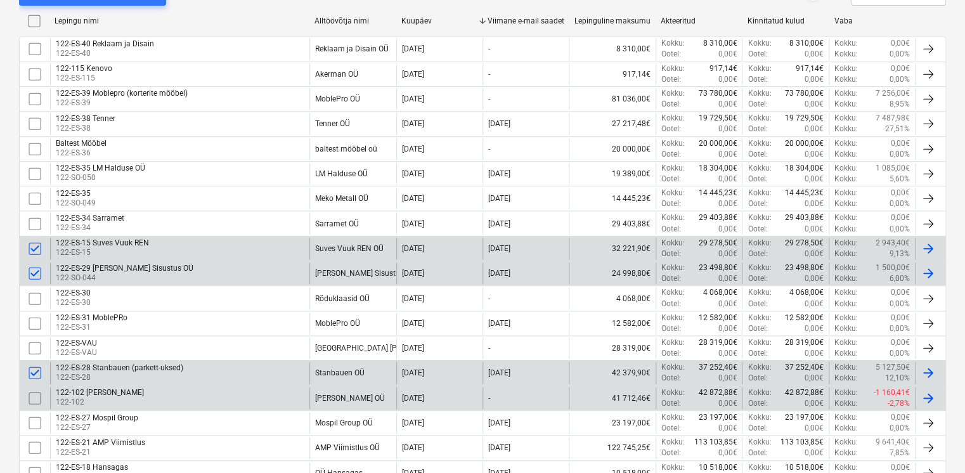
scroll to position [444, 0]
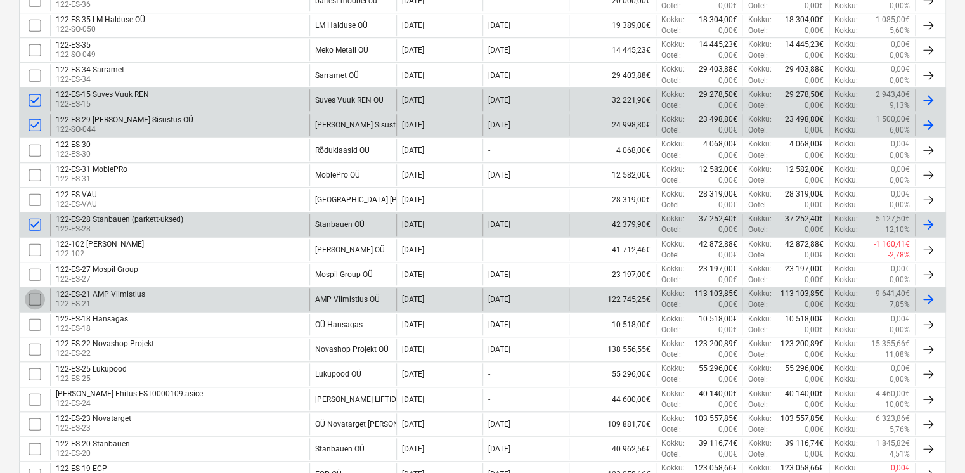
click at [31, 294] on input "checkbox" at bounding box center [35, 299] width 20 height 20
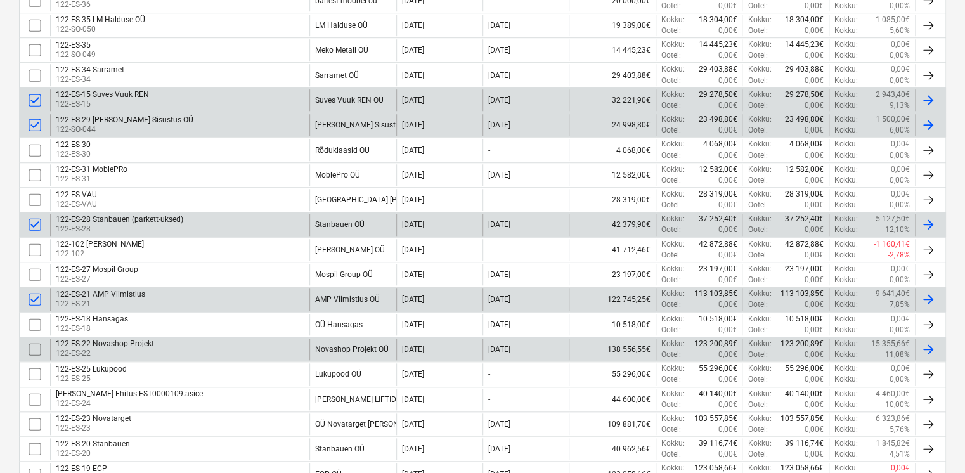
drag, startPoint x: 34, startPoint y: 347, endPoint x: 138, endPoint y: 356, distance: 104.3
click at [34, 347] on input "checkbox" at bounding box center [35, 349] width 20 height 20
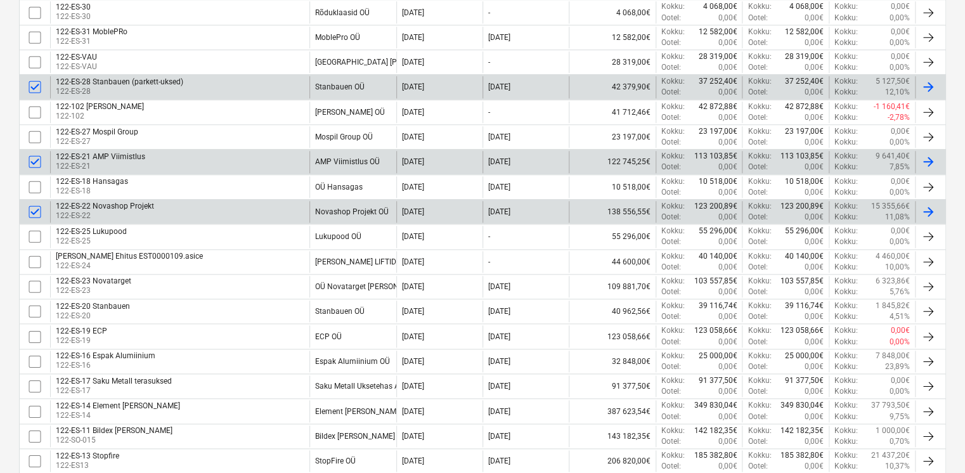
scroll to position [591, 0]
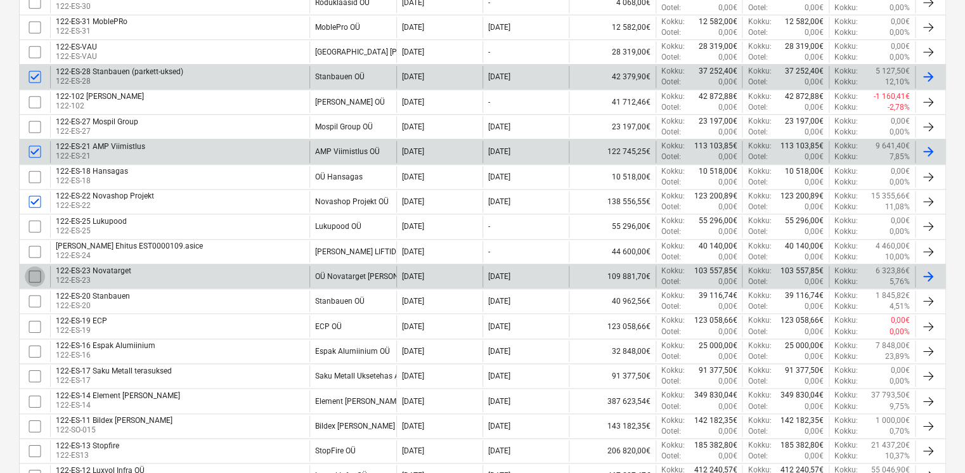
click at [34, 273] on input "checkbox" at bounding box center [35, 276] width 20 height 20
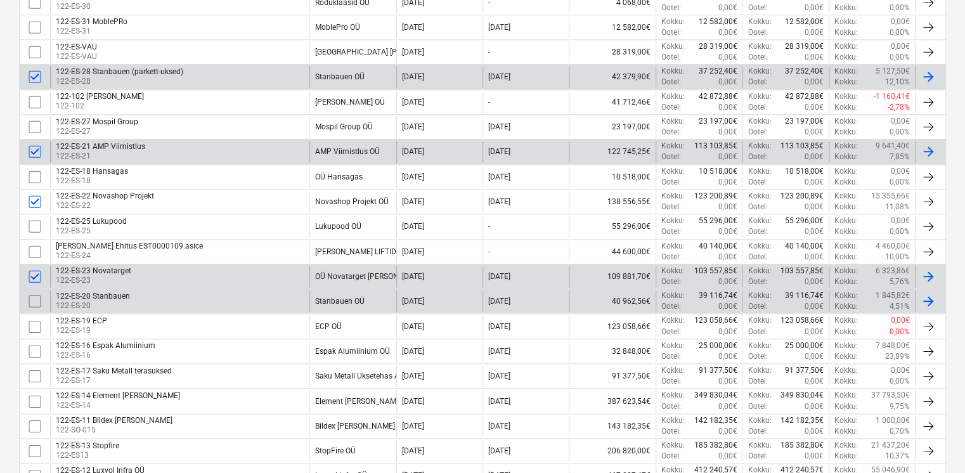
click at [33, 297] on input "checkbox" at bounding box center [35, 301] width 20 height 20
click at [36, 300] on input "checkbox" at bounding box center [35, 301] width 20 height 20
click at [37, 271] on input "checkbox" at bounding box center [35, 276] width 20 height 20
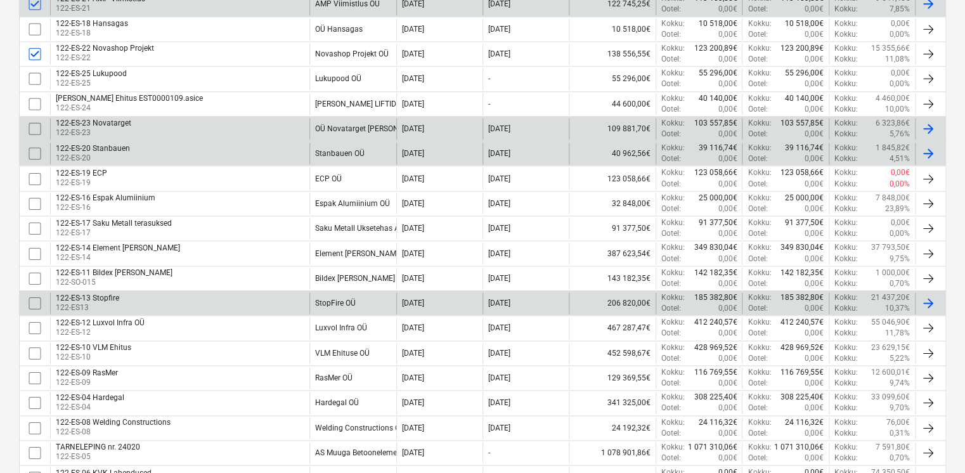
scroll to position [895, 0]
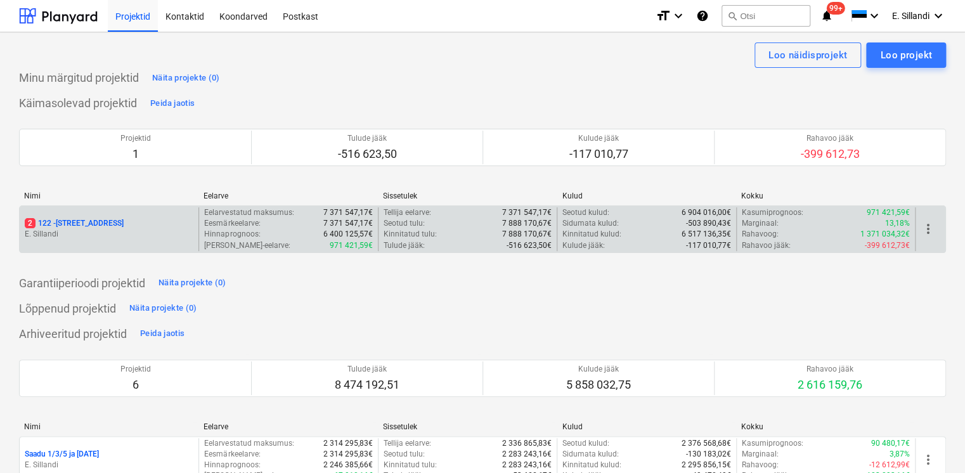
click at [98, 226] on p "2 122 - Viieaia tee 28" at bounding box center [74, 223] width 99 height 11
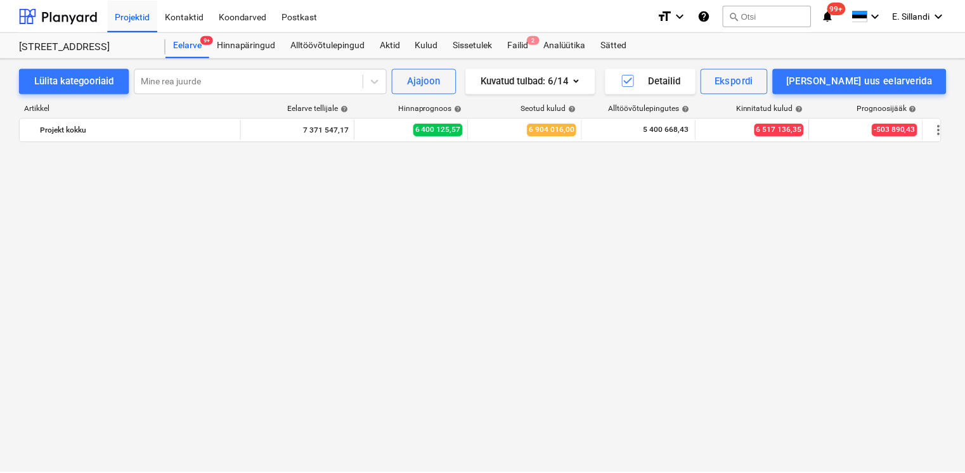
scroll to position [11301, 0]
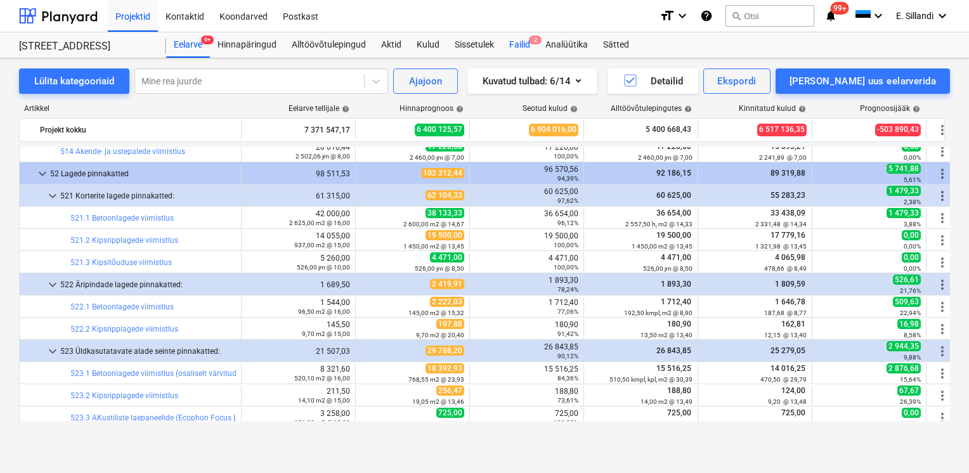
click at [527, 48] on div "Failid 2" at bounding box center [519, 44] width 36 height 25
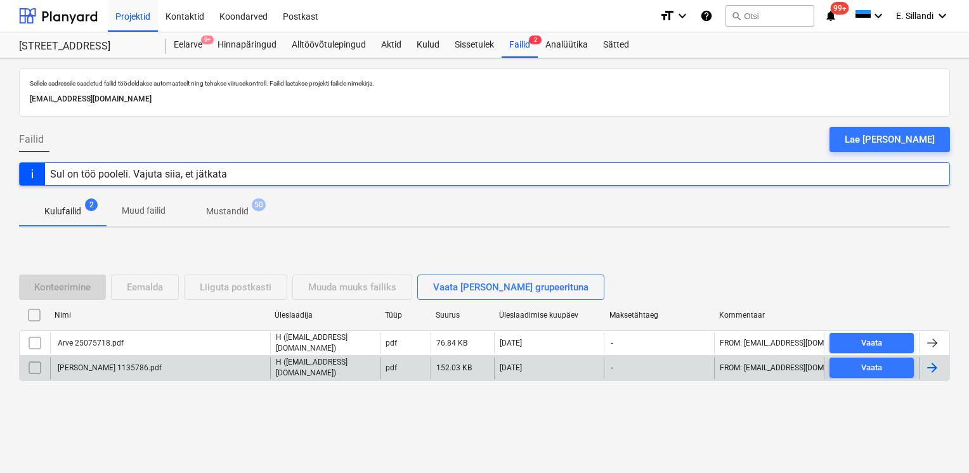
click at [84, 371] on div "Arve Hankijalt 1135786.pdf" at bounding box center [160, 368] width 220 height 22
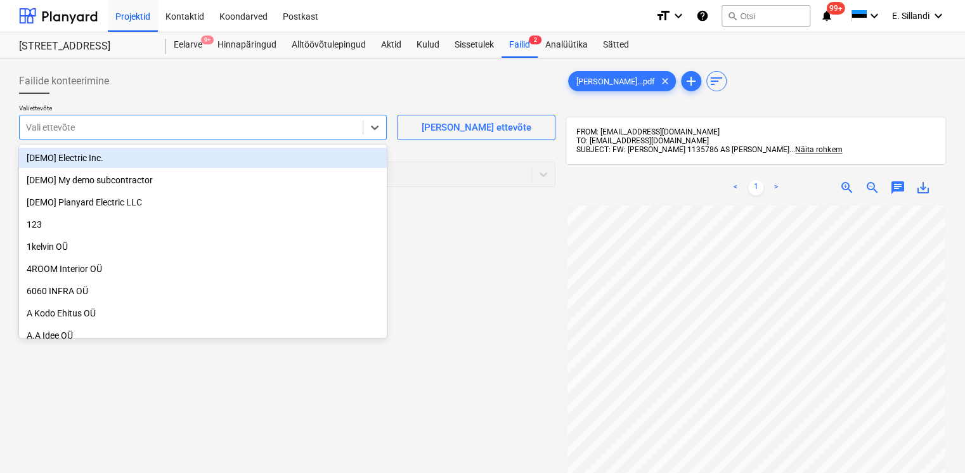
click at [179, 129] on div at bounding box center [191, 127] width 330 height 13
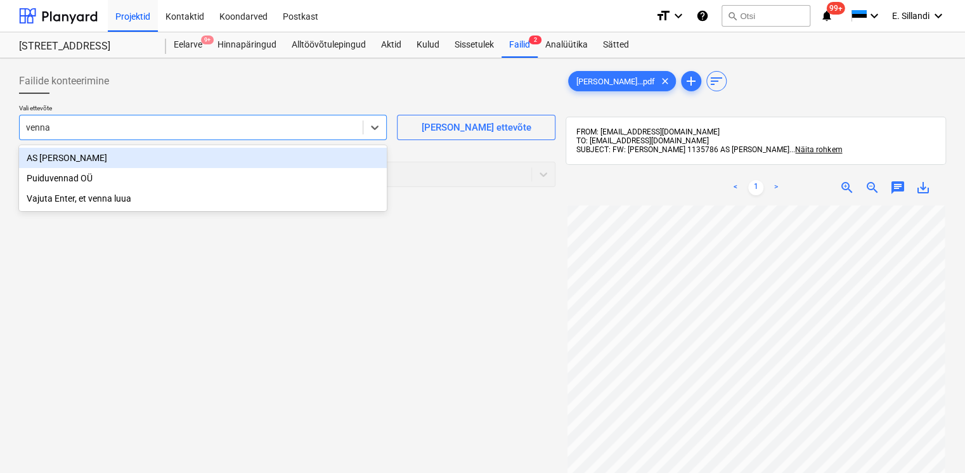
type input "vennad"
click at [103, 158] on div "AS Vennad-Dahl" at bounding box center [203, 158] width 368 height 20
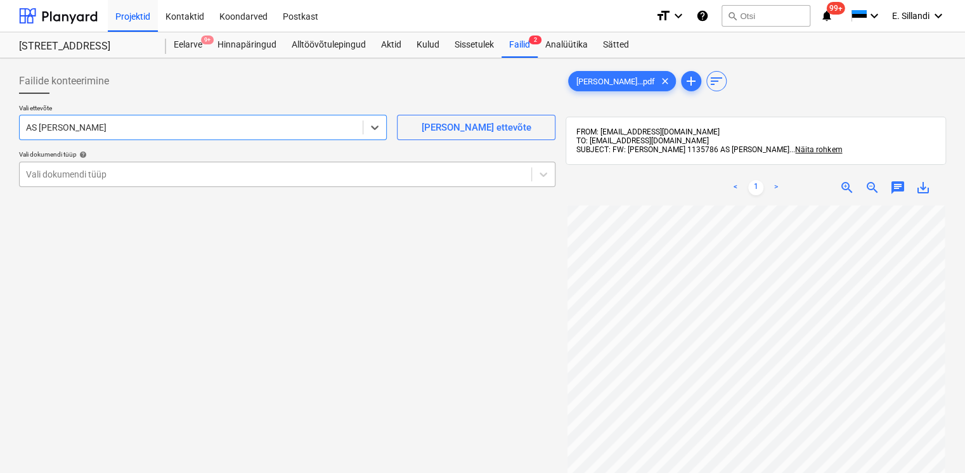
click at [93, 173] on div at bounding box center [275, 174] width 499 height 13
type input "dahl"
drag, startPoint x: 46, startPoint y: 176, endPoint x: 72, endPoint y: 176, distance: 26.0
click at [46, 176] on div at bounding box center [275, 174] width 499 height 13
click at [71, 174] on div at bounding box center [275, 174] width 499 height 13
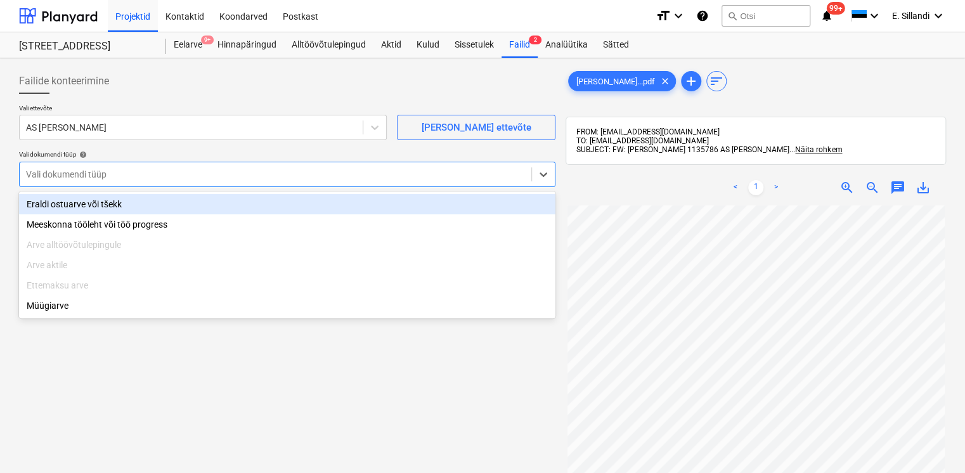
click at [79, 203] on div "Eraldi ostuarve või tšekk" at bounding box center [287, 204] width 536 height 20
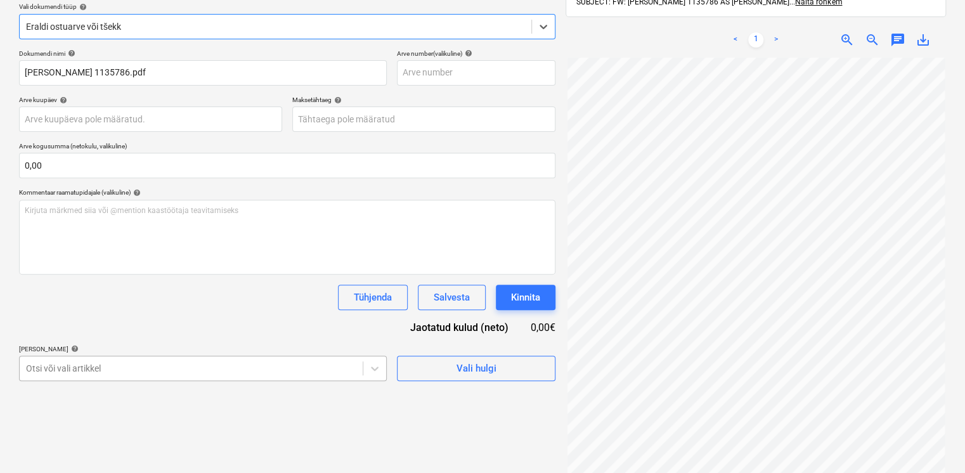
click at [105, 325] on body "Projektid Kontaktid Koondarved Postkast format_size keyboard_arrow_down help se…" at bounding box center [482, 88] width 965 height 473
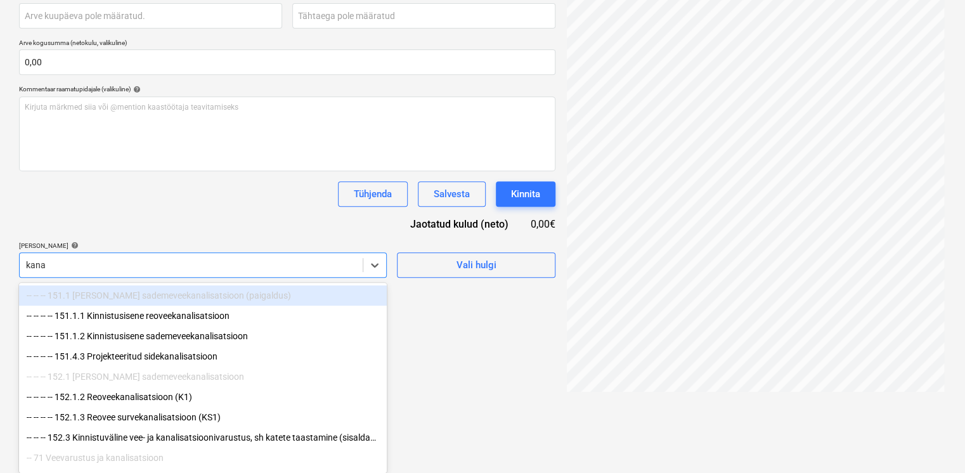
scroll to position [250, 0]
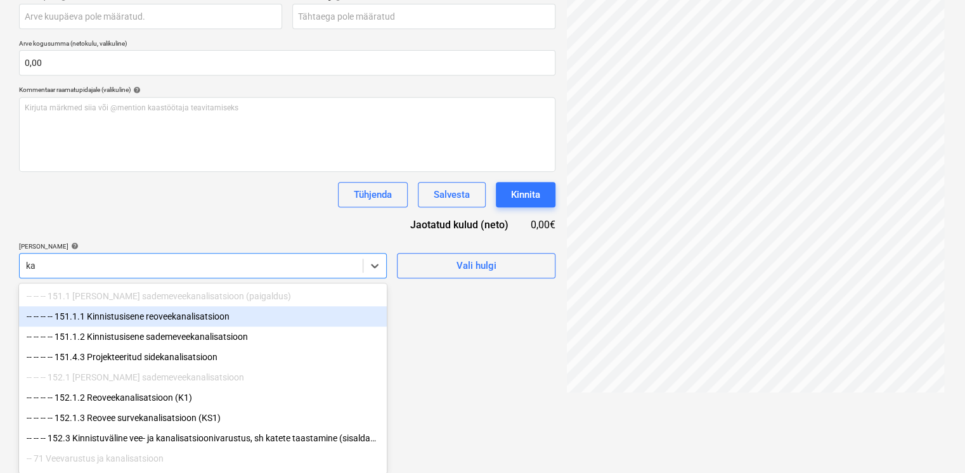
type input "k"
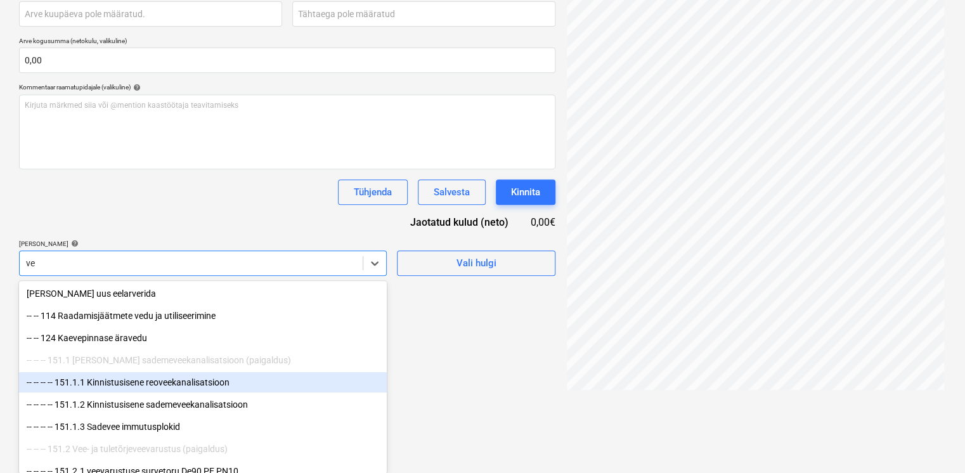
type input "v"
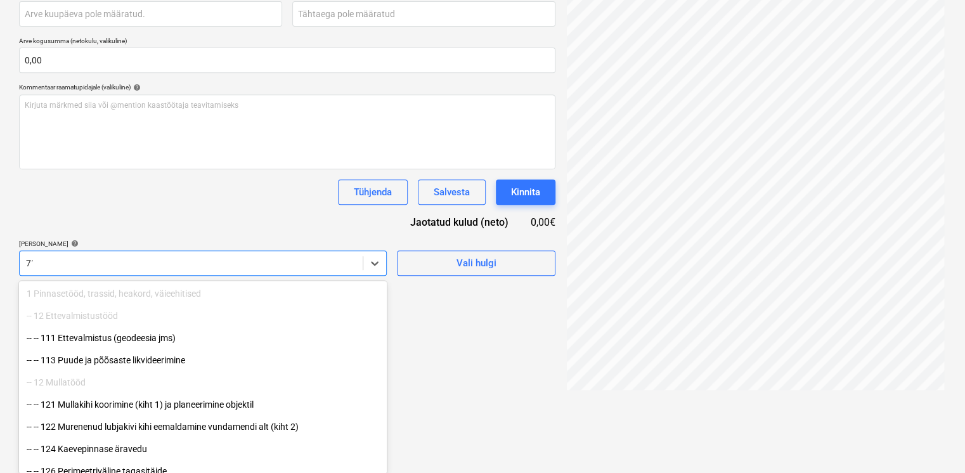
type input "711"
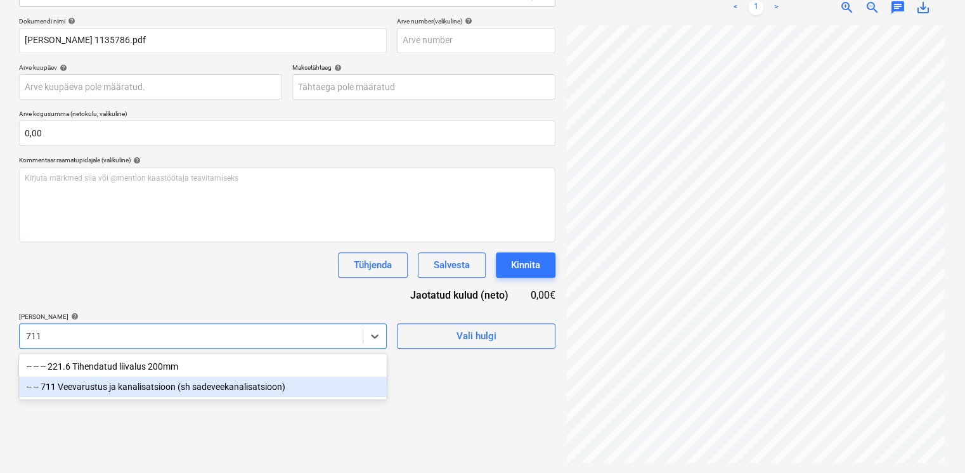
click at [112, 388] on div "-- -- 711 Veevarustus ja kanalisatsioon (sh sadeveekanalisatsioon)" at bounding box center [203, 387] width 368 height 20
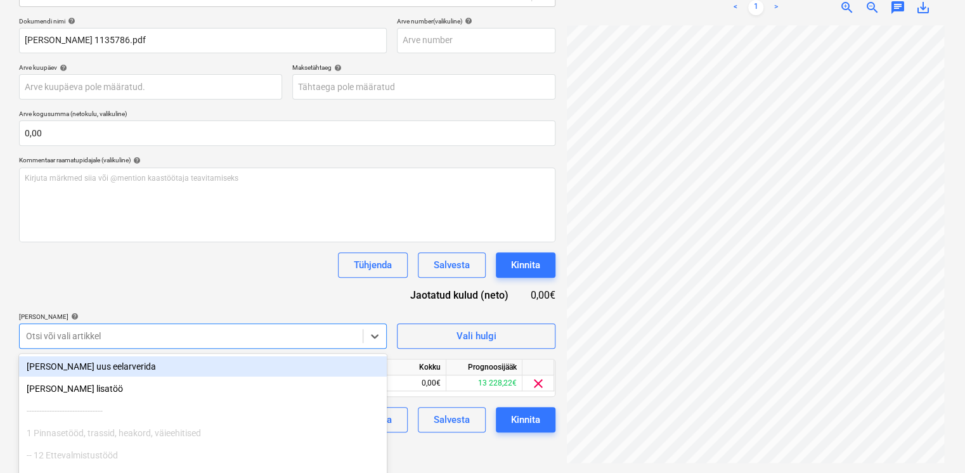
click at [175, 294] on div "Dokumendi nimi help Arve Hankijalt 1135786.pdf Arve number (valikuline) help Ar…" at bounding box center [287, 224] width 536 height 415
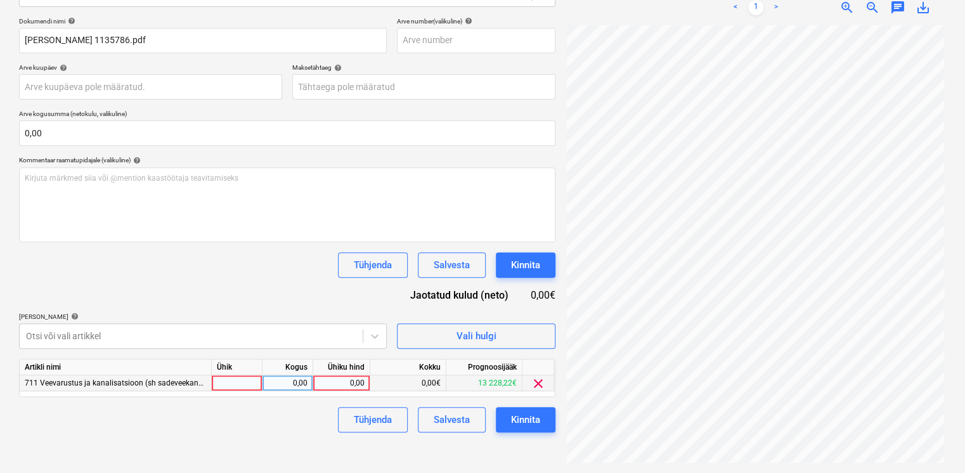
click at [354, 387] on div "0,00" at bounding box center [341, 383] width 46 height 16
type input "158,71"
click at [274, 313] on div "Lisa artiklid help" at bounding box center [203, 317] width 368 height 8
click at [529, 418] on div "Kinnita" at bounding box center [525, 419] width 29 height 16
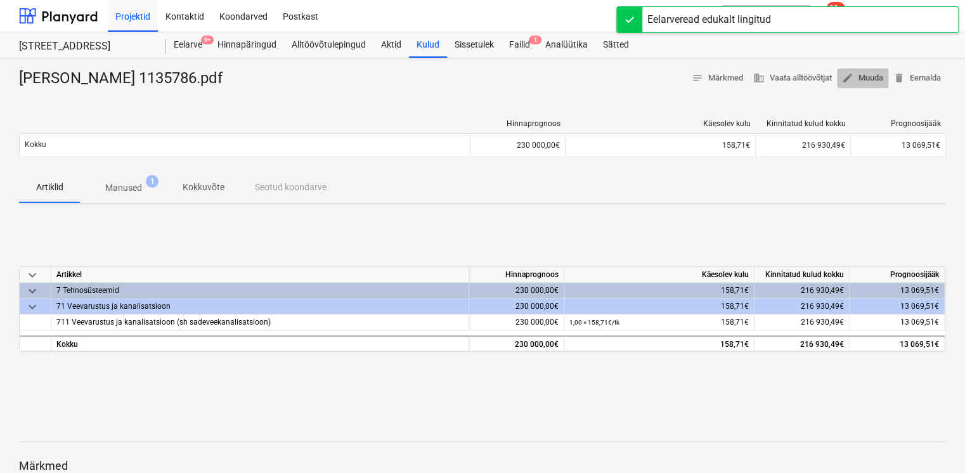
click at [857, 78] on span "edit Muuda" at bounding box center [862, 78] width 41 height 15
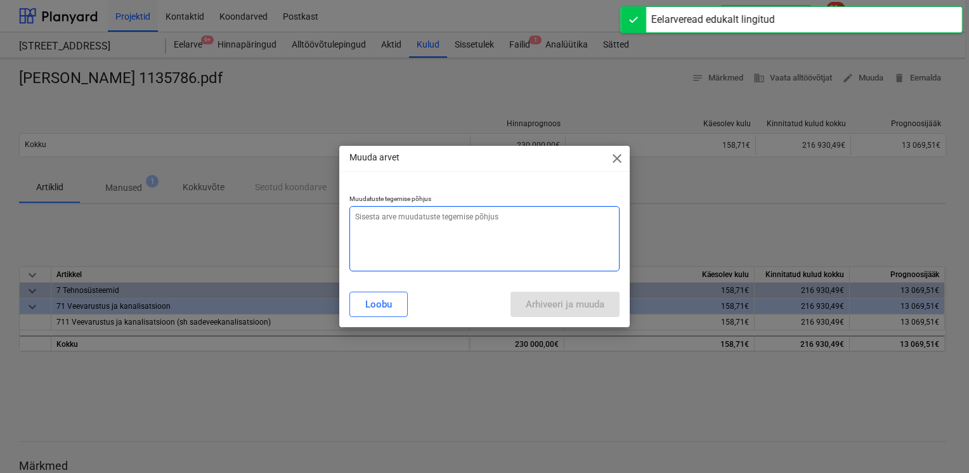
type textarea "x"
click at [408, 227] on textarea at bounding box center [484, 238] width 270 height 65
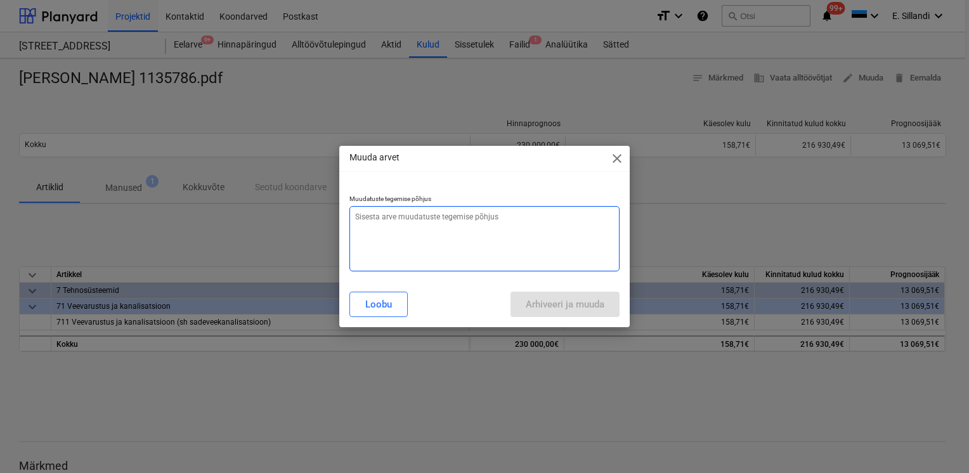
type textarea "v"
type textarea "x"
type textarea "va"
type textarea "x"
type textarea "val"
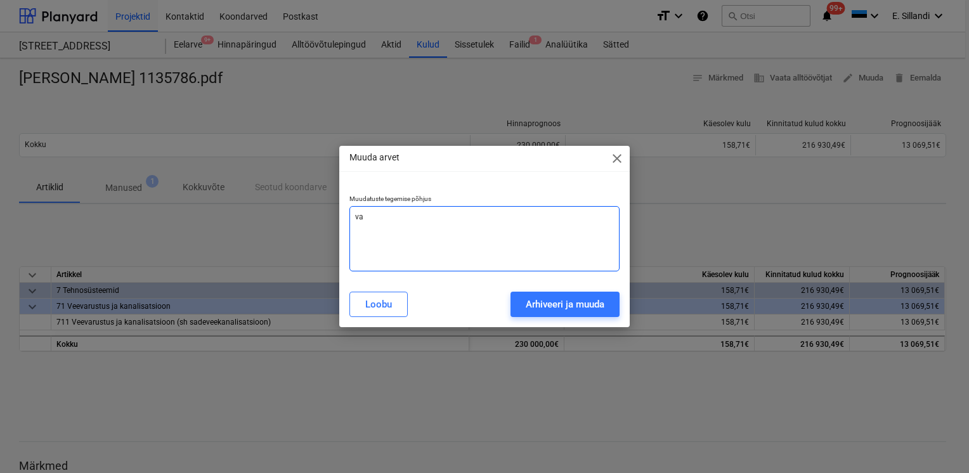
type textarea "x"
type textarea "vale"
type textarea "x"
type textarea "vale"
type textarea "x"
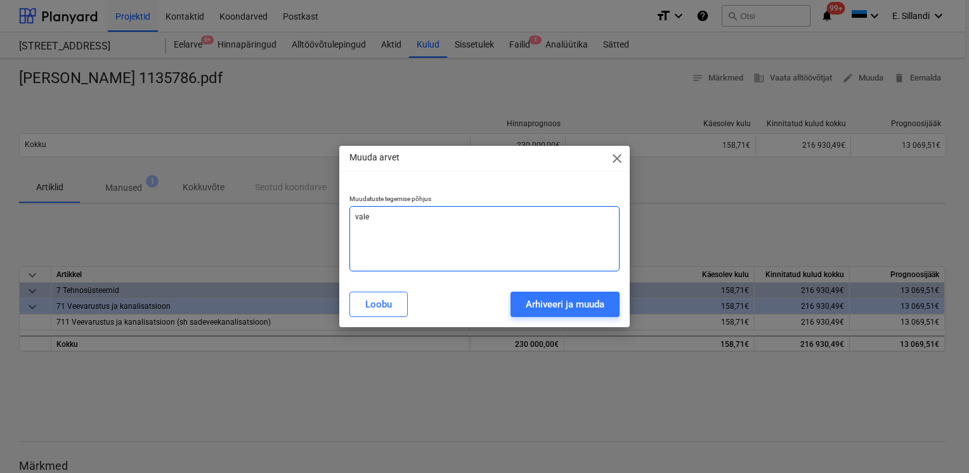
type textarea "vale s"
type textarea "x"
type textarea "vale si"
type textarea "x"
type textarea "vale sis"
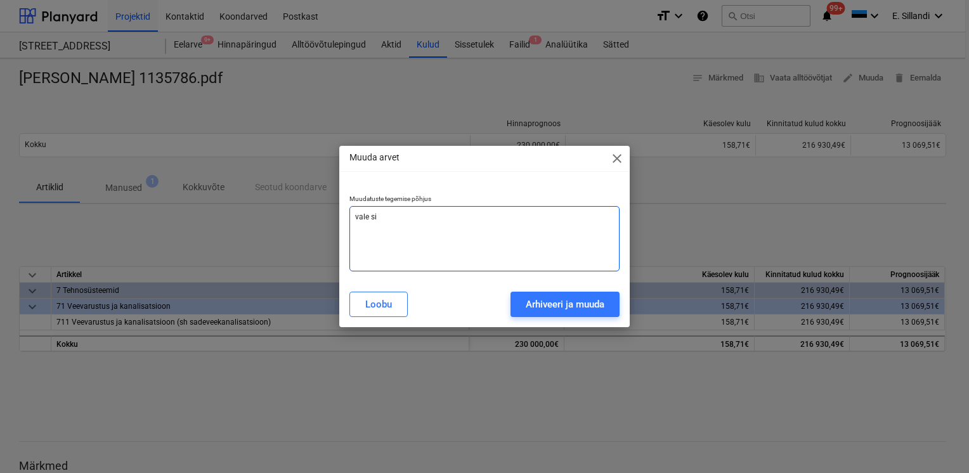
type textarea "x"
type textarea "vale sise"
type textarea "x"
type textarea "vale sises"
type textarea "x"
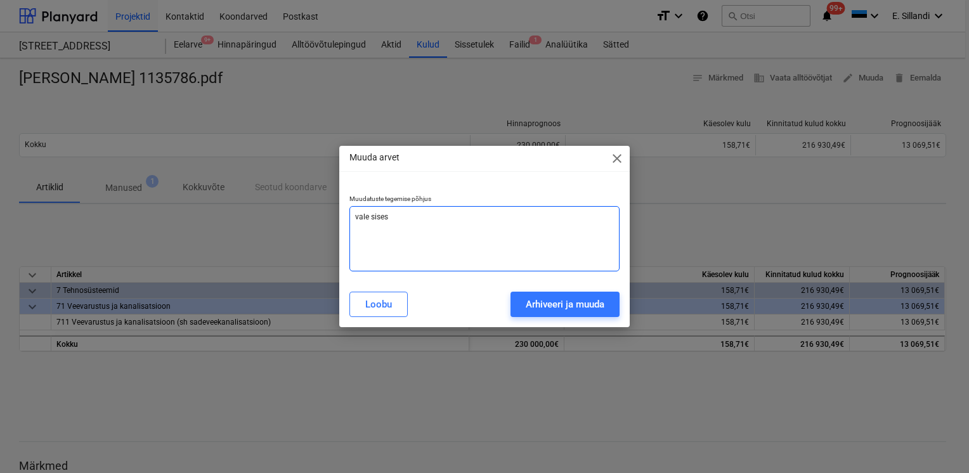
type textarea "vale sisest"
type textarea "x"
type textarea "vale sisestu"
type textarea "x"
type textarea "vale sisestus"
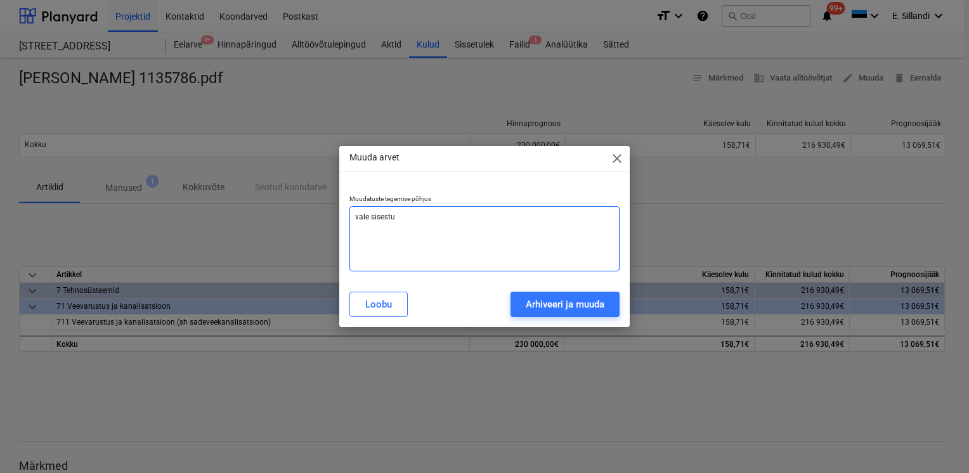
type textarea "x"
type textarea "vale sisestus"
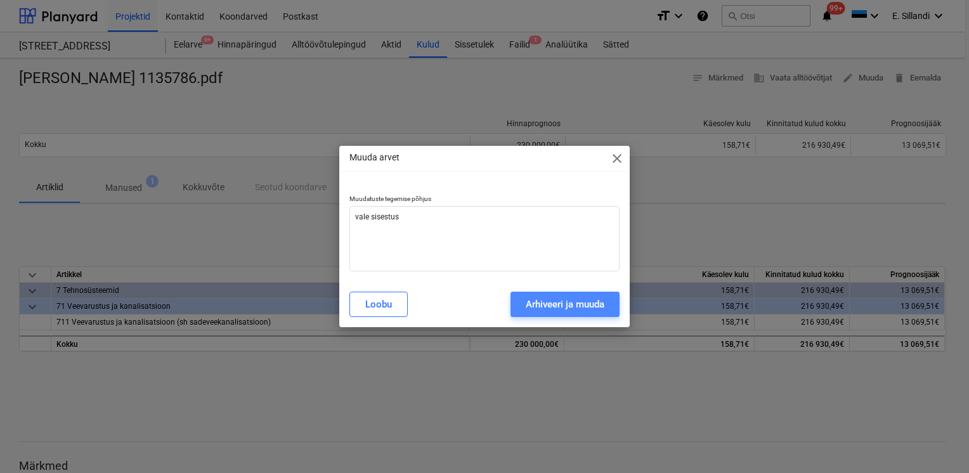
click at [541, 305] on div "Arhiveeri ja muuda" at bounding box center [565, 304] width 79 height 16
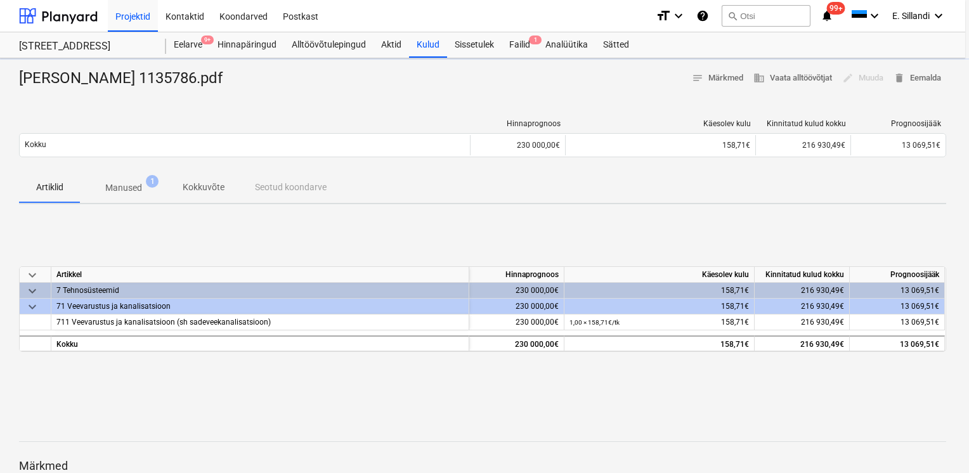
type textarea "x"
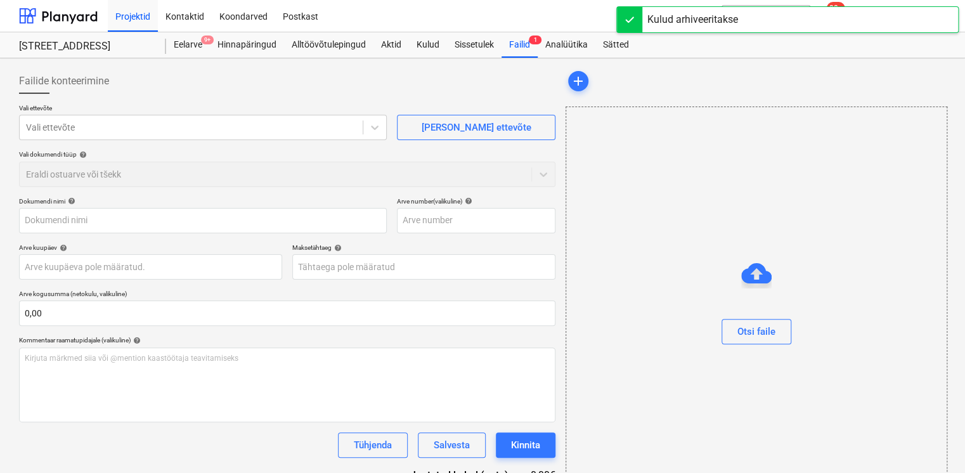
type input "Arve Hankijalt 1135786.pdf"
type input "29 Sep 2025"
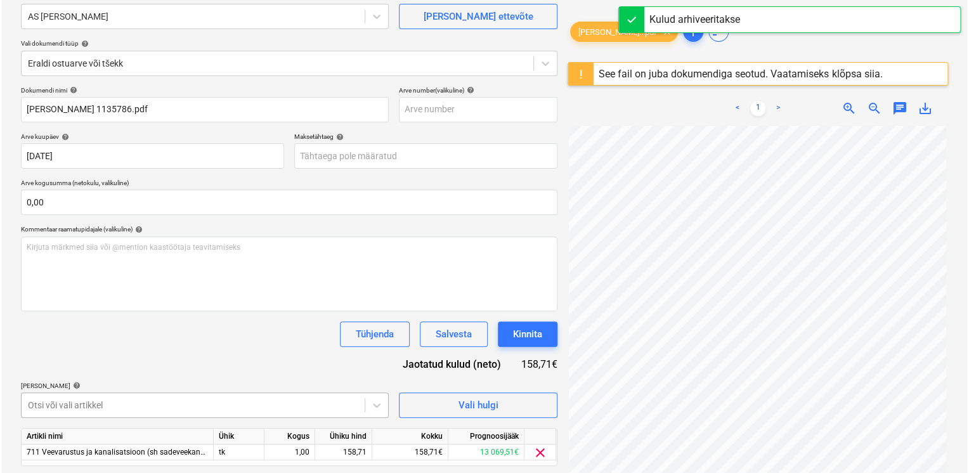
scroll to position [149, 0]
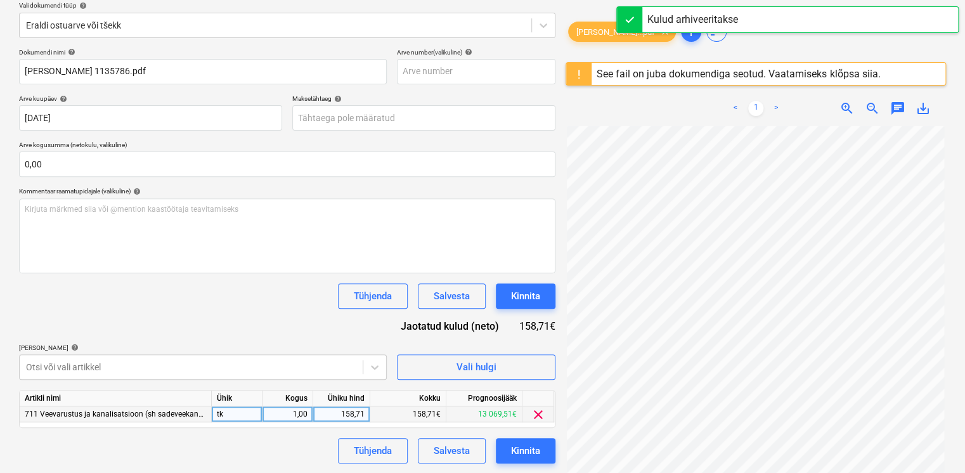
click at [362, 413] on div "158,71" at bounding box center [341, 414] width 46 height 16
type input "158,72"
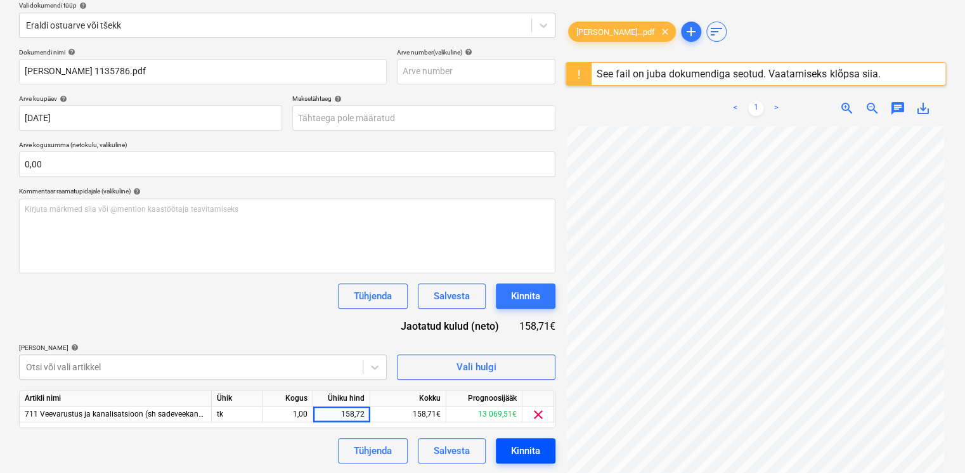
click at [531, 450] on div "Kinnita" at bounding box center [525, 450] width 29 height 16
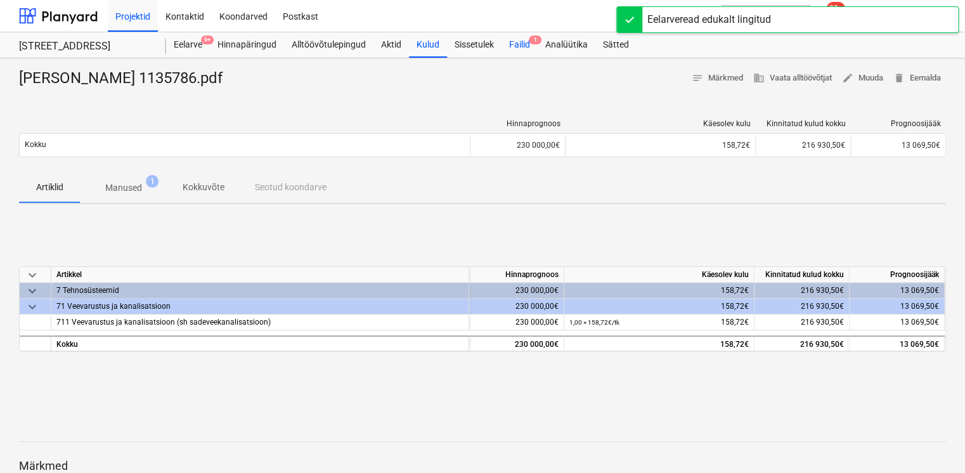
click at [533, 37] on span "1" at bounding box center [535, 40] width 13 height 9
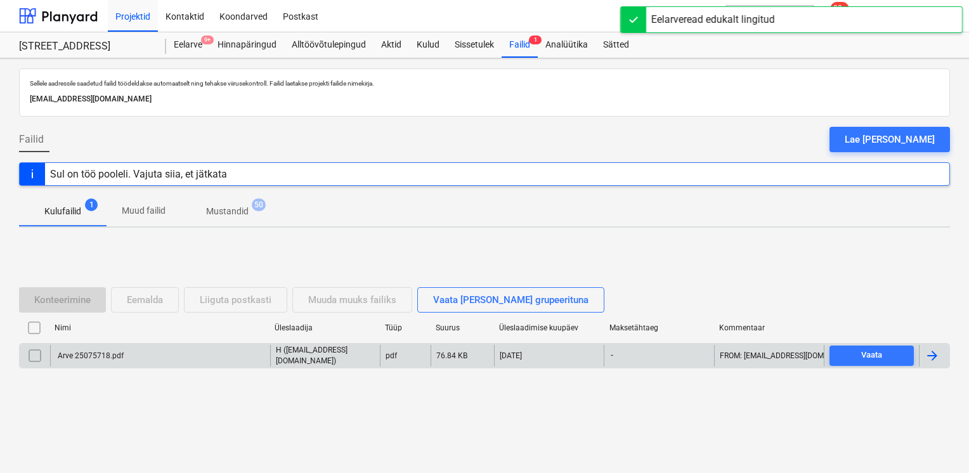
click at [91, 359] on div "Arve 25075718.pdf" at bounding box center [160, 356] width 220 height 22
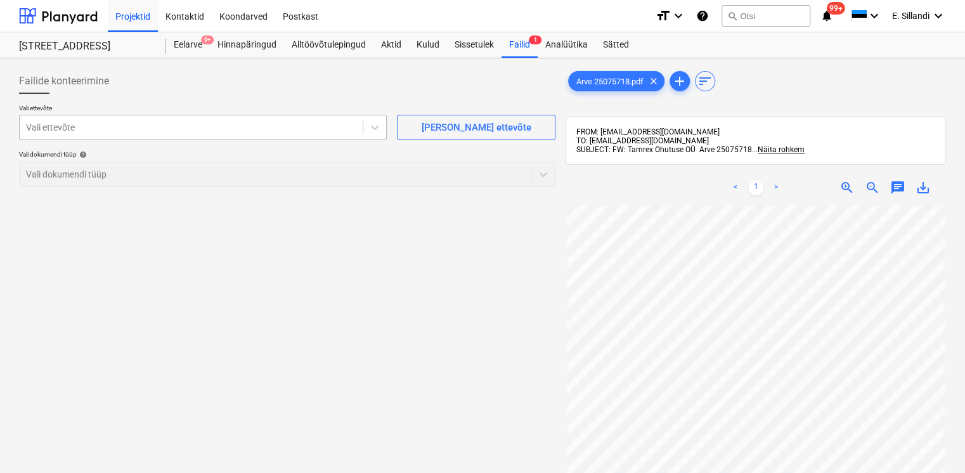
click at [135, 128] on div at bounding box center [191, 127] width 330 height 13
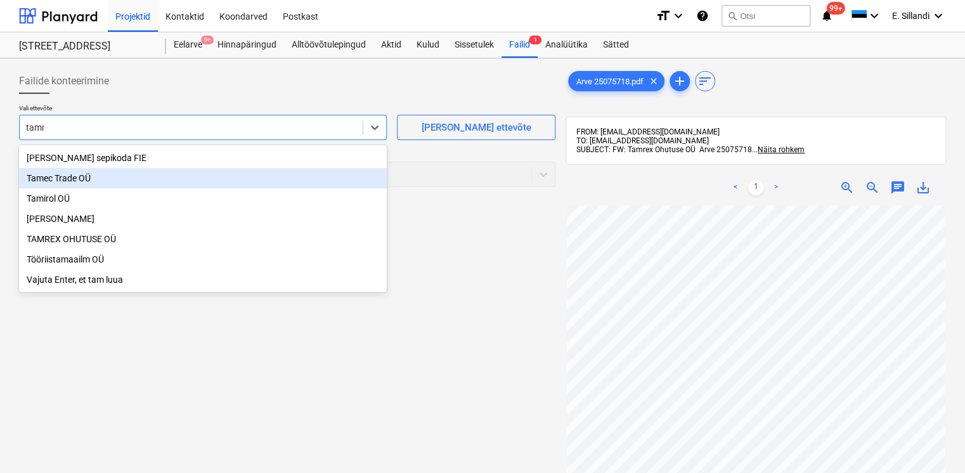
type input "tamre"
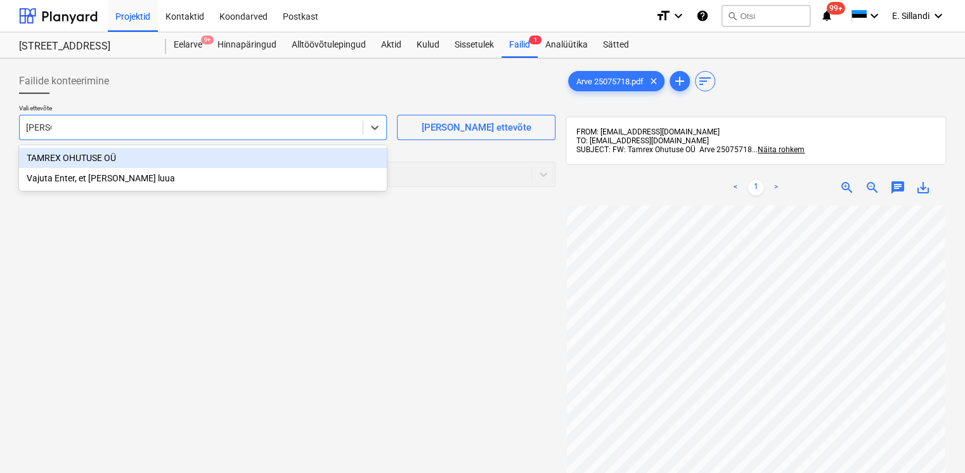
click at [162, 153] on div "TAMREX OHUTUSE OÜ" at bounding box center [203, 158] width 368 height 20
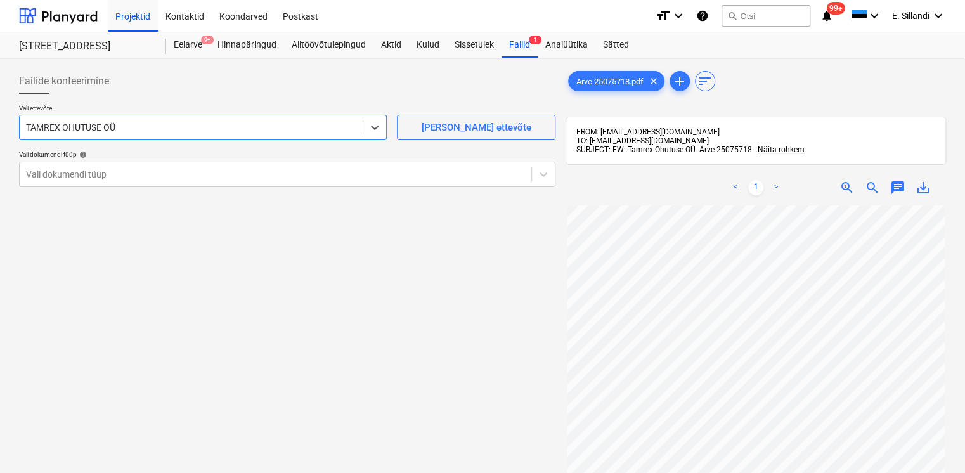
click at [179, 101] on div at bounding box center [287, 99] width 536 height 10
click at [155, 178] on div at bounding box center [275, 174] width 499 height 13
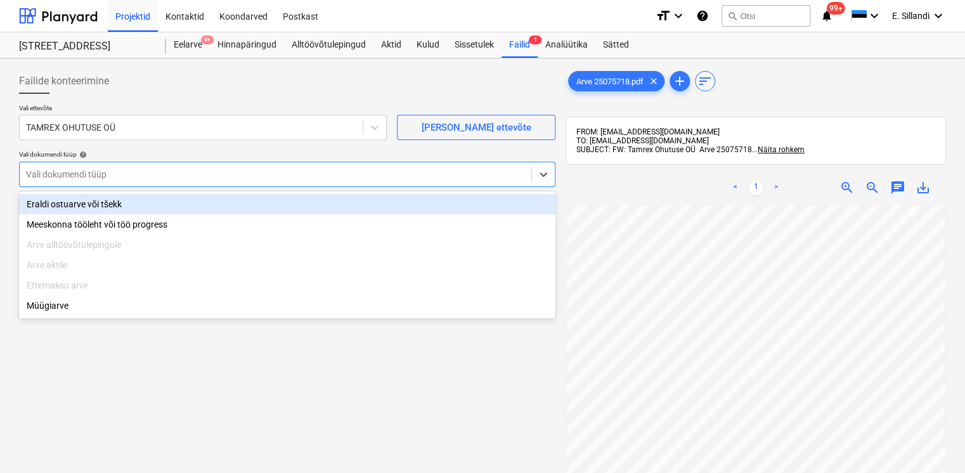
click at [128, 205] on div "Eraldi ostuarve või tšekk" at bounding box center [287, 204] width 536 height 20
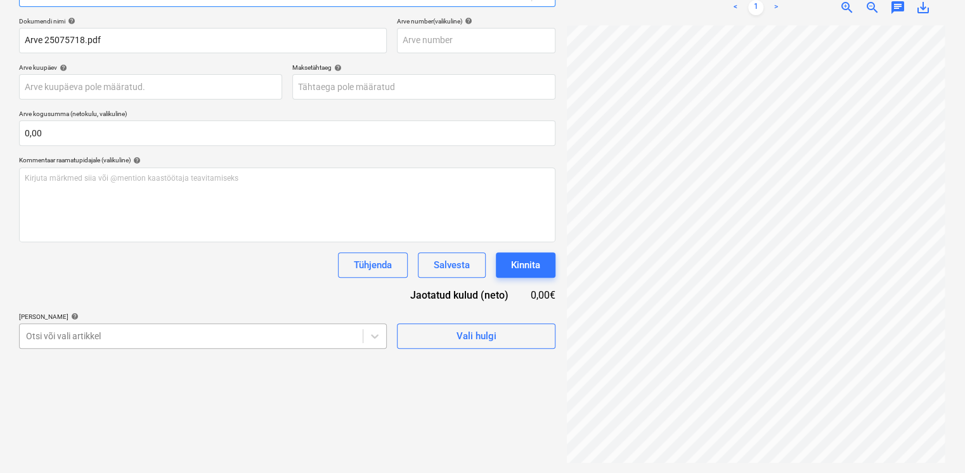
click at [147, 293] on body "Projektid Kontaktid Koondarved Postkast format_size keyboard_arrow_down help se…" at bounding box center [482, 56] width 965 height 473
click at [129, 293] on body "Projektid Kontaktid Koondarved Postkast format_size keyboard_arrow_down help se…" at bounding box center [482, 56] width 965 height 473
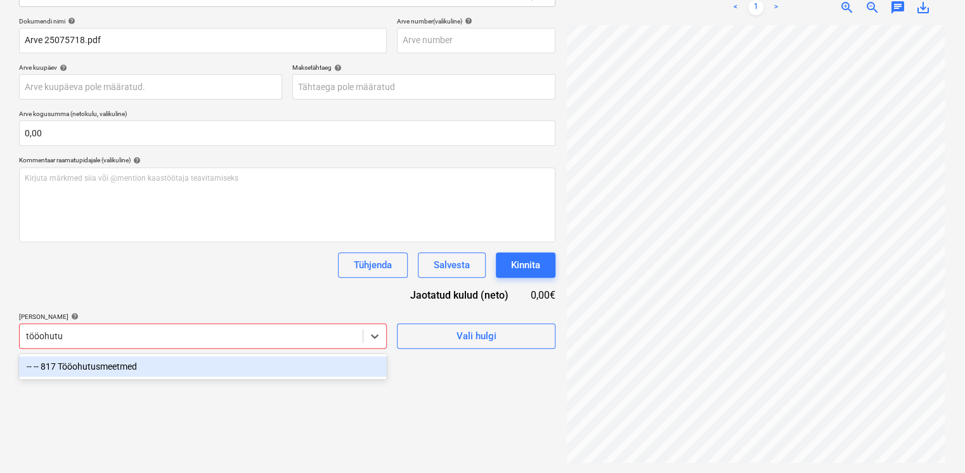
type input "tööohutus"
click at [120, 368] on div "-- -- 817 Tööohutusmeetmed" at bounding box center [203, 366] width 368 height 20
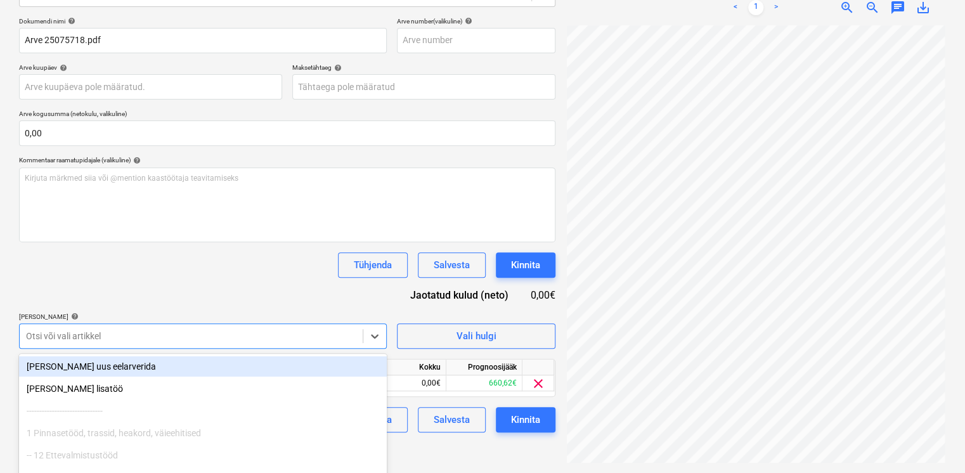
click at [167, 297] on div "Dokumendi nimi help Arve 25075718.pdf Arve number (valikuline) help Arve kuupäe…" at bounding box center [287, 224] width 536 height 415
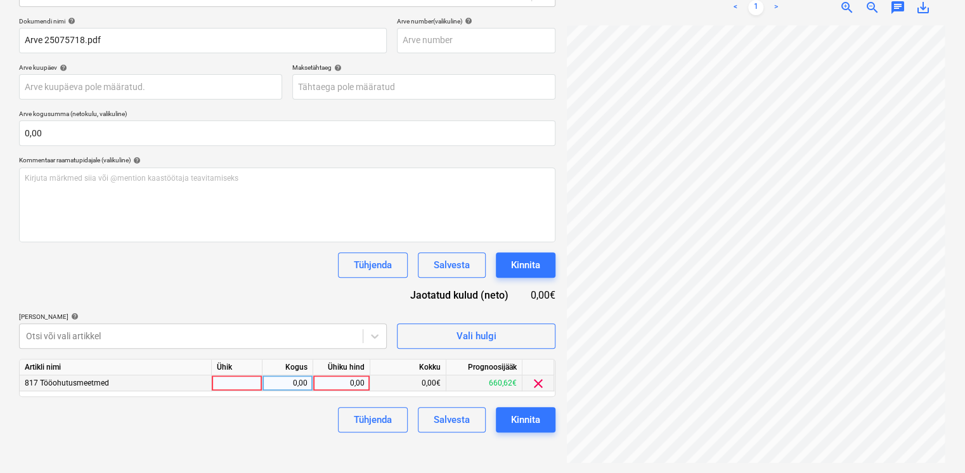
click at [349, 379] on div "0,00" at bounding box center [341, 383] width 46 height 16
type input "12,18"
click at [247, 439] on div "Failide konteerimine Vali ettevõte TAMREX OHUTUSE OÜ Lisa uus ettevõte Vali dok…" at bounding box center [287, 175] width 546 height 585
click at [467, 421] on div "Salvesta" at bounding box center [452, 419] width 36 height 16
